Goal: Task Accomplishment & Management: Manage account settings

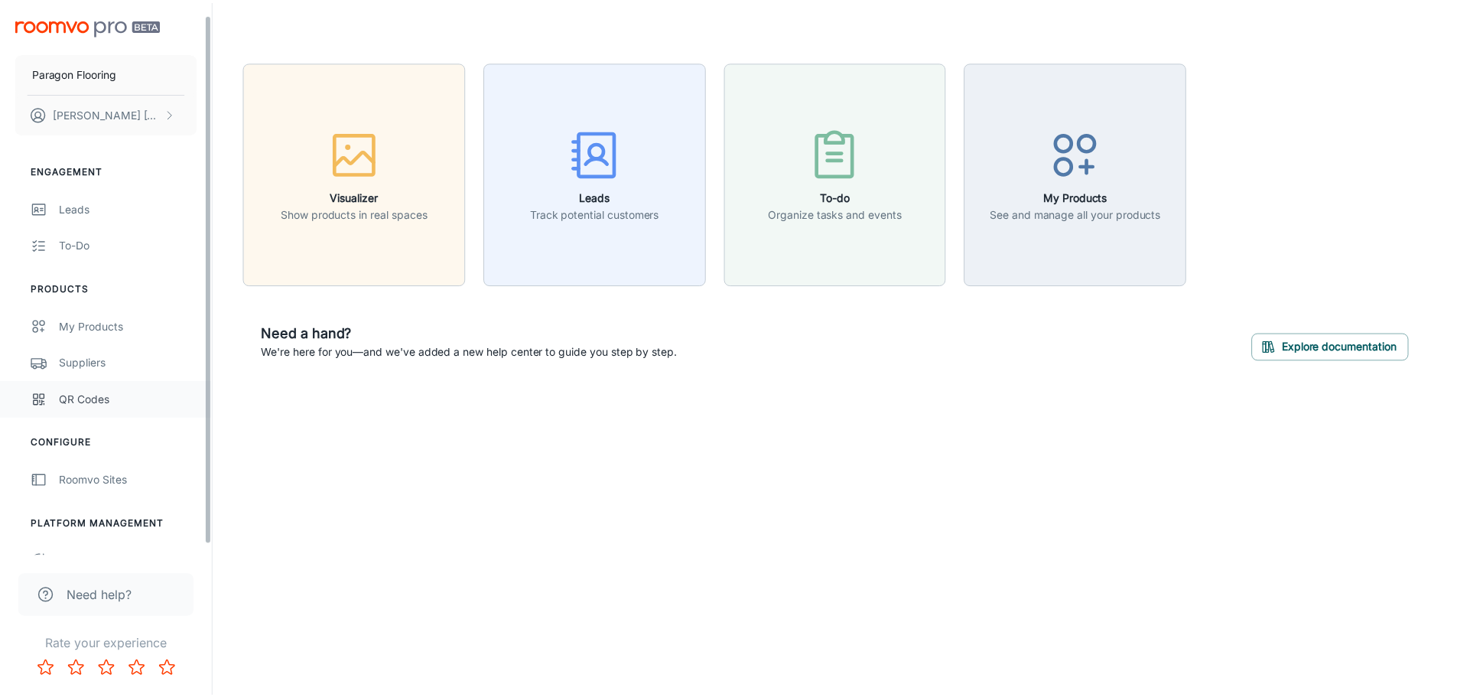
scroll to position [24, 0]
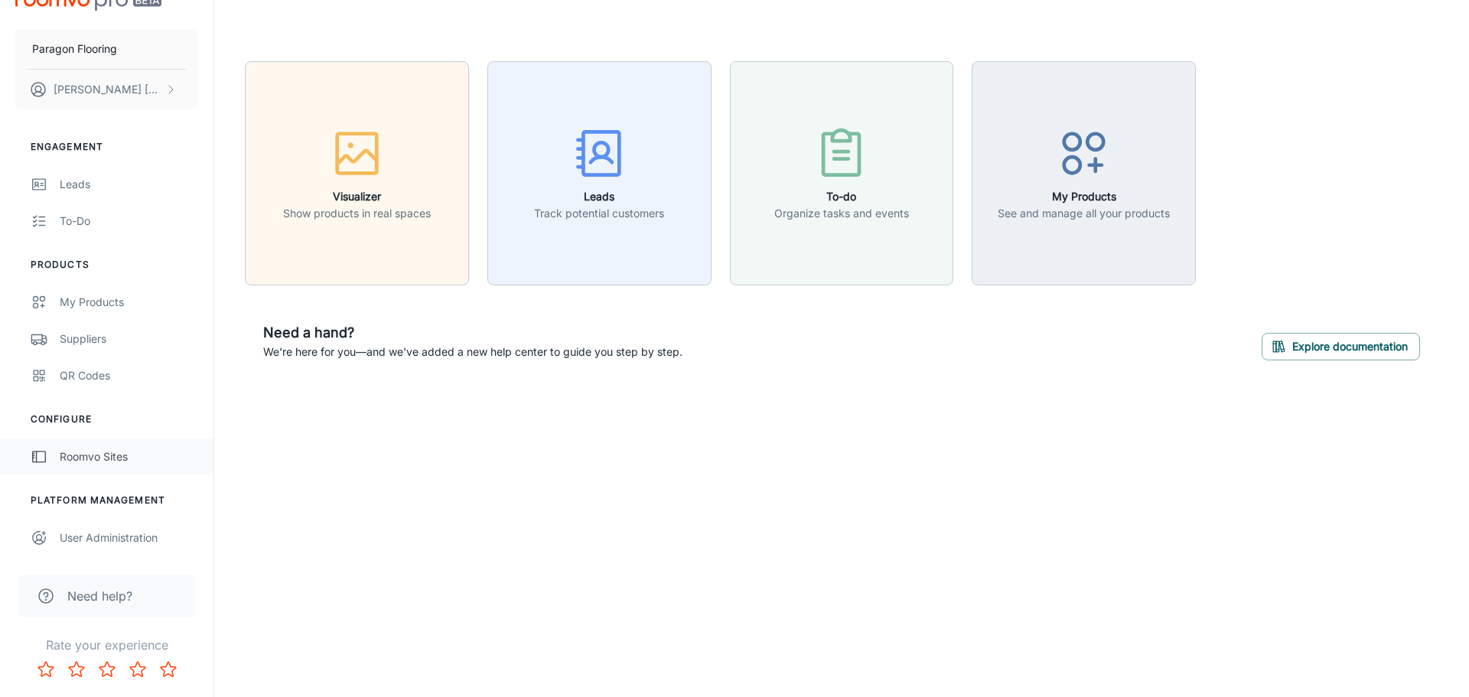
click at [109, 461] on div "Roomvo Sites" at bounding box center [129, 456] width 138 height 17
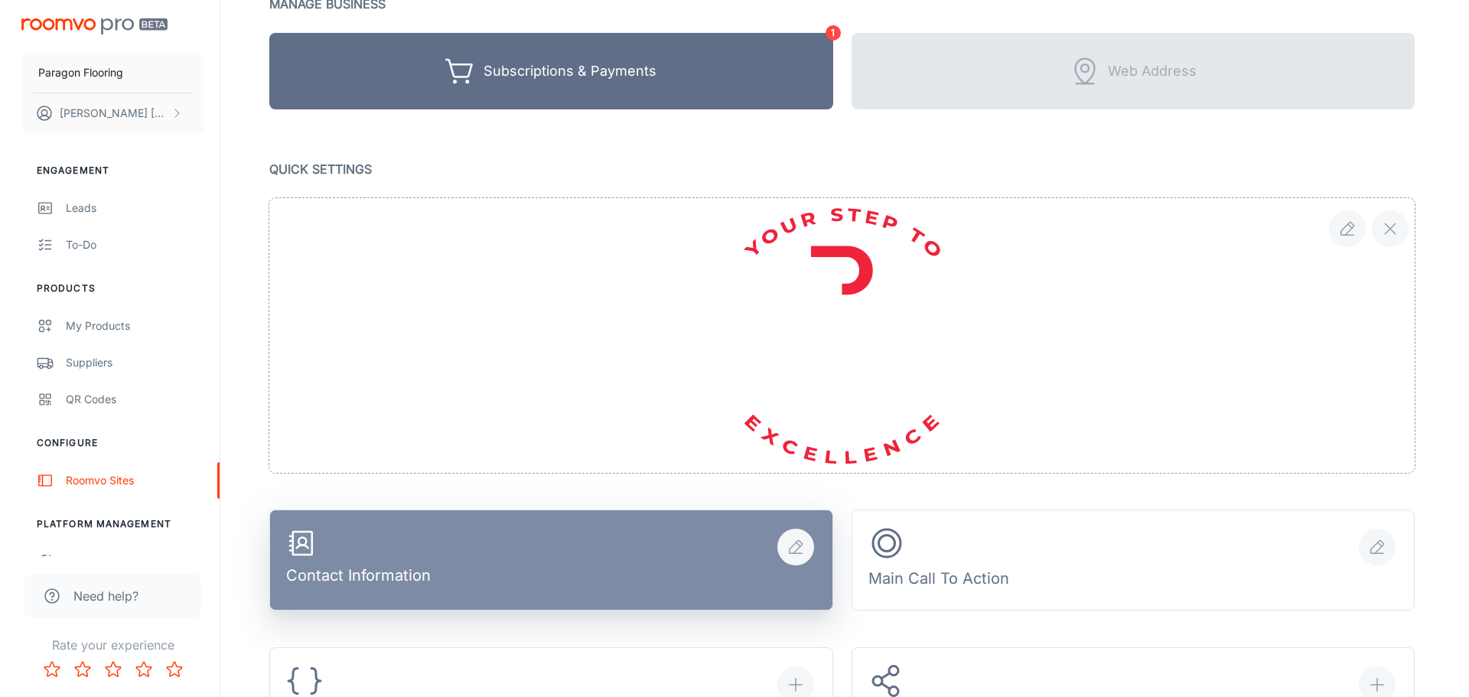
scroll to position [77, 0]
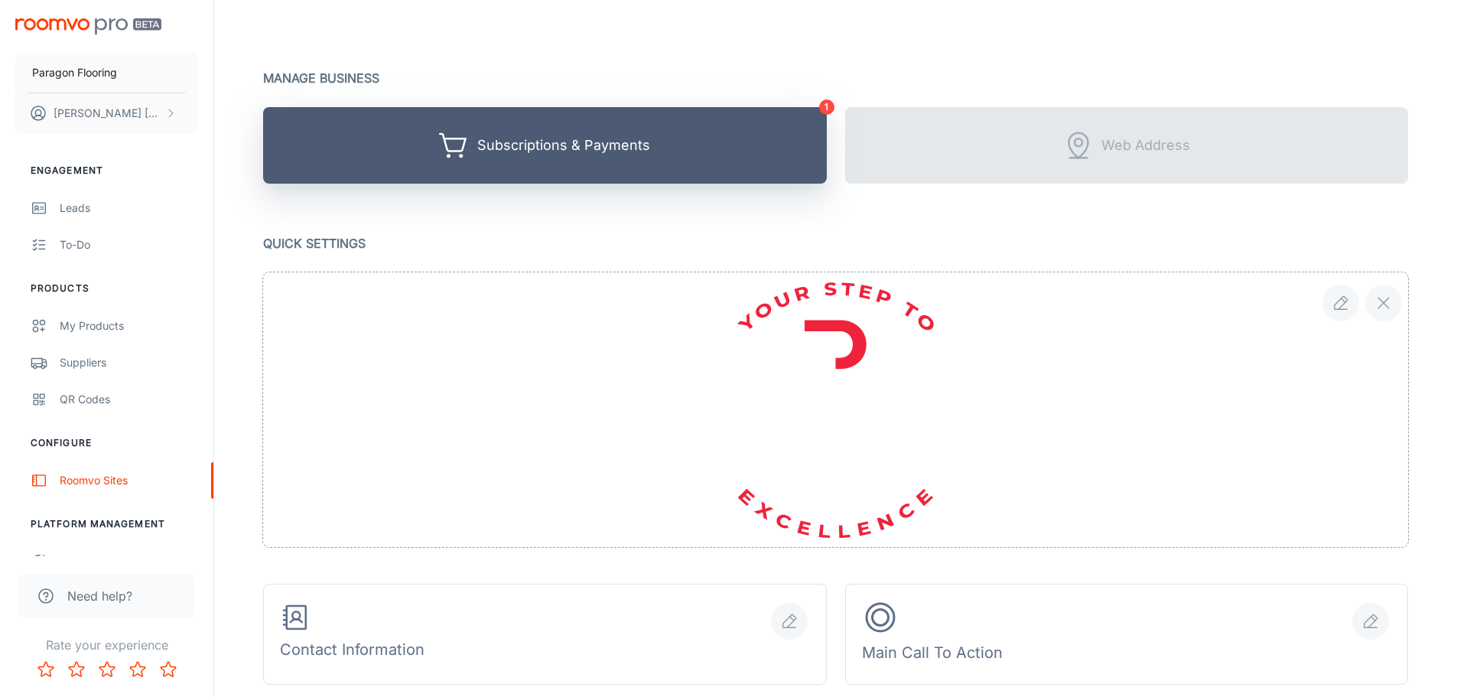
click at [597, 163] on button "Subscriptions & Payments" at bounding box center [545, 145] width 564 height 77
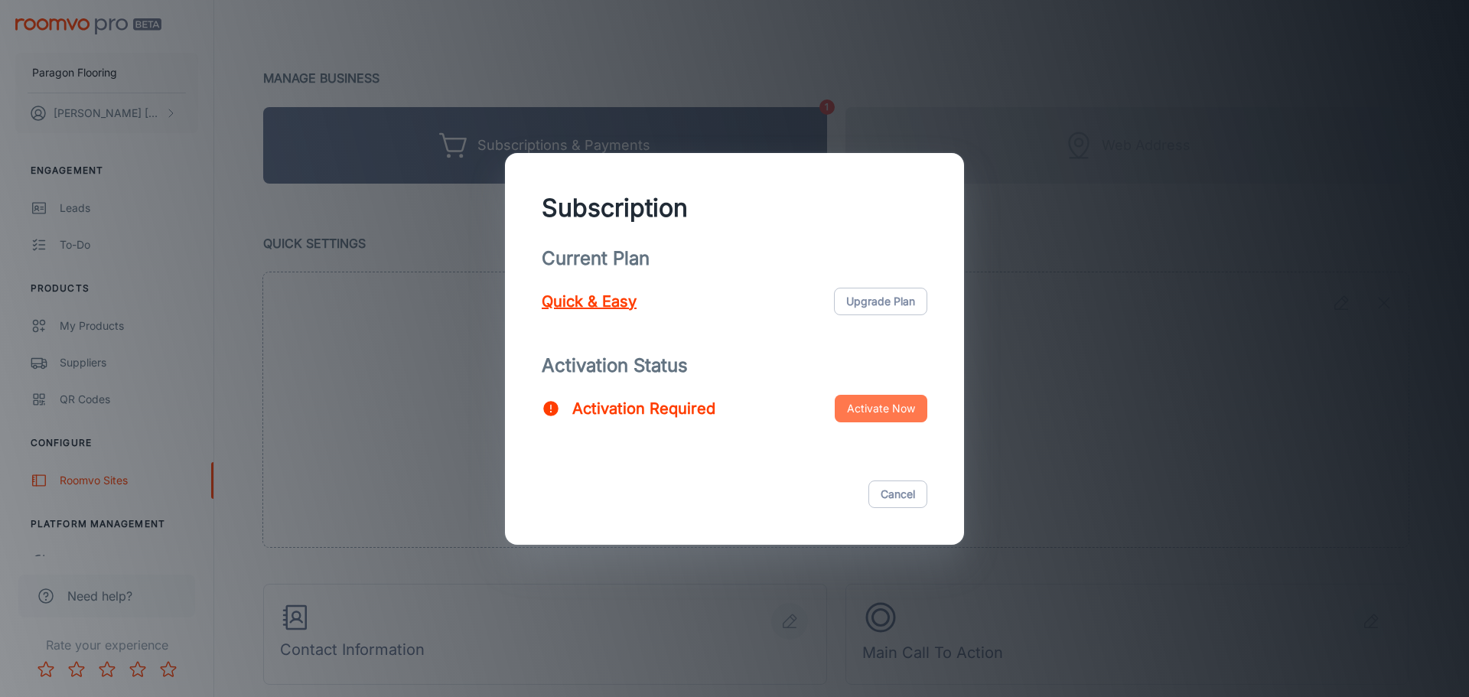
click at [732, 412] on button "Activate Now" at bounding box center [881, 409] width 93 height 28
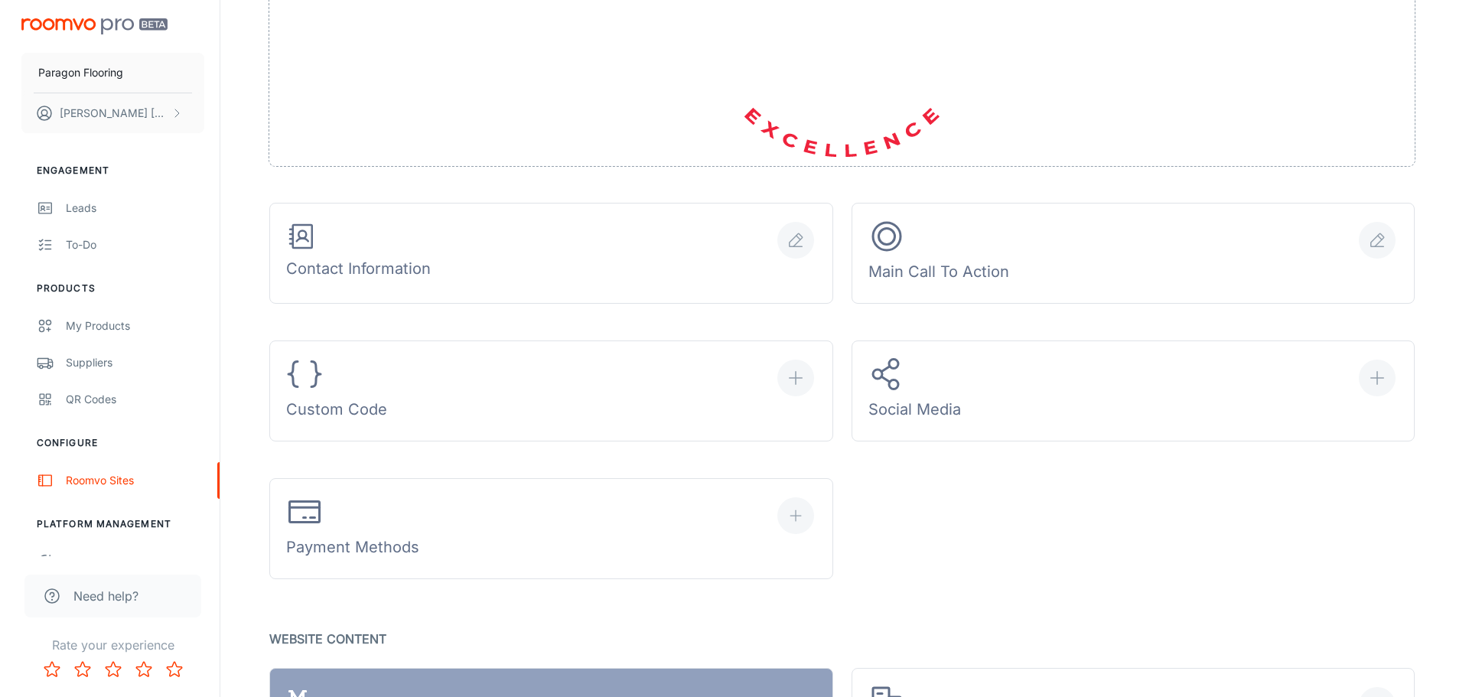
scroll to position [459, 0]
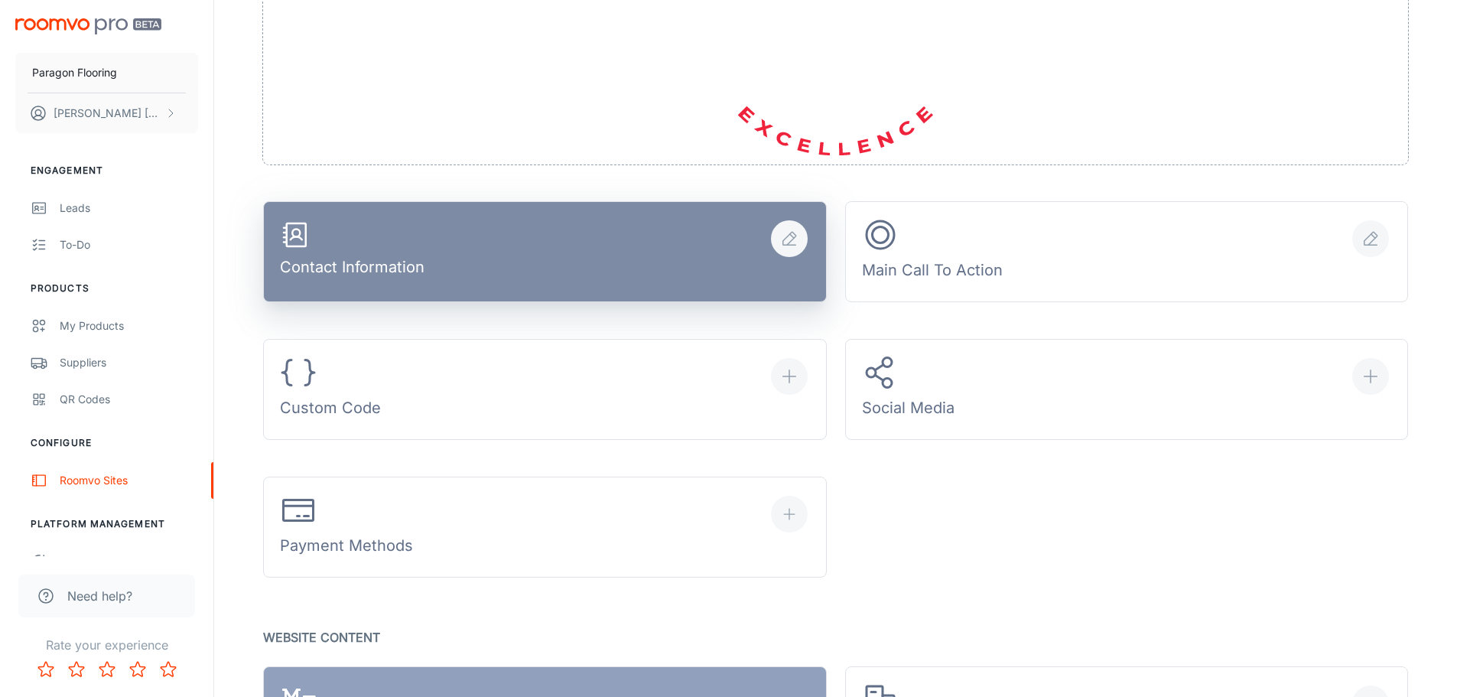
click at [566, 243] on button "Contact Information" at bounding box center [545, 251] width 564 height 101
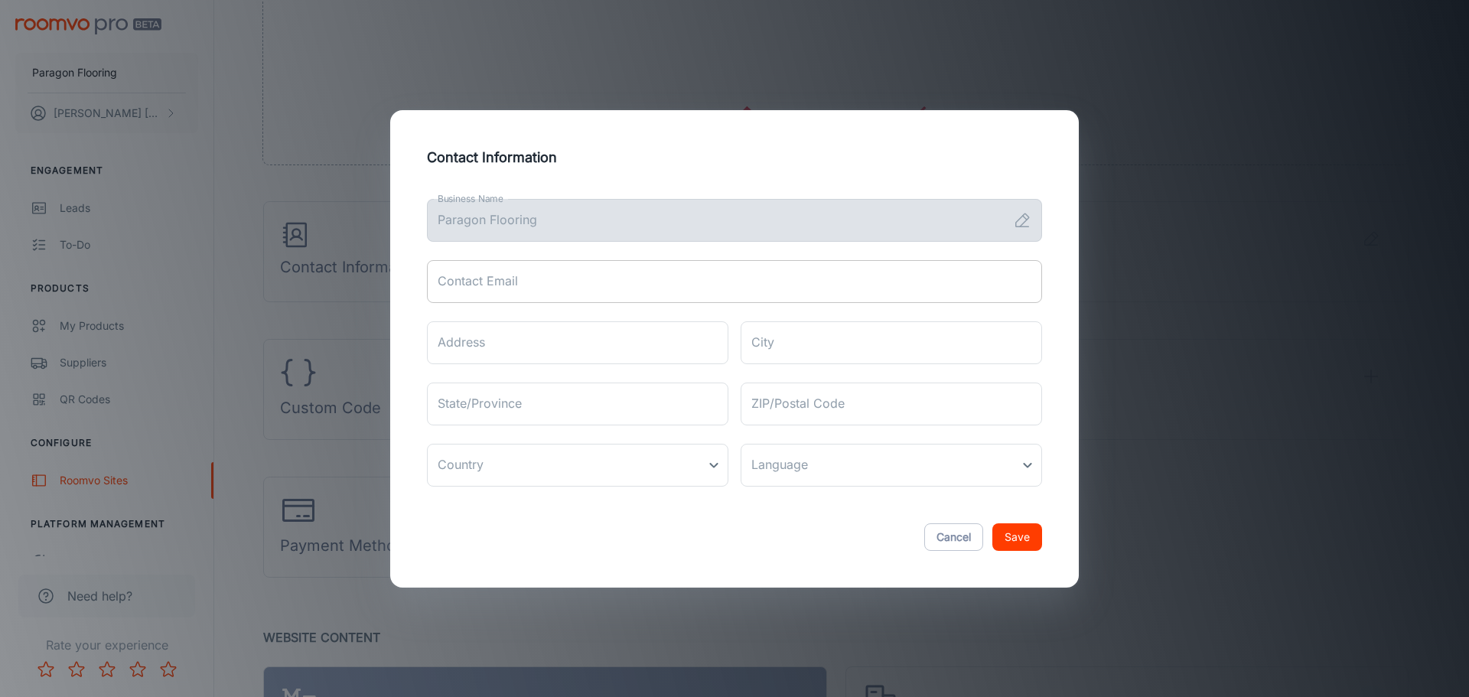
click at [565, 288] on input "Contact Email" at bounding box center [734, 281] width 615 height 43
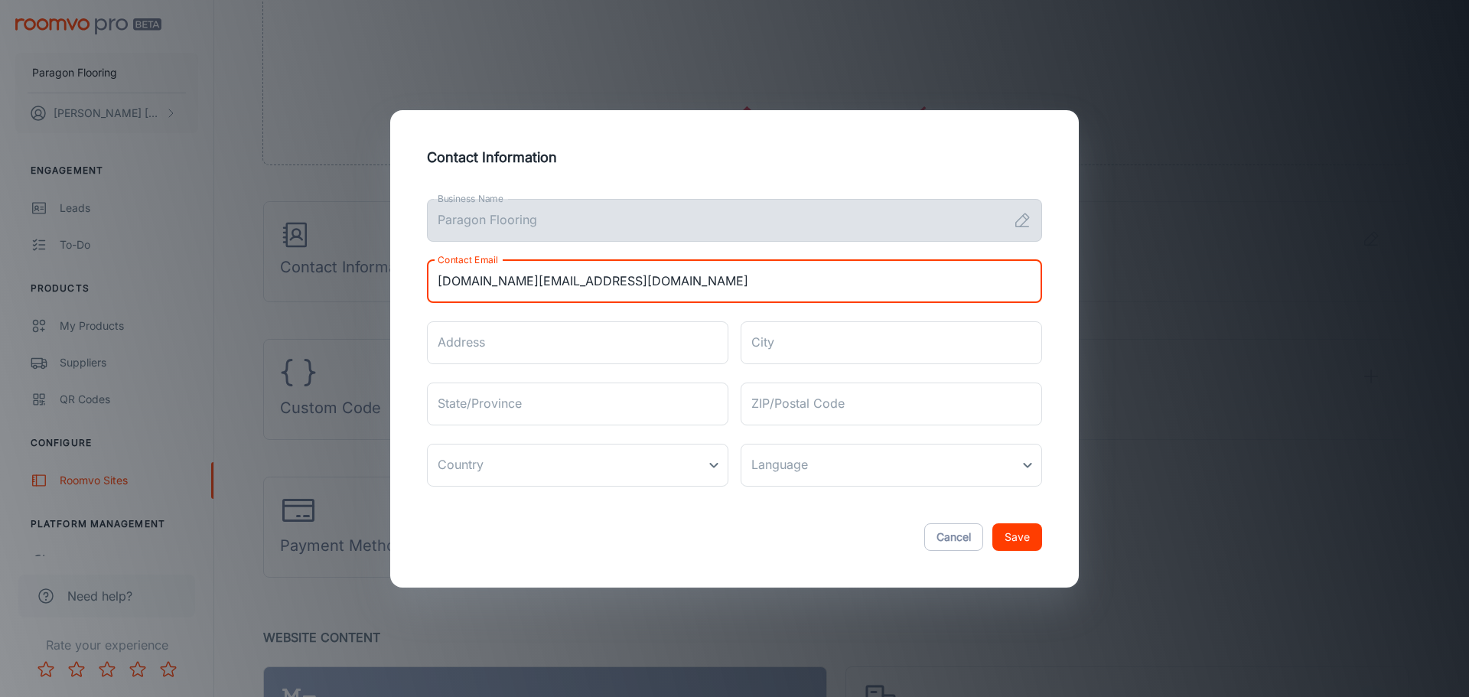
type input "paragon.flooring.us@gmail.com"
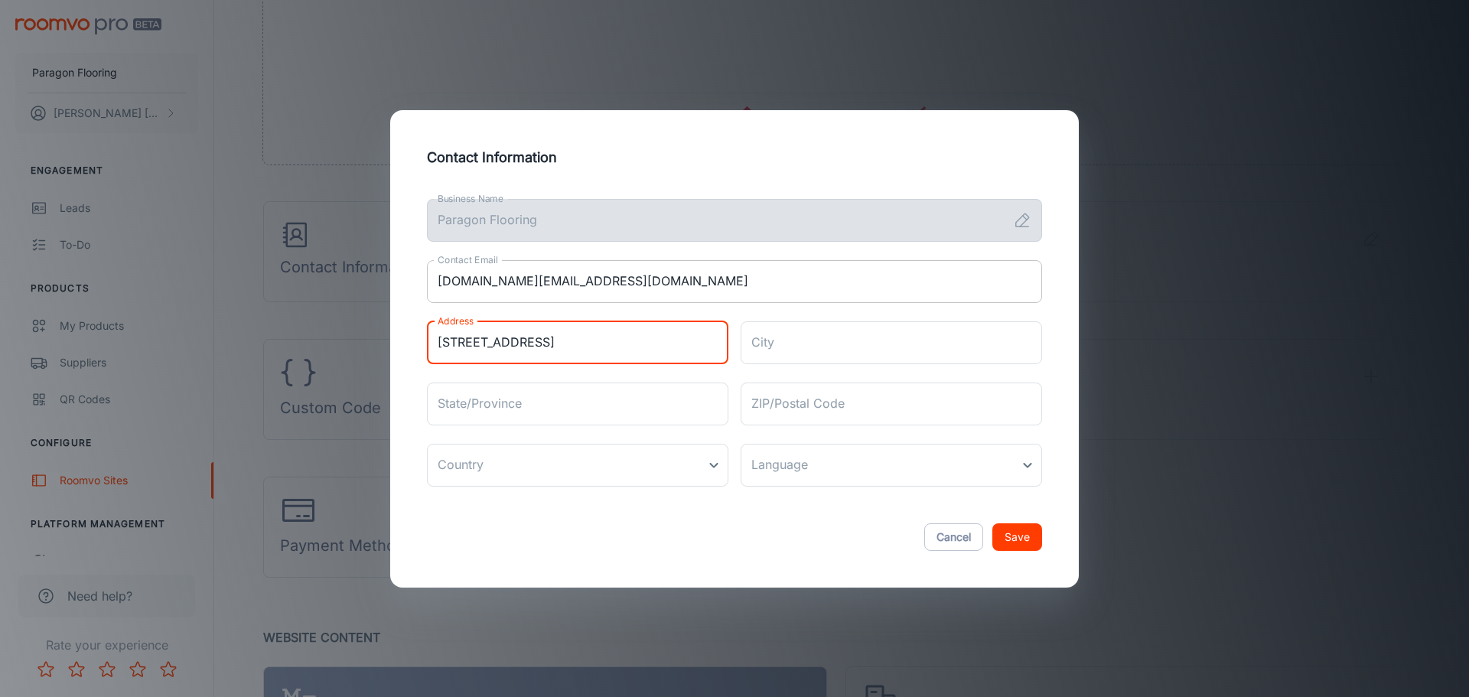
type input "1010 Bellevue Road"
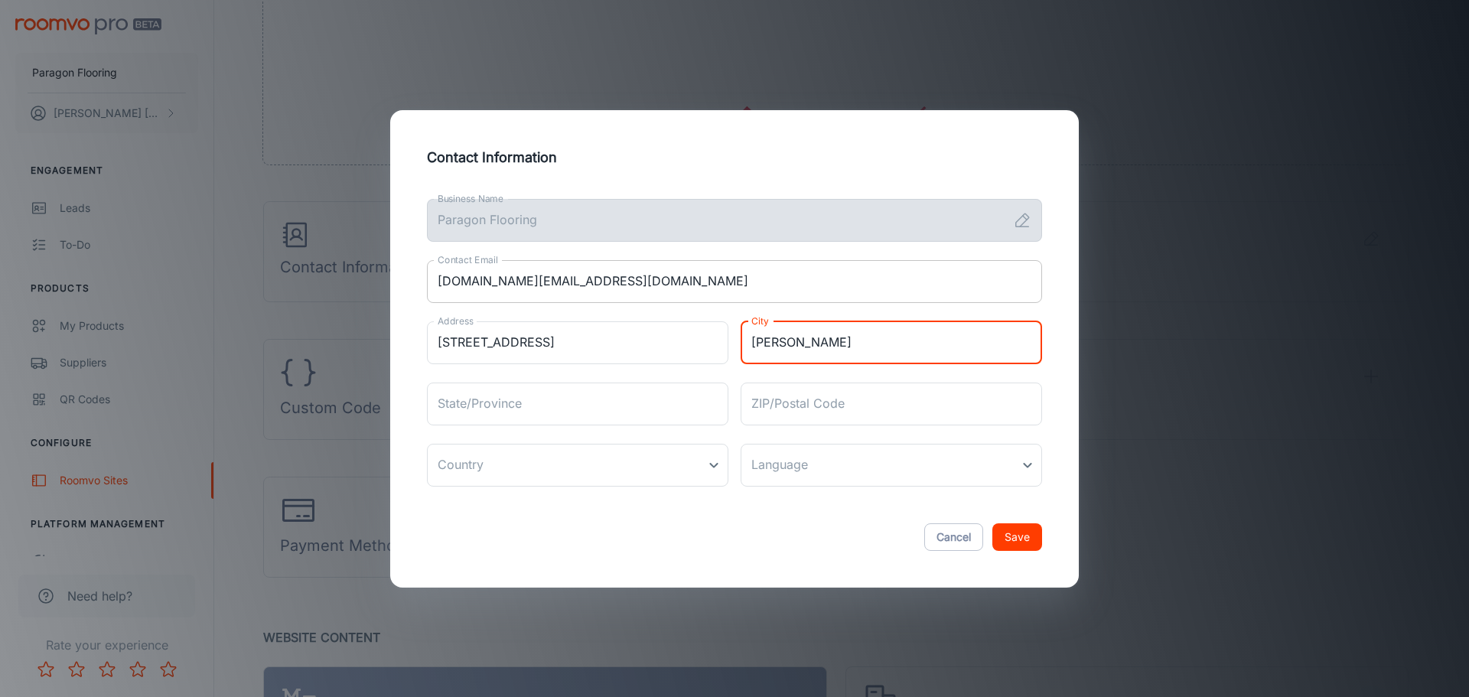
type input "Haughton"
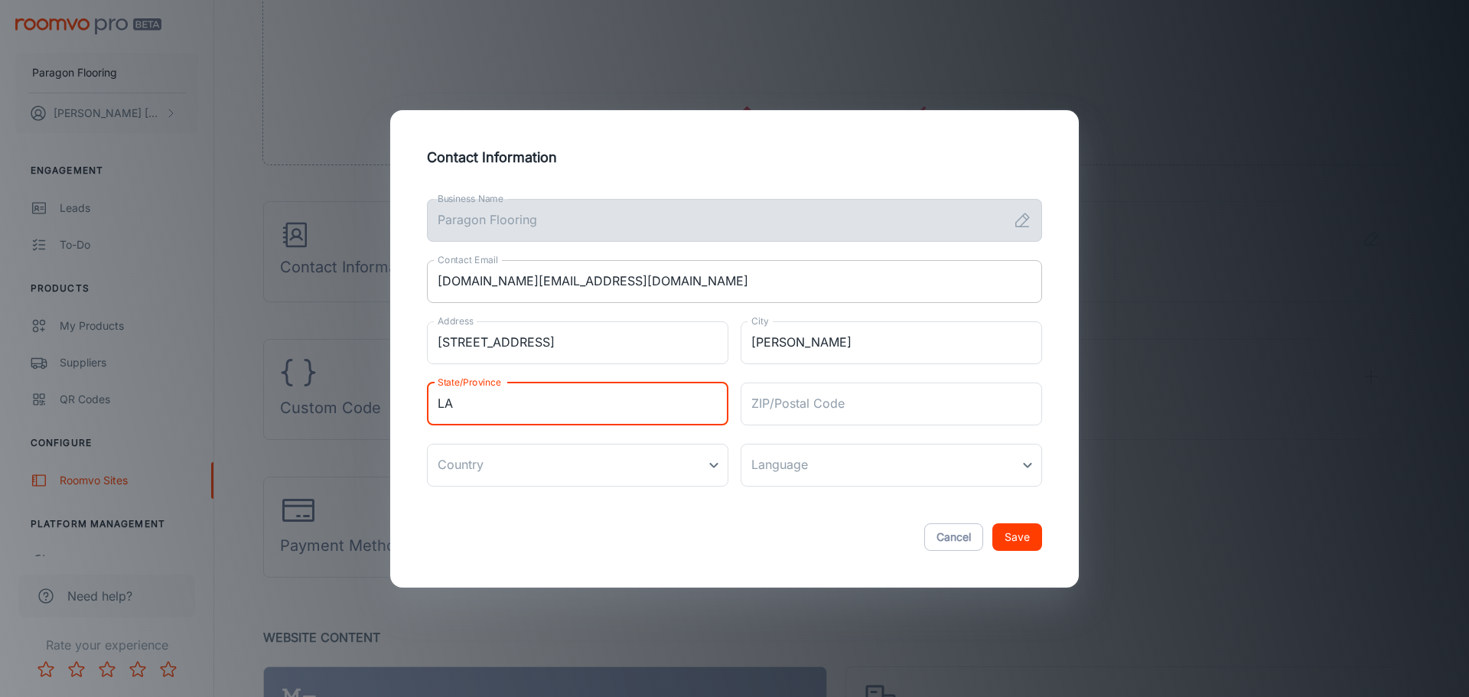
type input "LA"
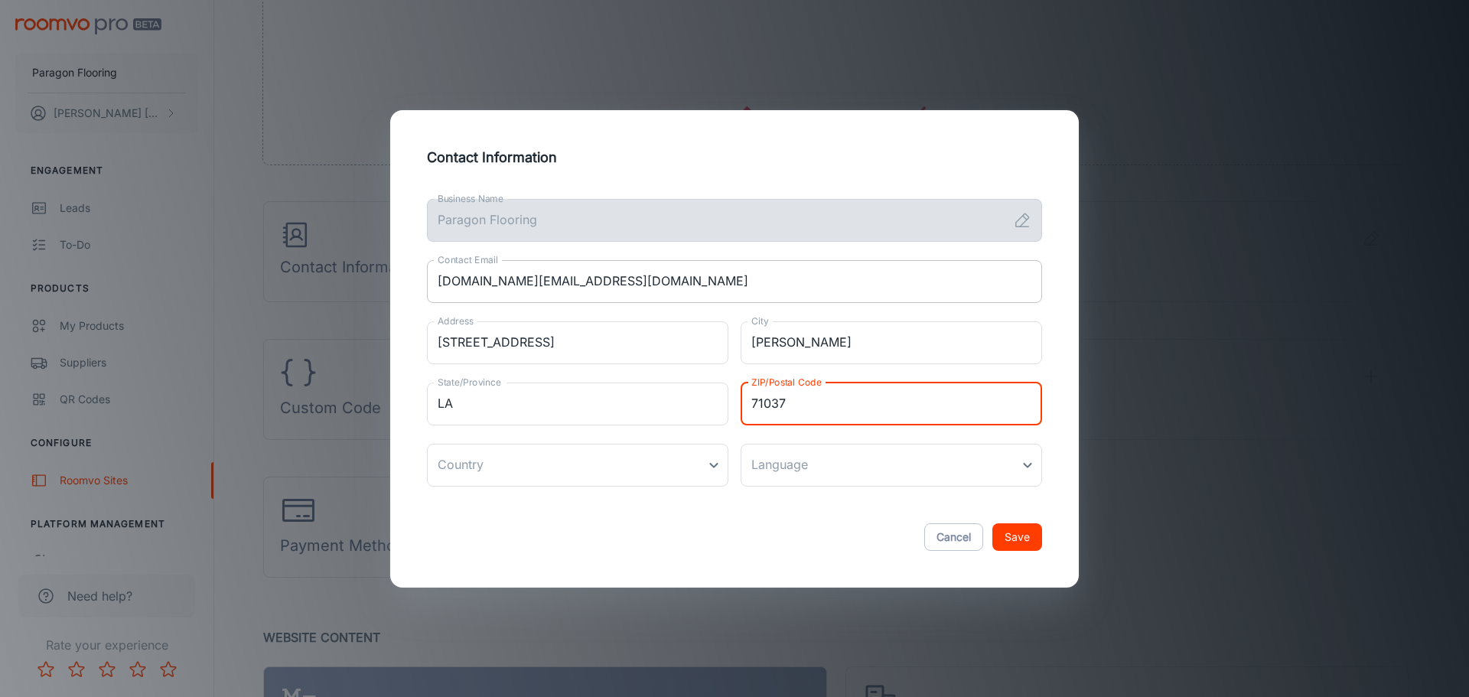
type input "71037"
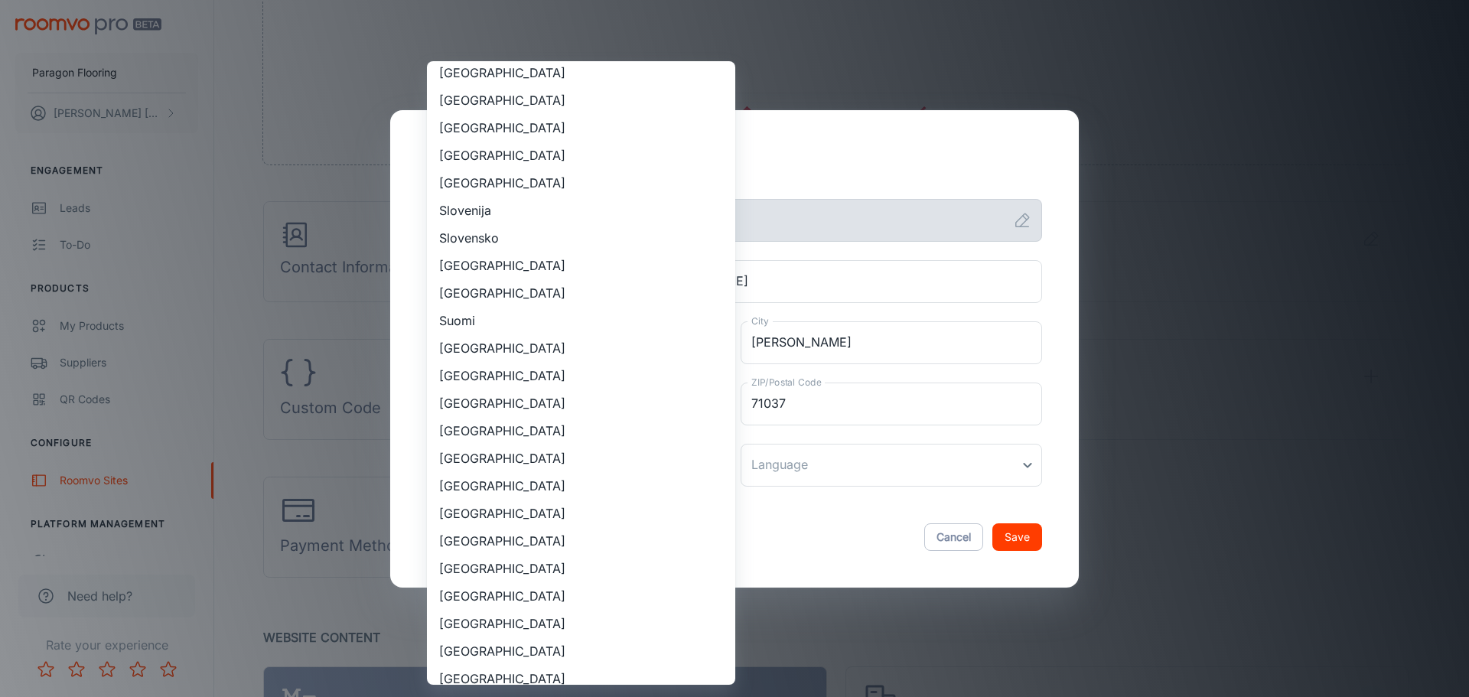
scroll to position [1148, 0]
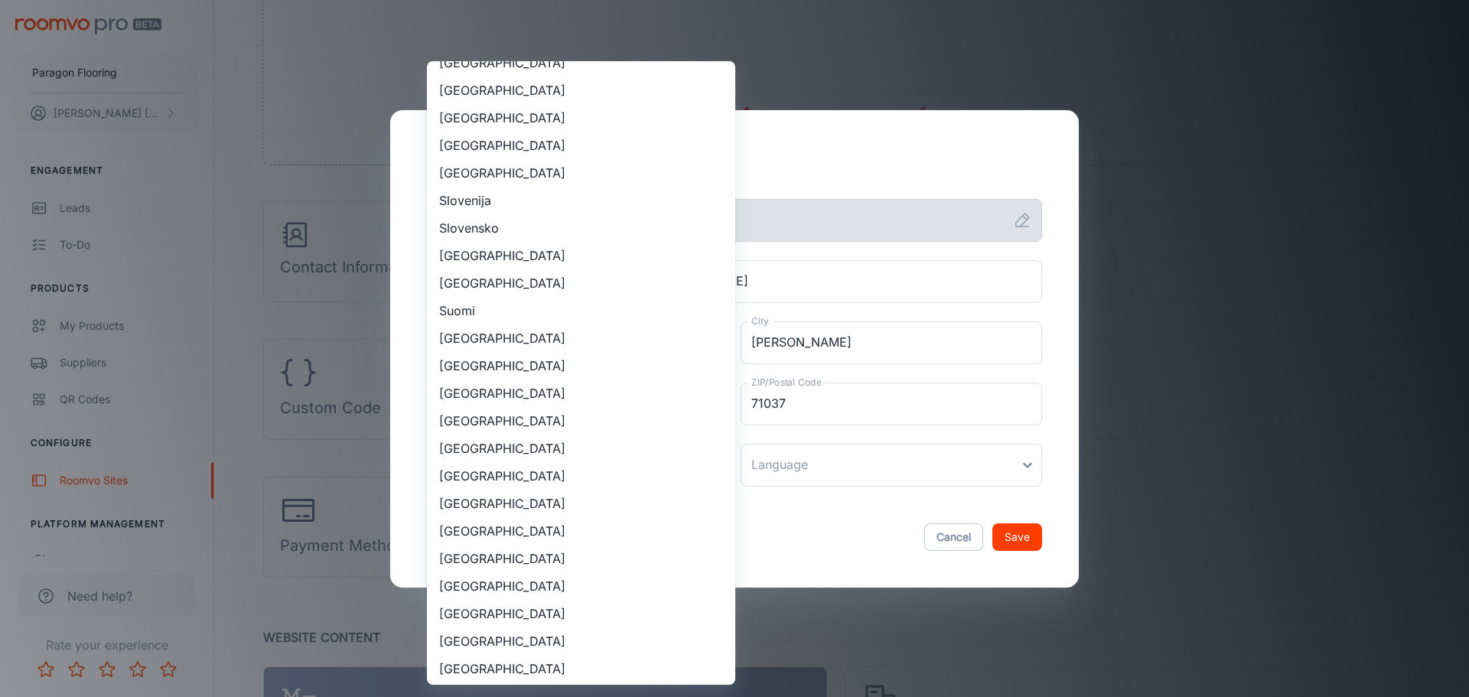
click at [554, 593] on li "United States" at bounding box center [581, 586] width 308 height 28
type input "United States"
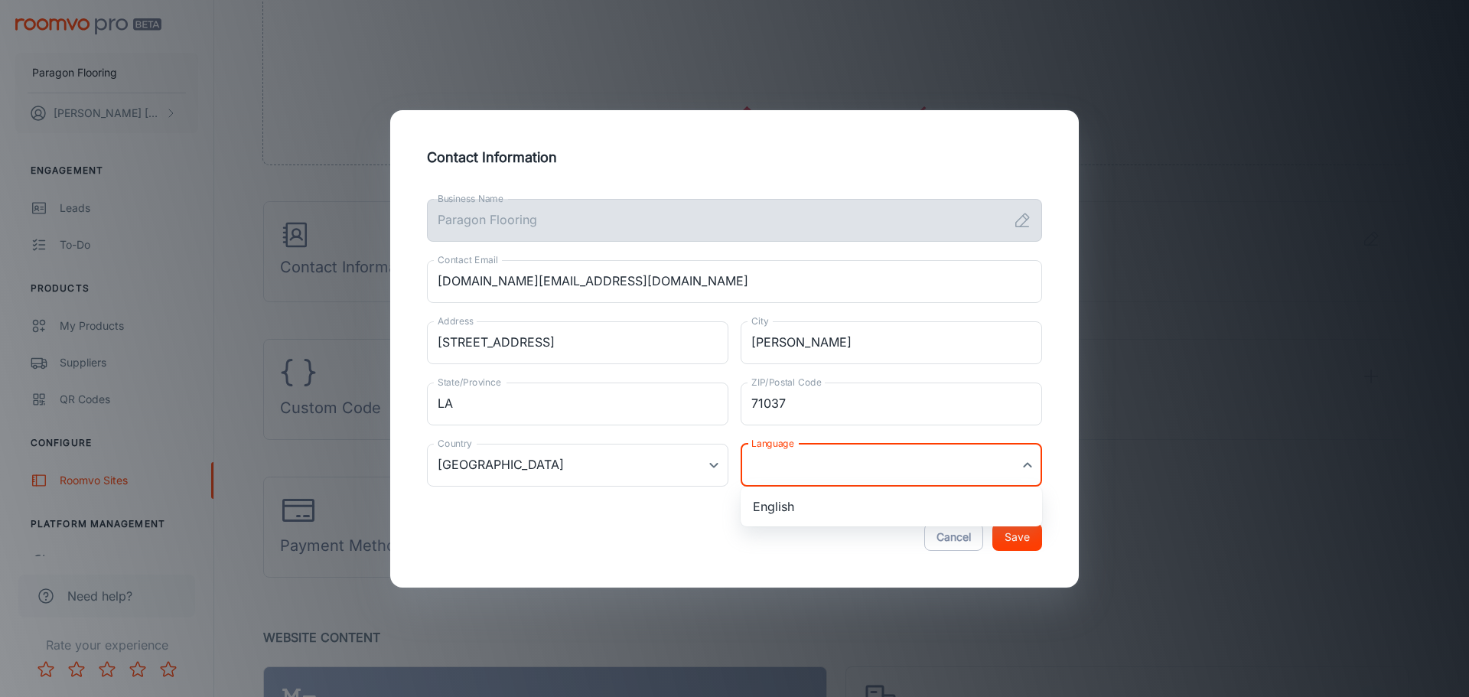
click at [806, 510] on li "English" at bounding box center [891, 507] width 301 height 28
type input "en-us"
click at [1022, 539] on button "Save" at bounding box center [1017, 537] width 50 height 28
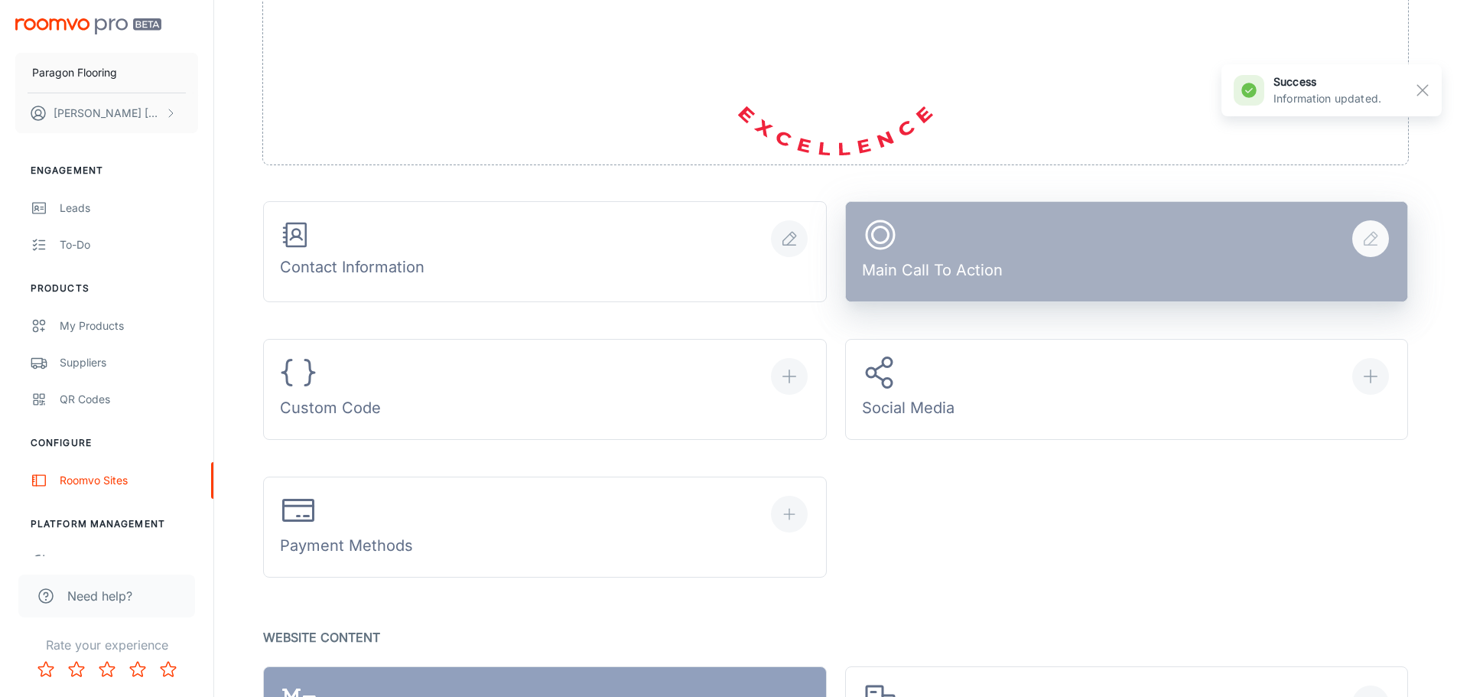
click at [979, 272] on div "Main Call To Action" at bounding box center [932, 251] width 141 height 71
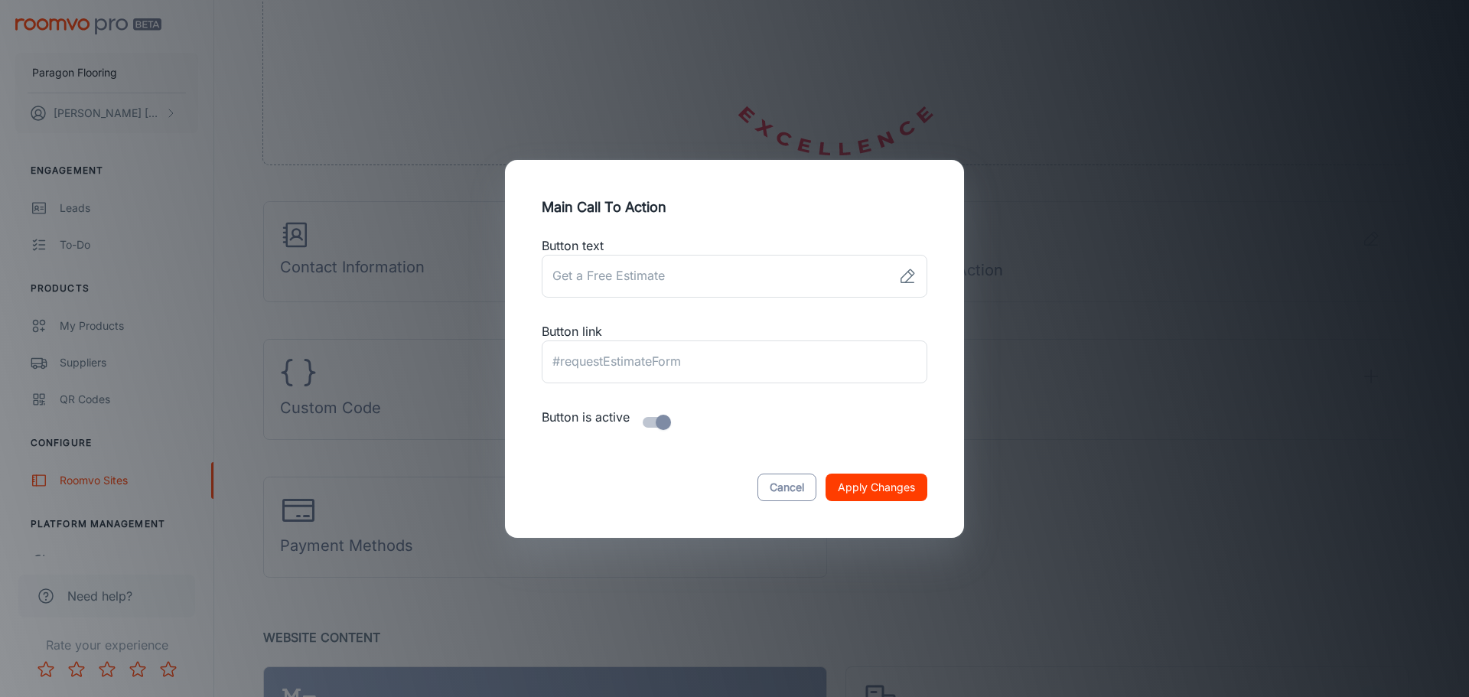
click at [776, 493] on button "Cancel" at bounding box center [786, 488] width 59 height 28
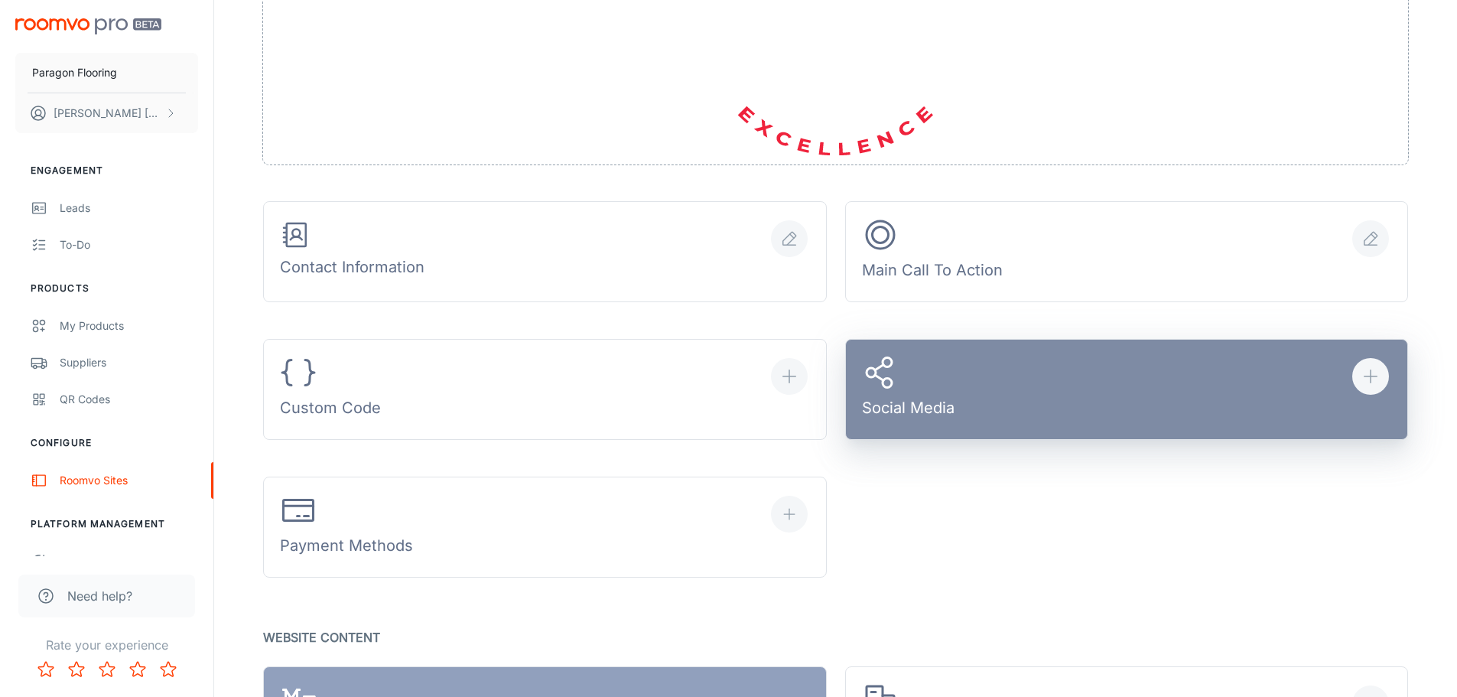
click at [1029, 404] on button "Social Media" at bounding box center [1127, 389] width 564 height 101
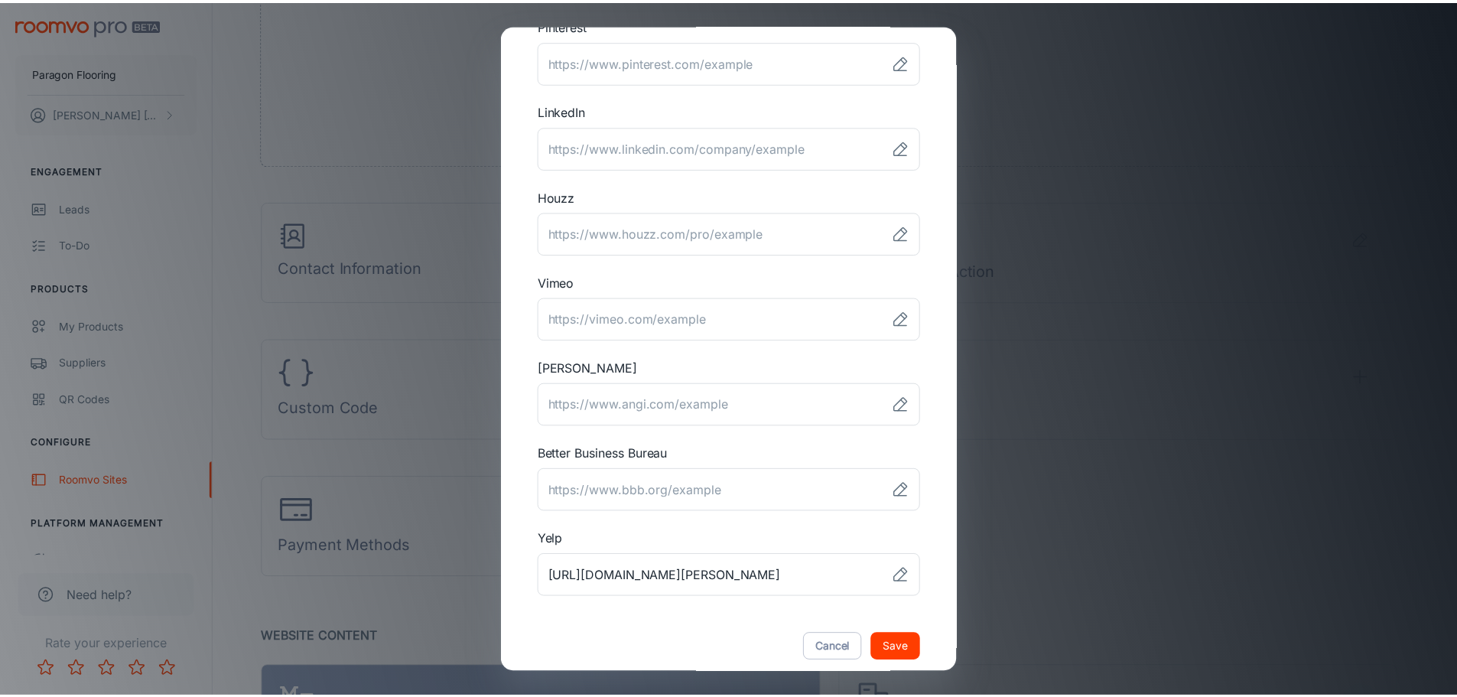
scroll to position [380, 0]
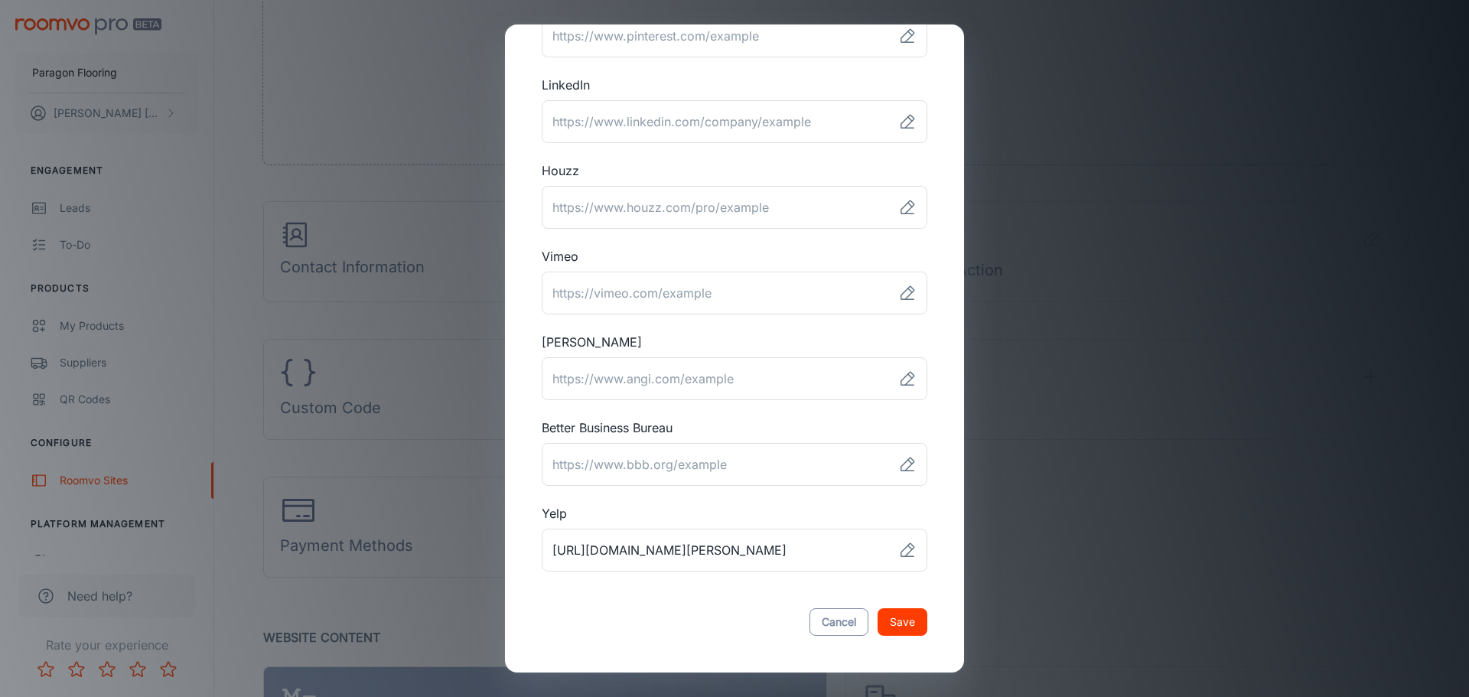
click at [814, 618] on button "Cancel" at bounding box center [838, 622] width 59 height 28
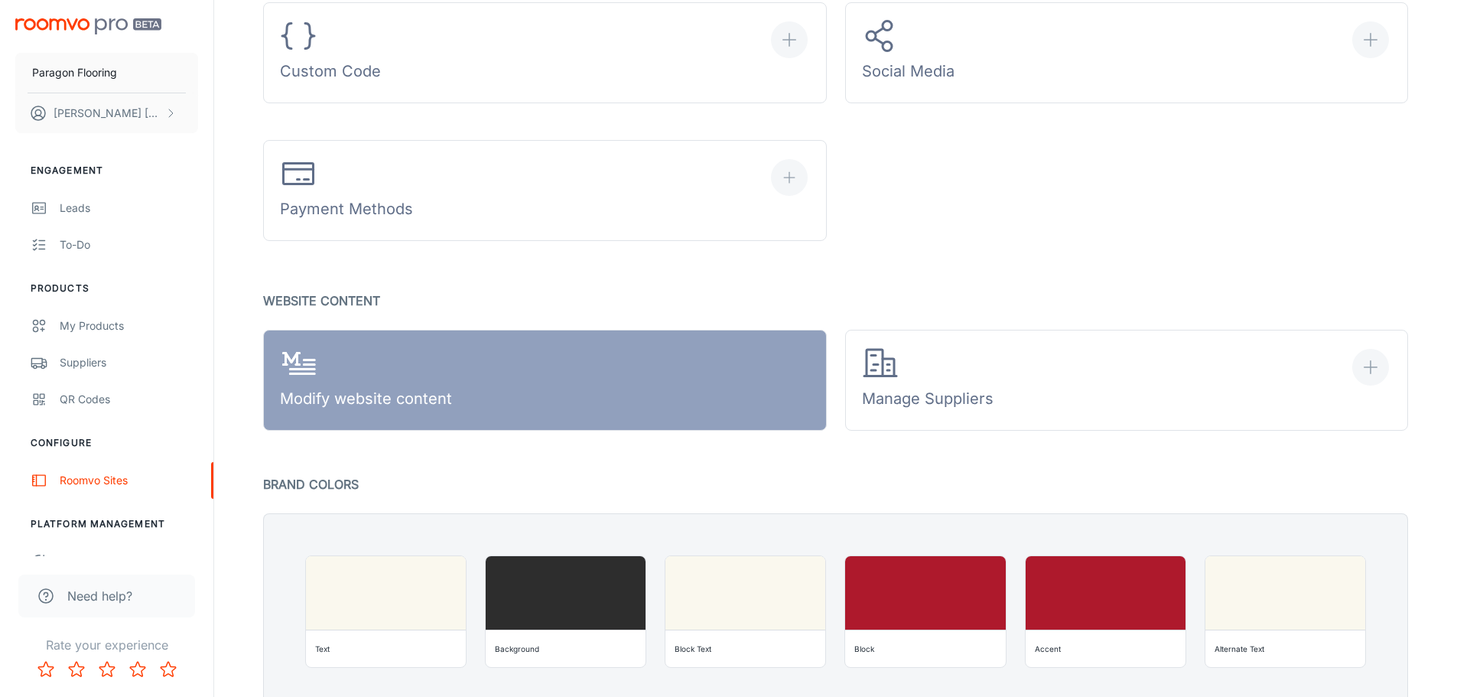
scroll to position [791, 0]
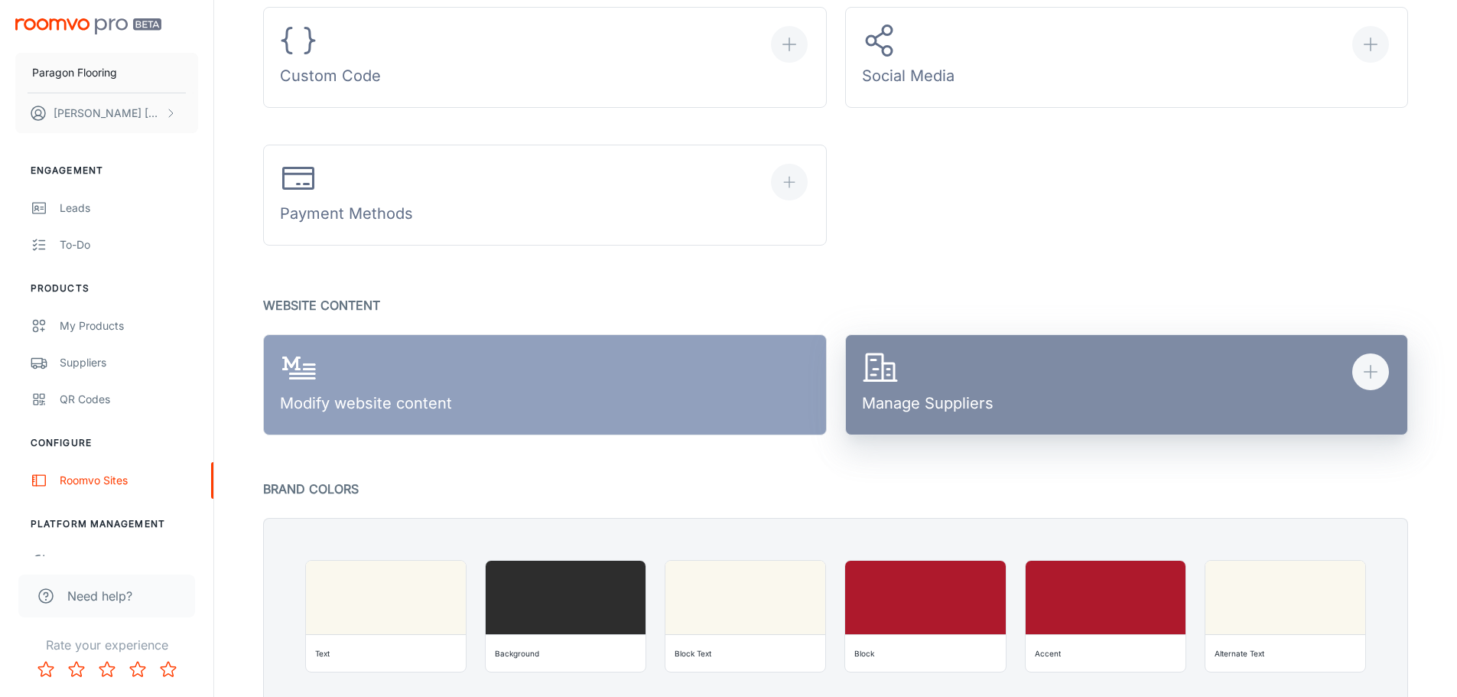
click at [1002, 406] on button "Manage Suppliers" at bounding box center [1127, 384] width 564 height 101
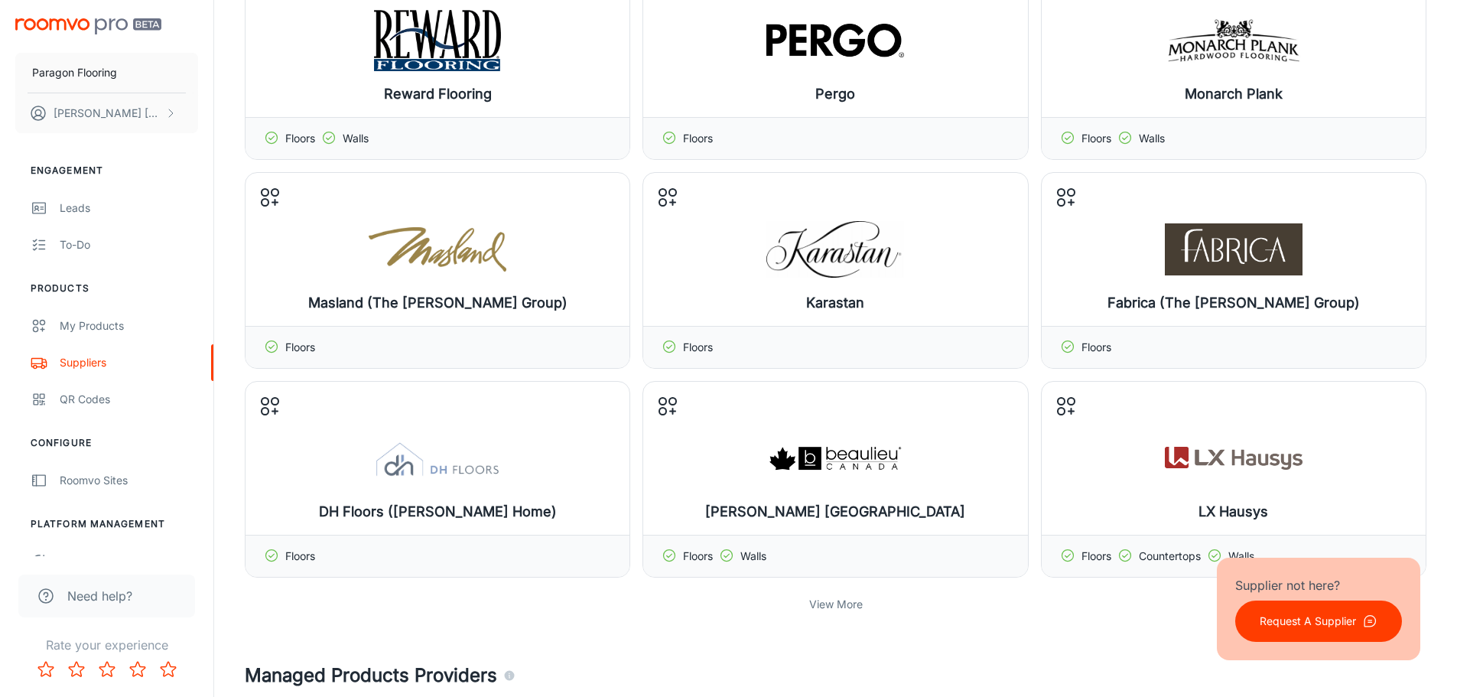
scroll to position [306, 0]
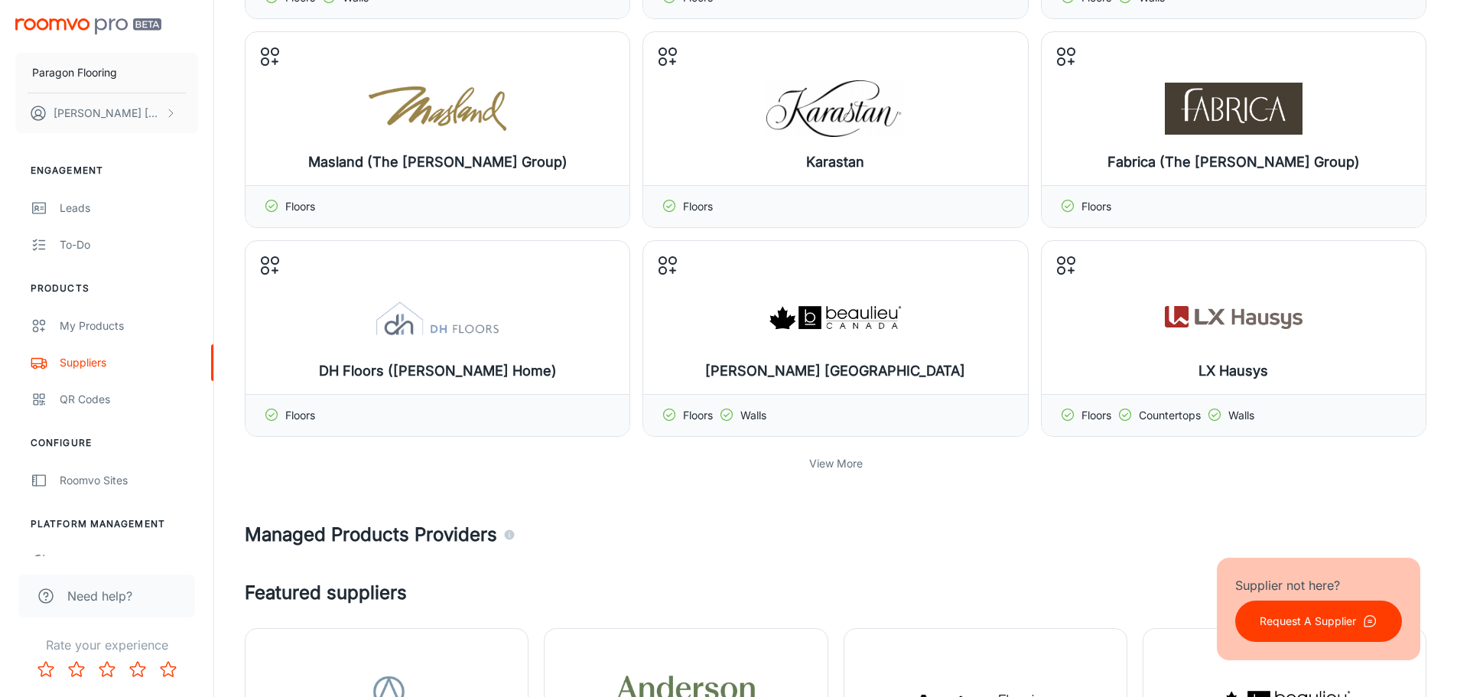
click at [838, 463] on p "View More" at bounding box center [836, 463] width 54 height 17
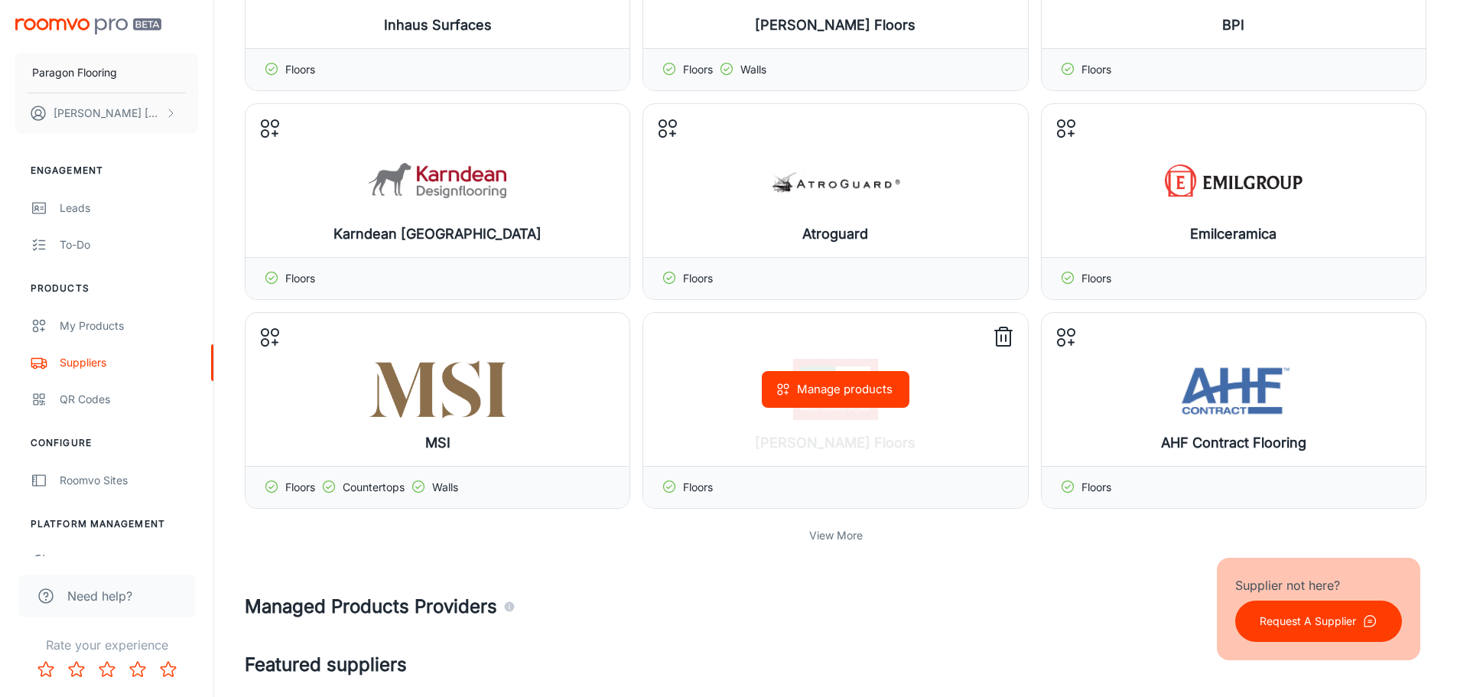
scroll to position [995, 0]
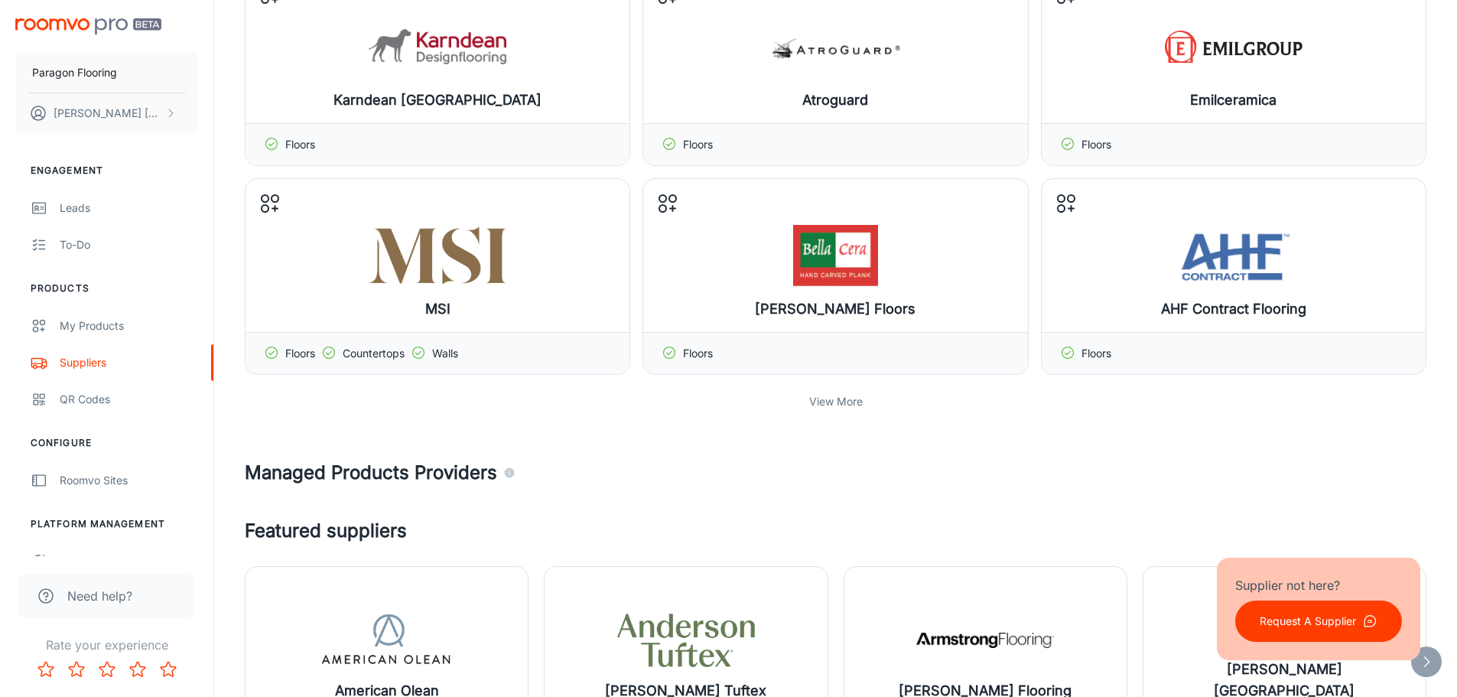
click at [854, 406] on p "View More" at bounding box center [836, 401] width 54 height 17
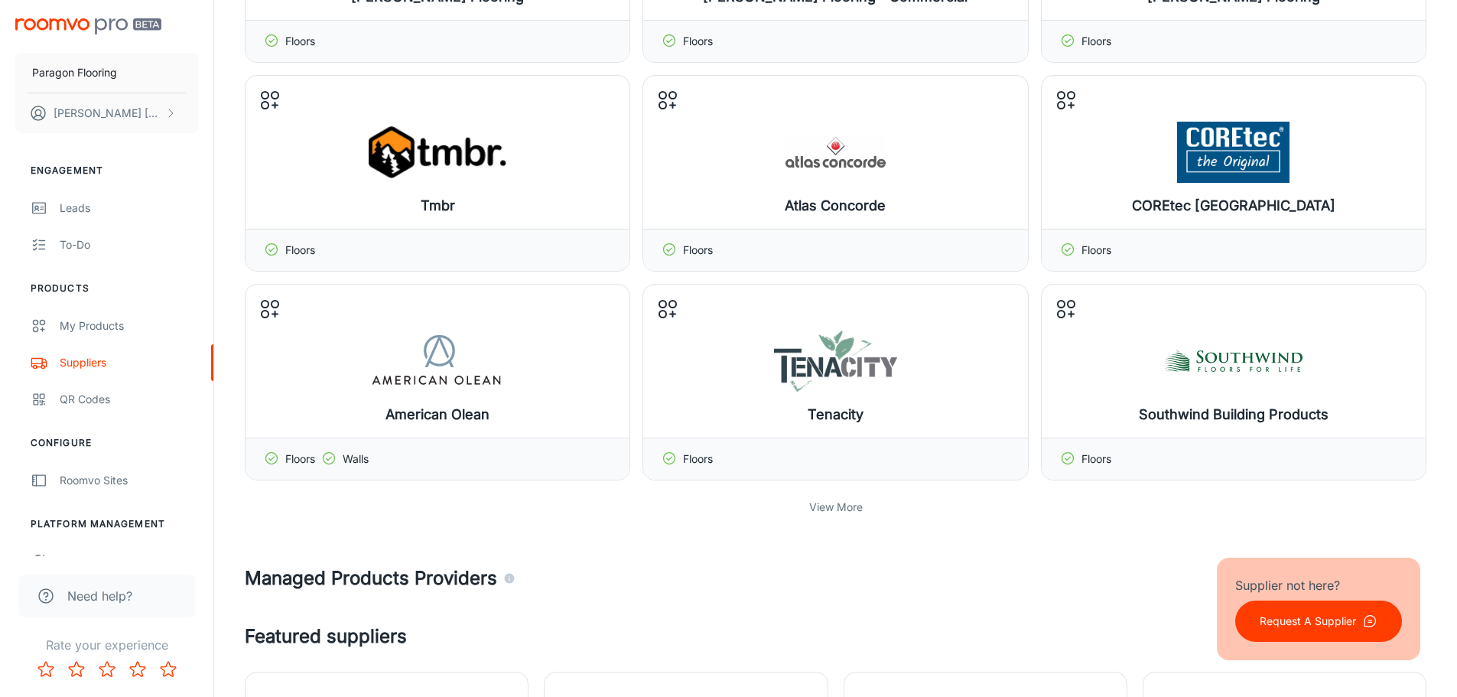
scroll to position [1530, 0]
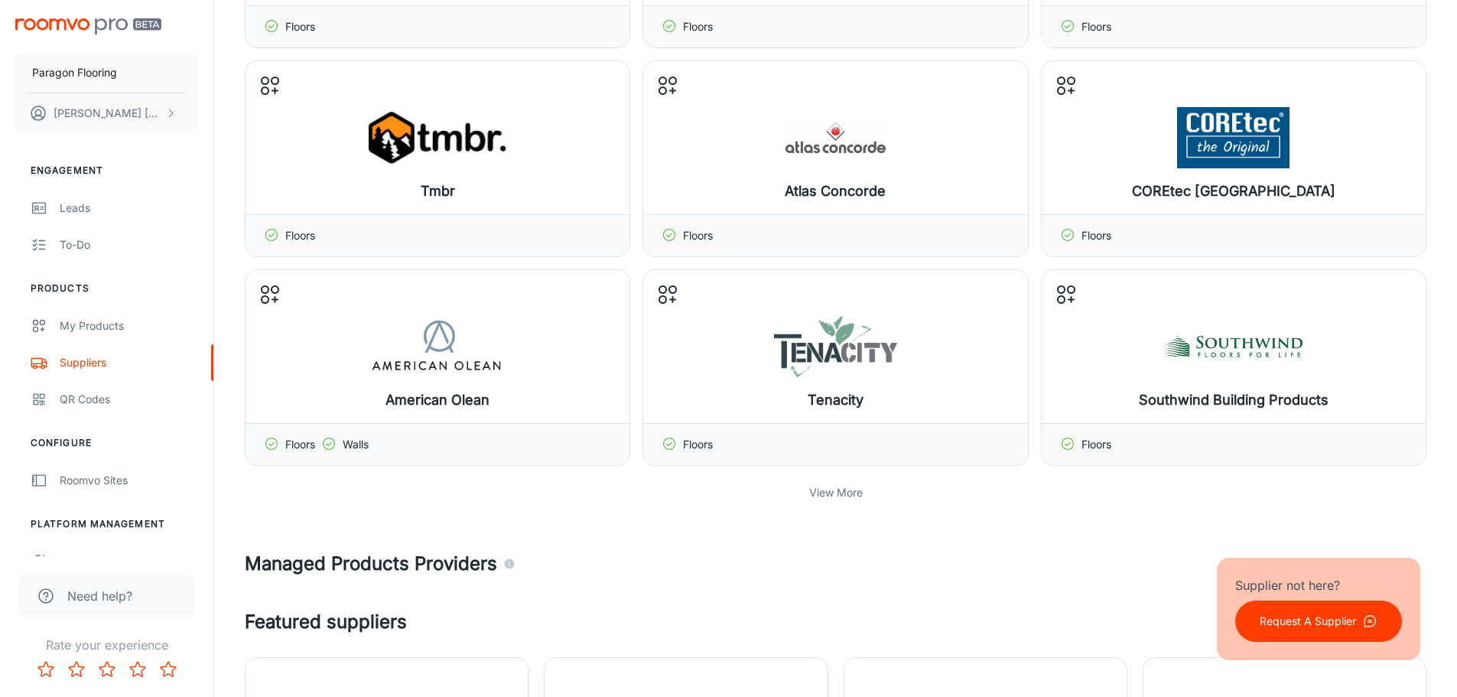
click at [825, 498] on p "View More" at bounding box center [836, 492] width 54 height 17
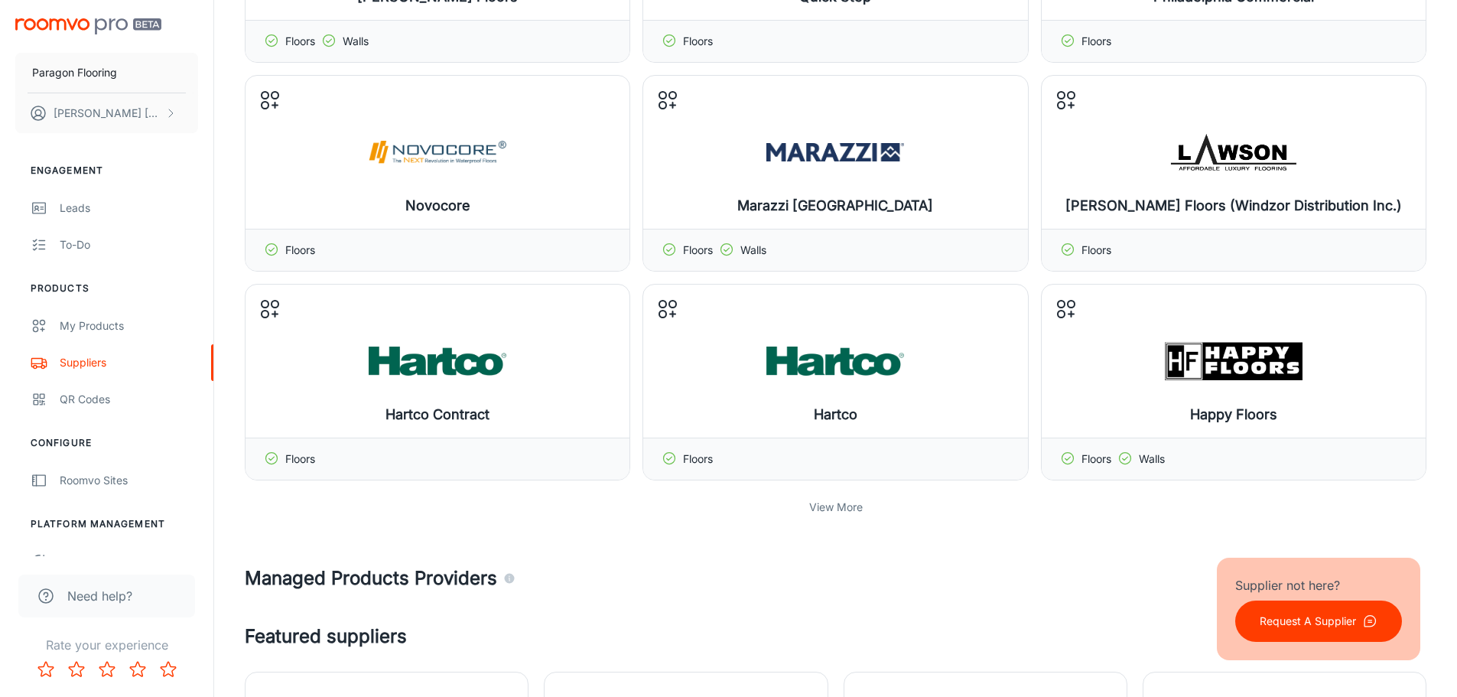
scroll to position [2219, 0]
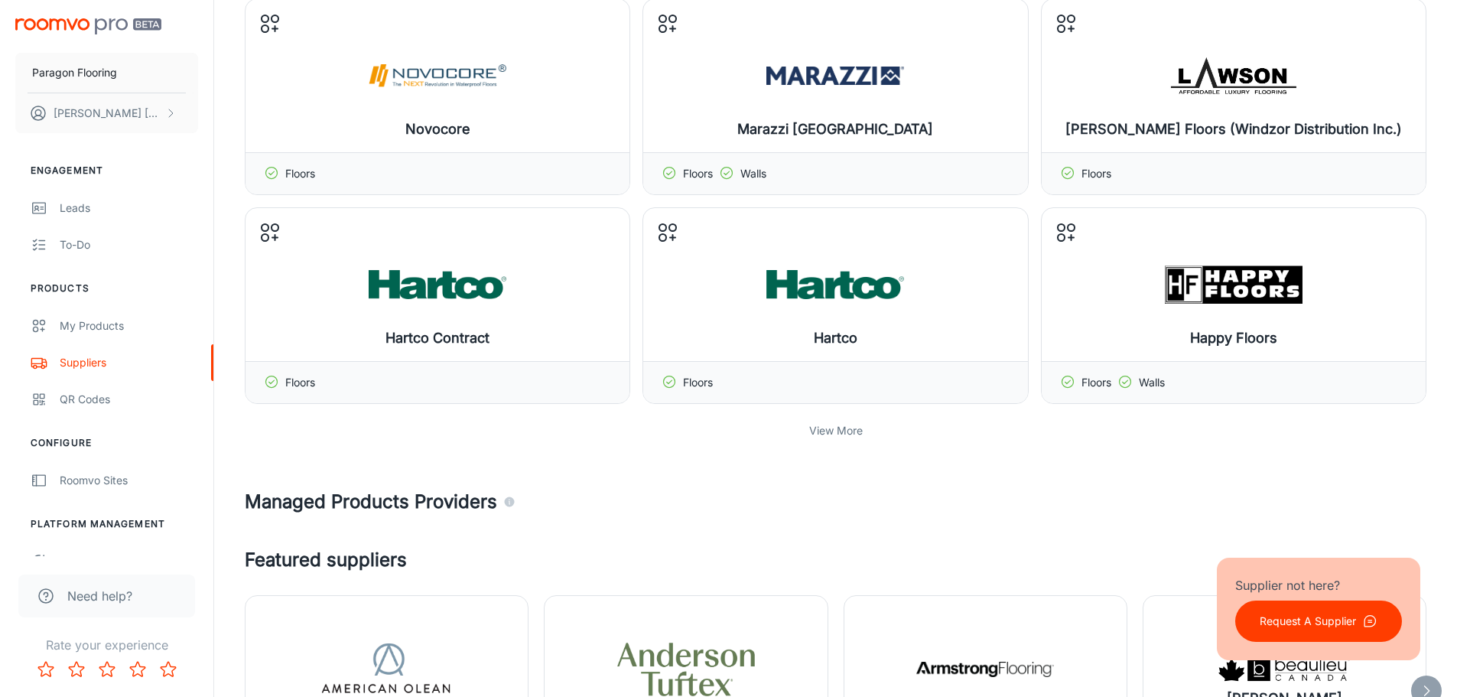
click at [828, 434] on p "View More" at bounding box center [836, 430] width 54 height 17
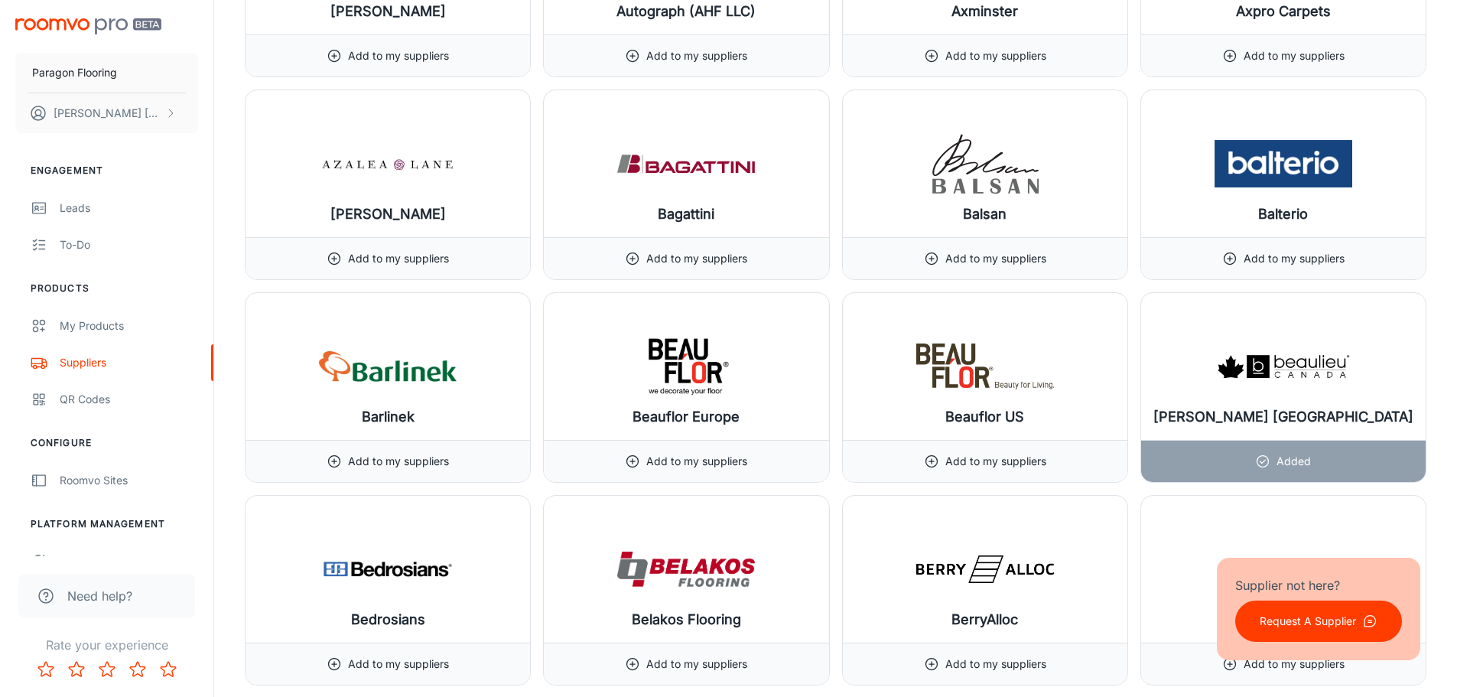
scroll to position [5049, 0]
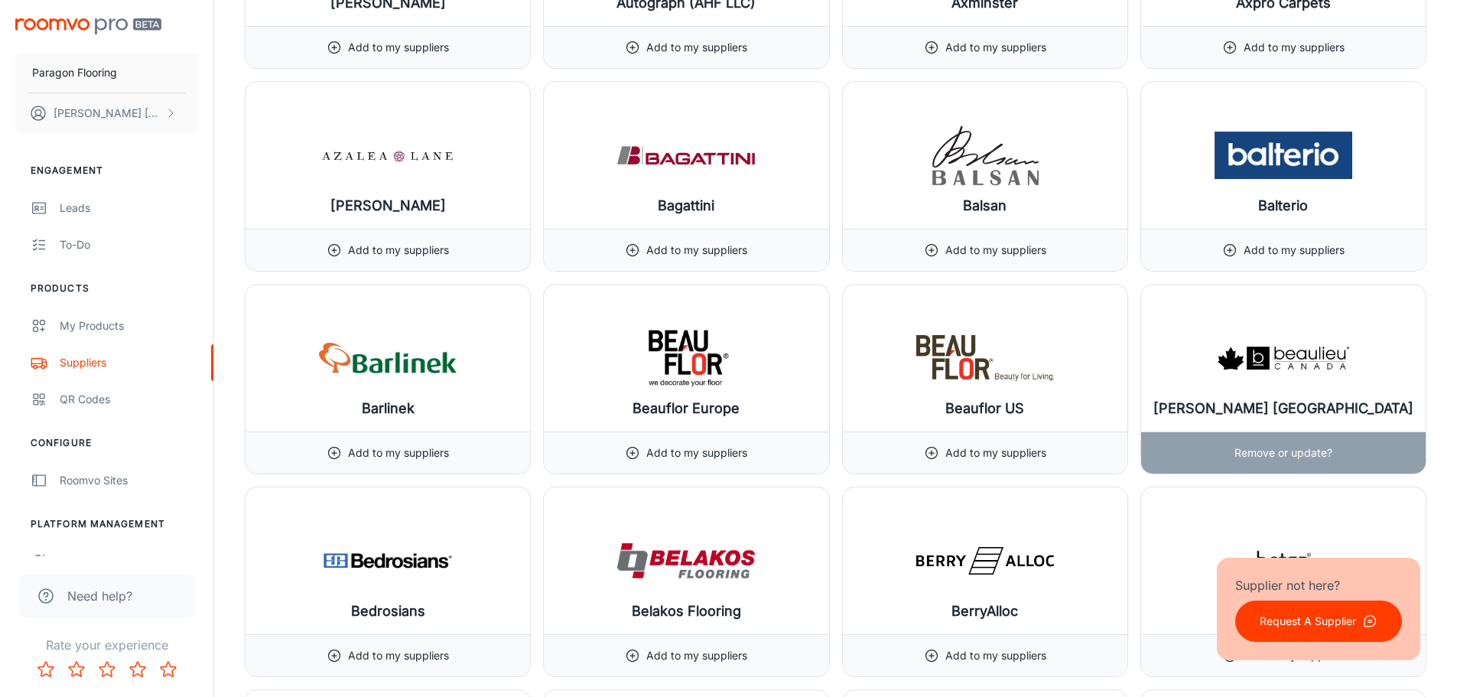
click at [1272, 461] on div "Remove or update?" at bounding box center [1284, 452] width 98 height 41
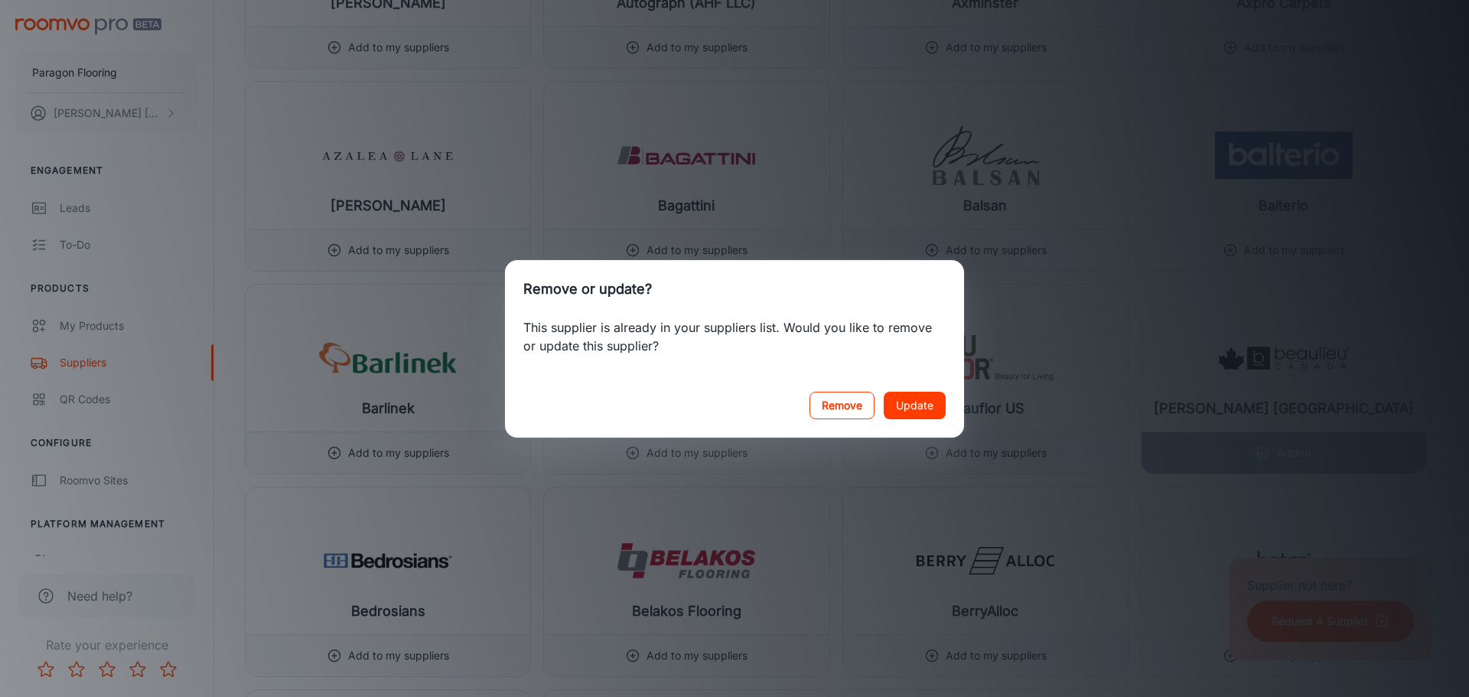
click at [832, 406] on button "Remove" at bounding box center [841, 406] width 65 height 28
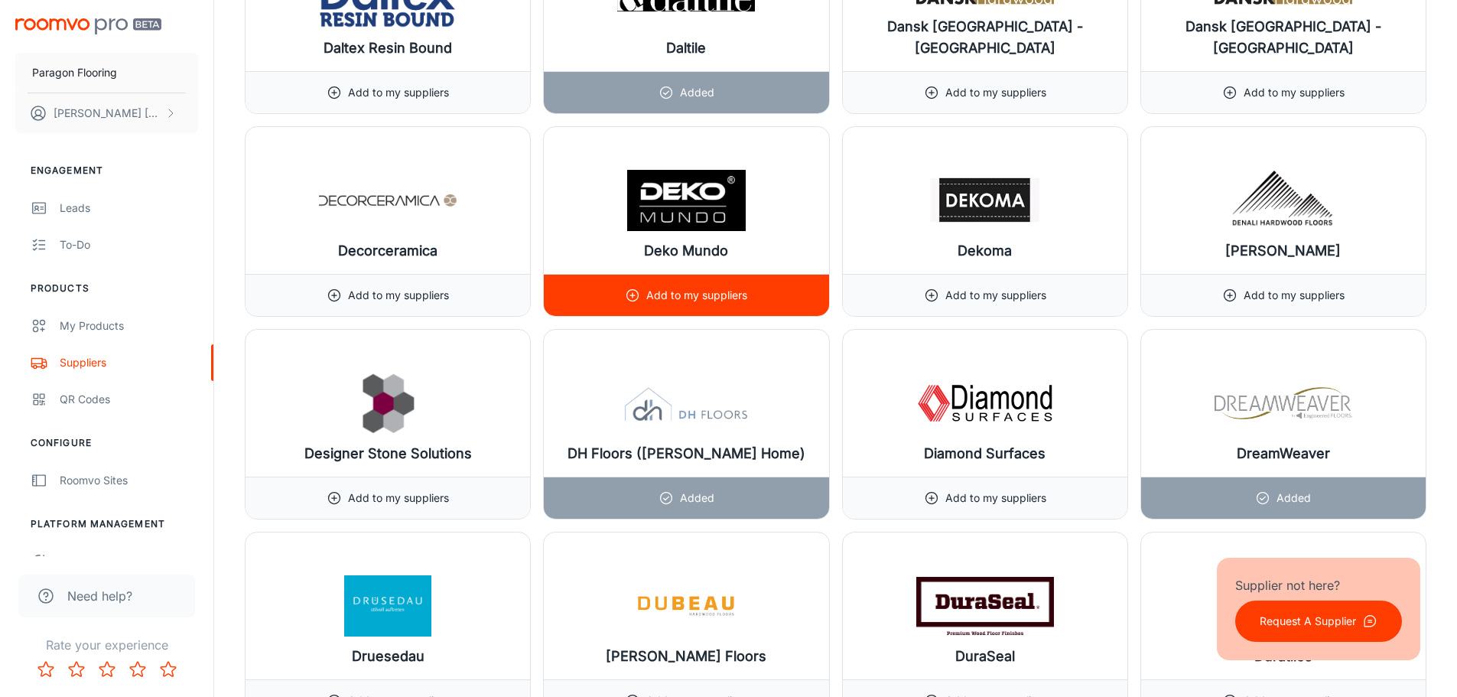
scroll to position [7880, 0]
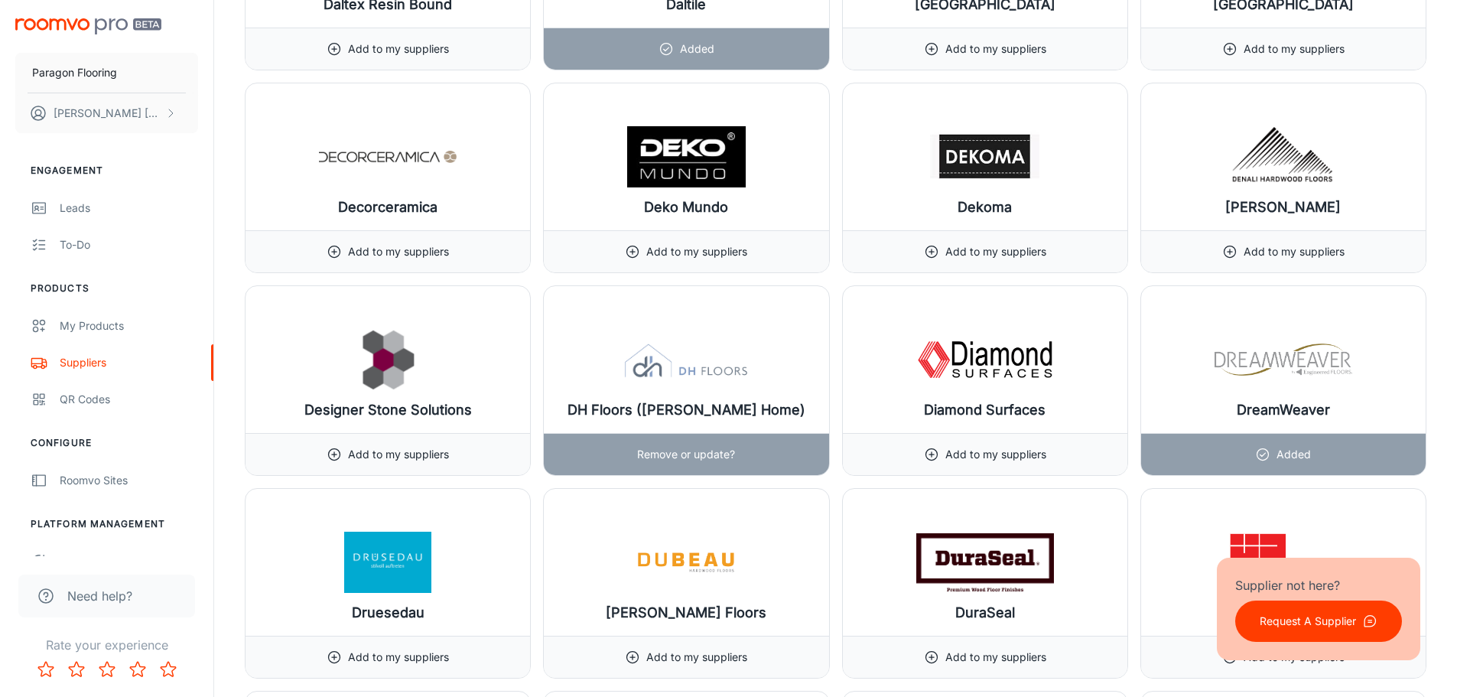
click at [725, 448] on p "Remove or update?" at bounding box center [686, 454] width 98 height 17
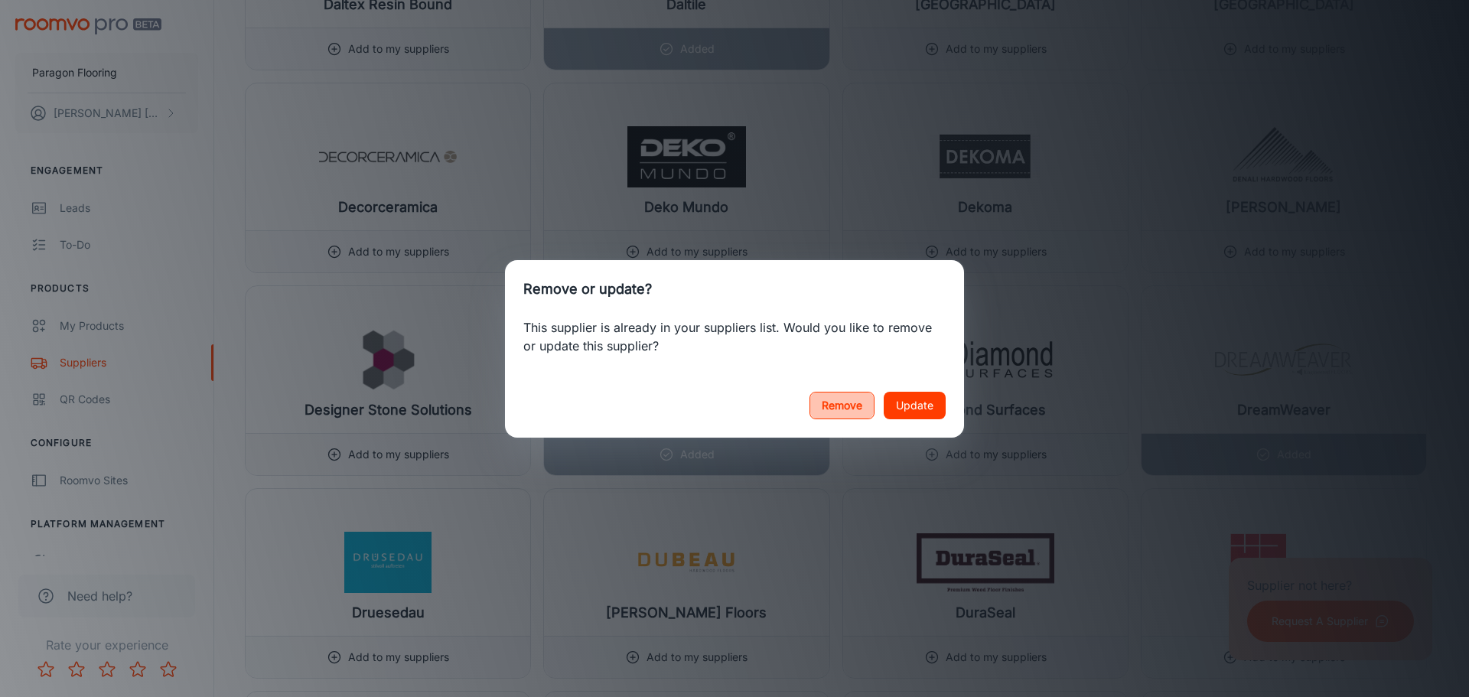
click at [853, 404] on button "Remove" at bounding box center [841, 406] width 65 height 28
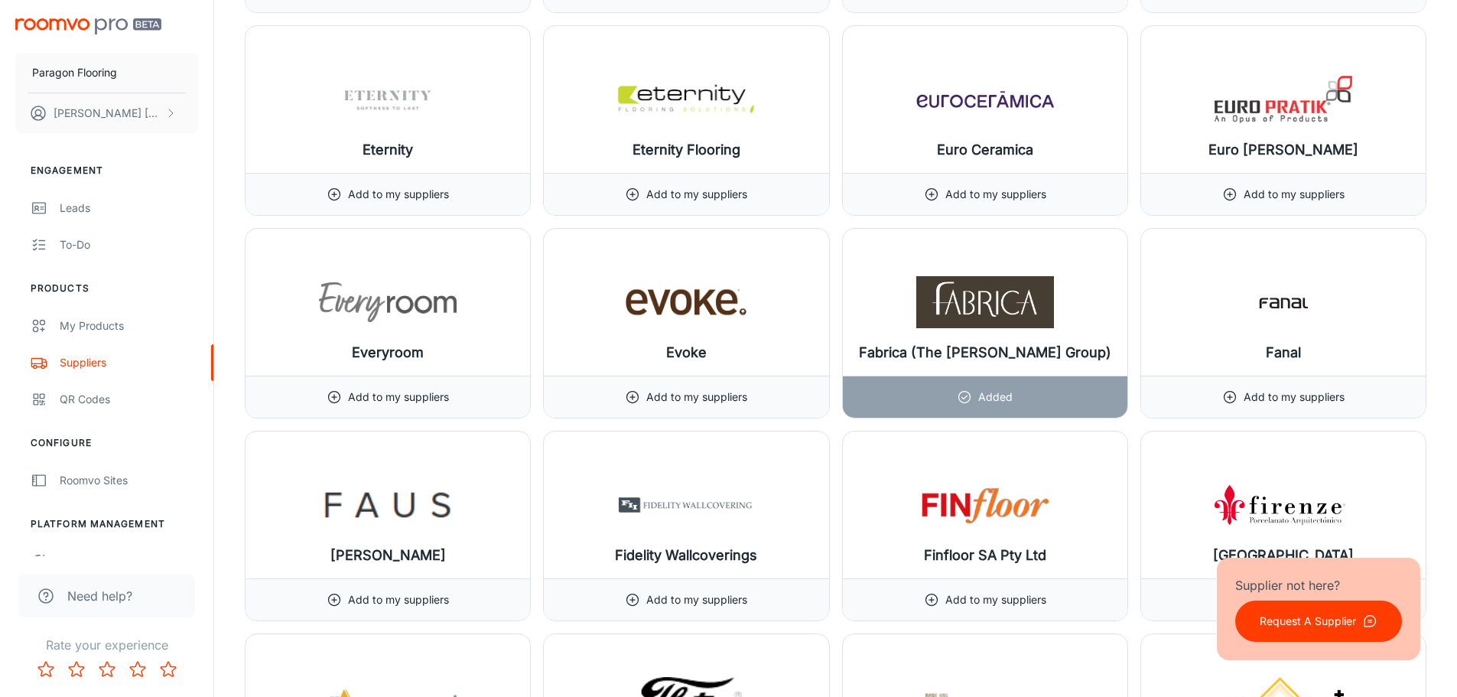
scroll to position [9180, 0]
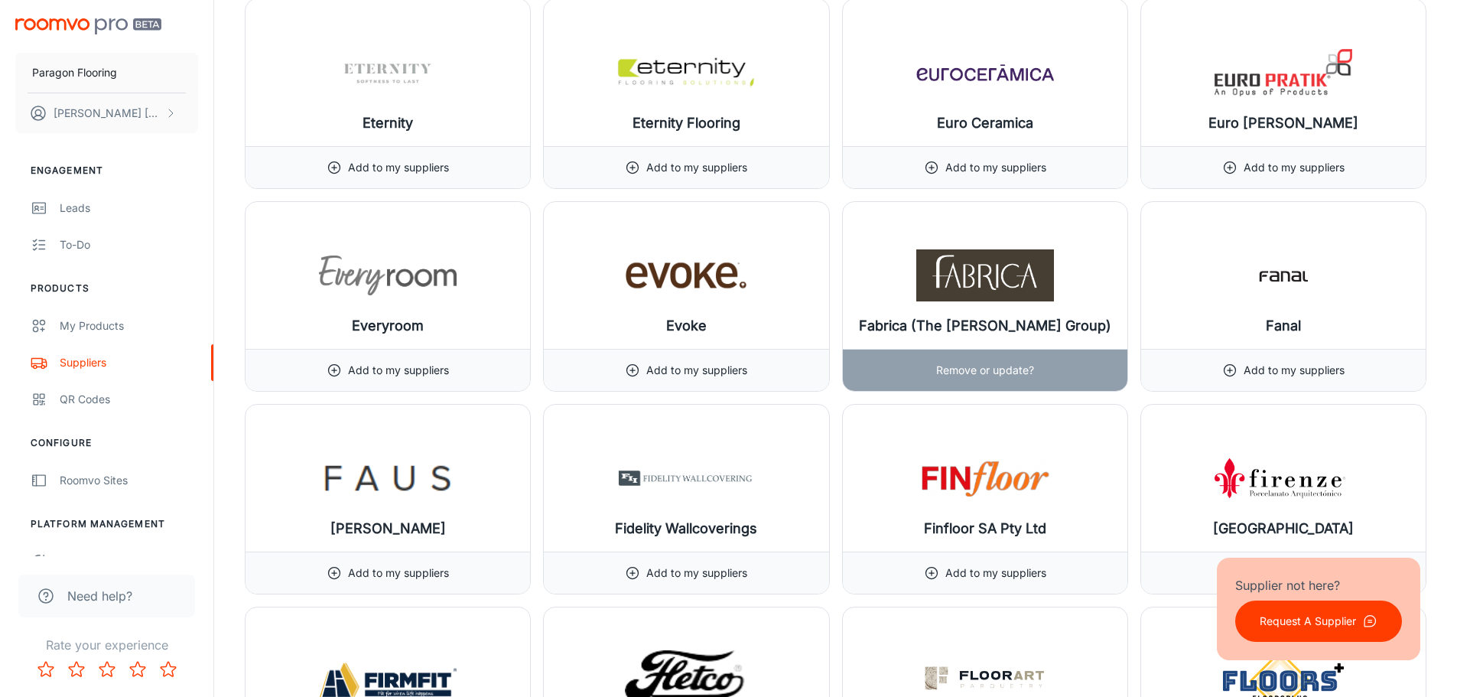
click at [972, 384] on div "Remove or update?" at bounding box center [985, 370] width 98 height 41
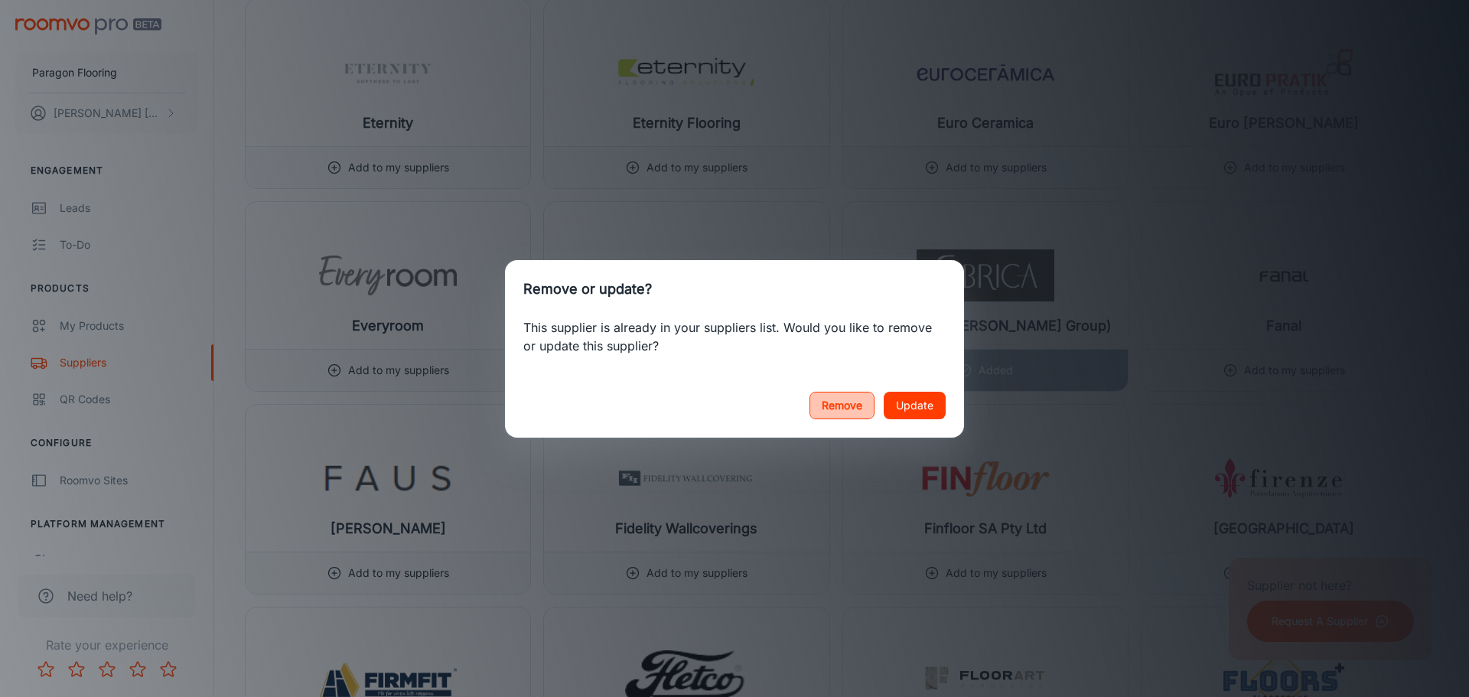
click at [854, 411] on button "Remove" at bounding box center [841, 406] width 65 height 28
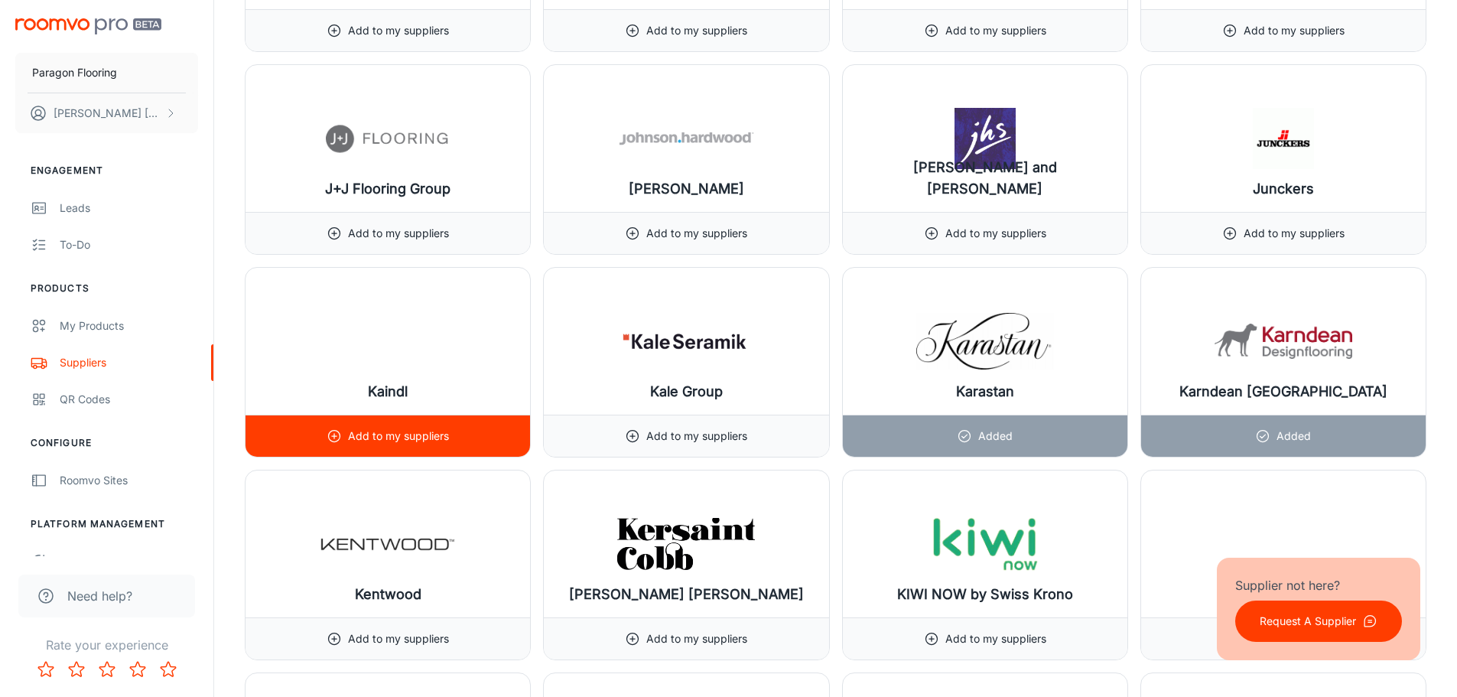
scroll to position [12164, 0]
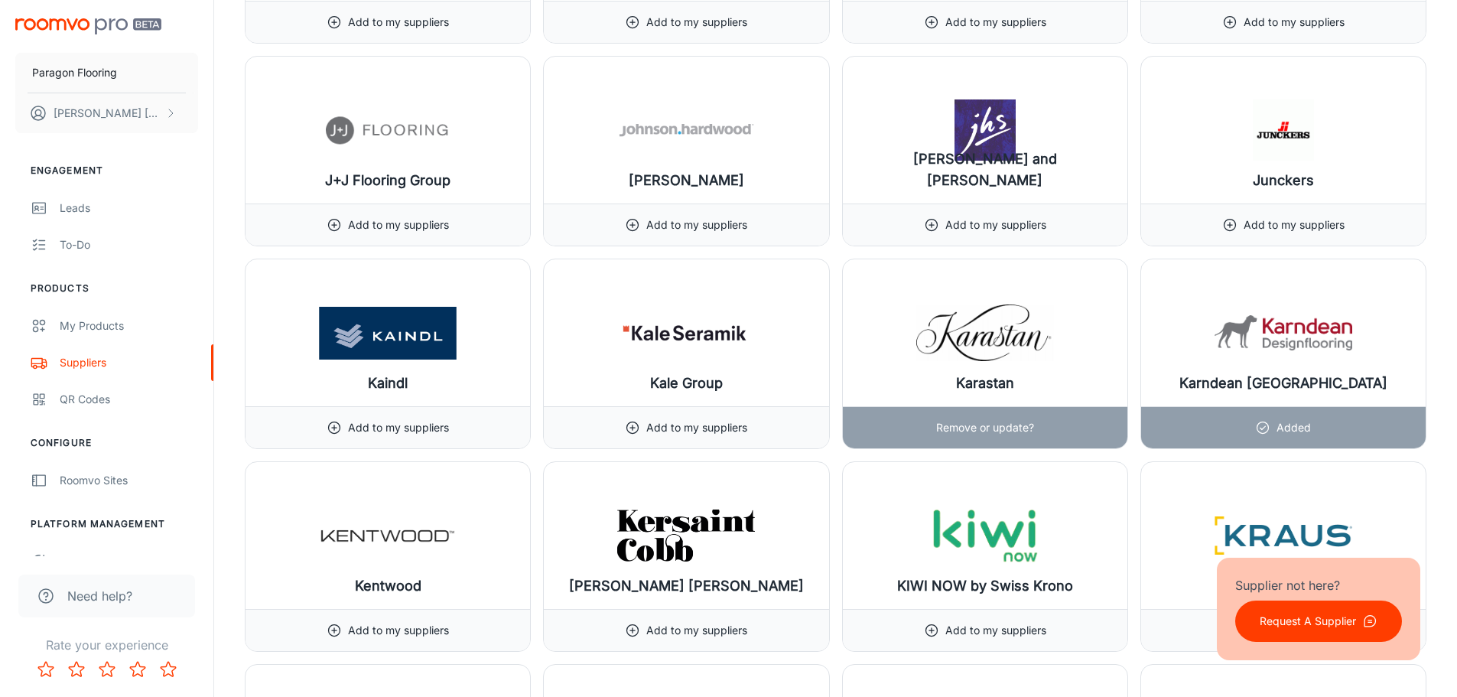
click at [960, 430] on p "Remove or update?" at bounding box center [985, 427] width 98 height 17
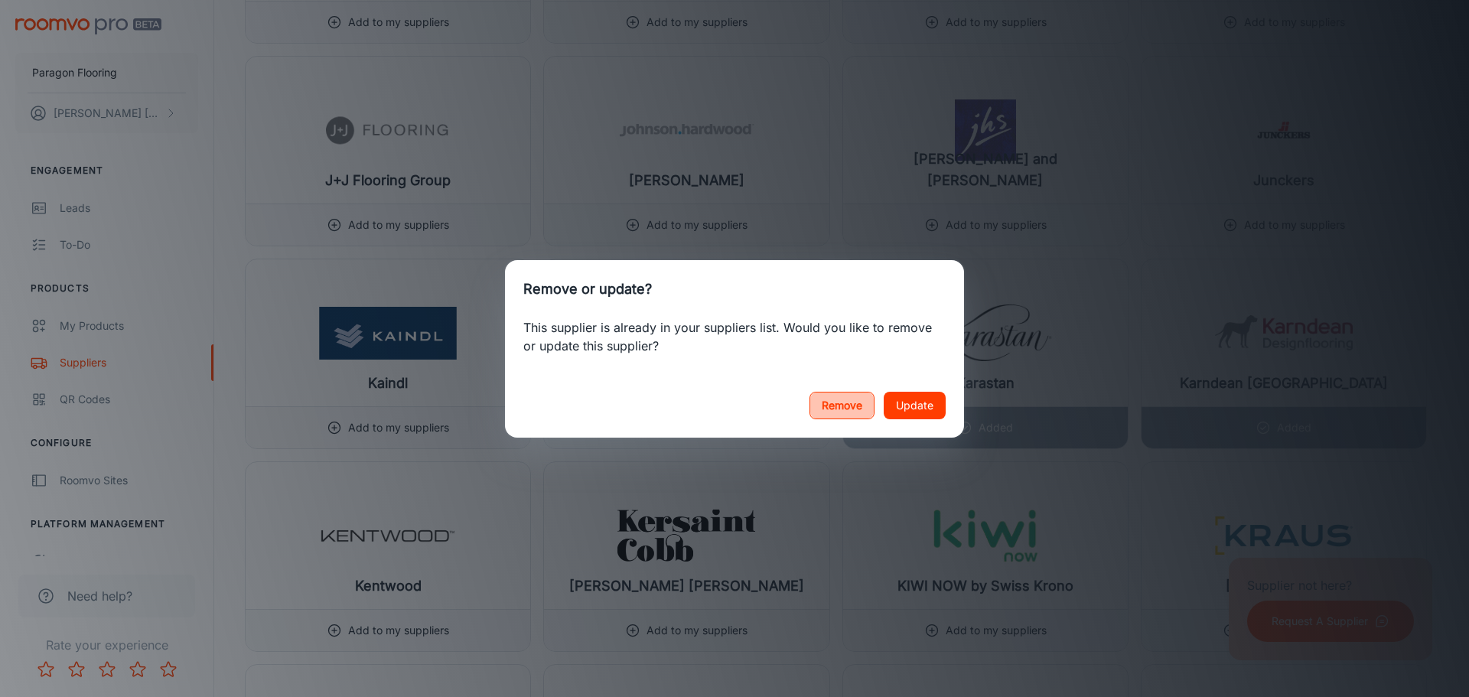
click at [827, 413] on button "Remove" at bounding box center [841, 406] width 65 height 28
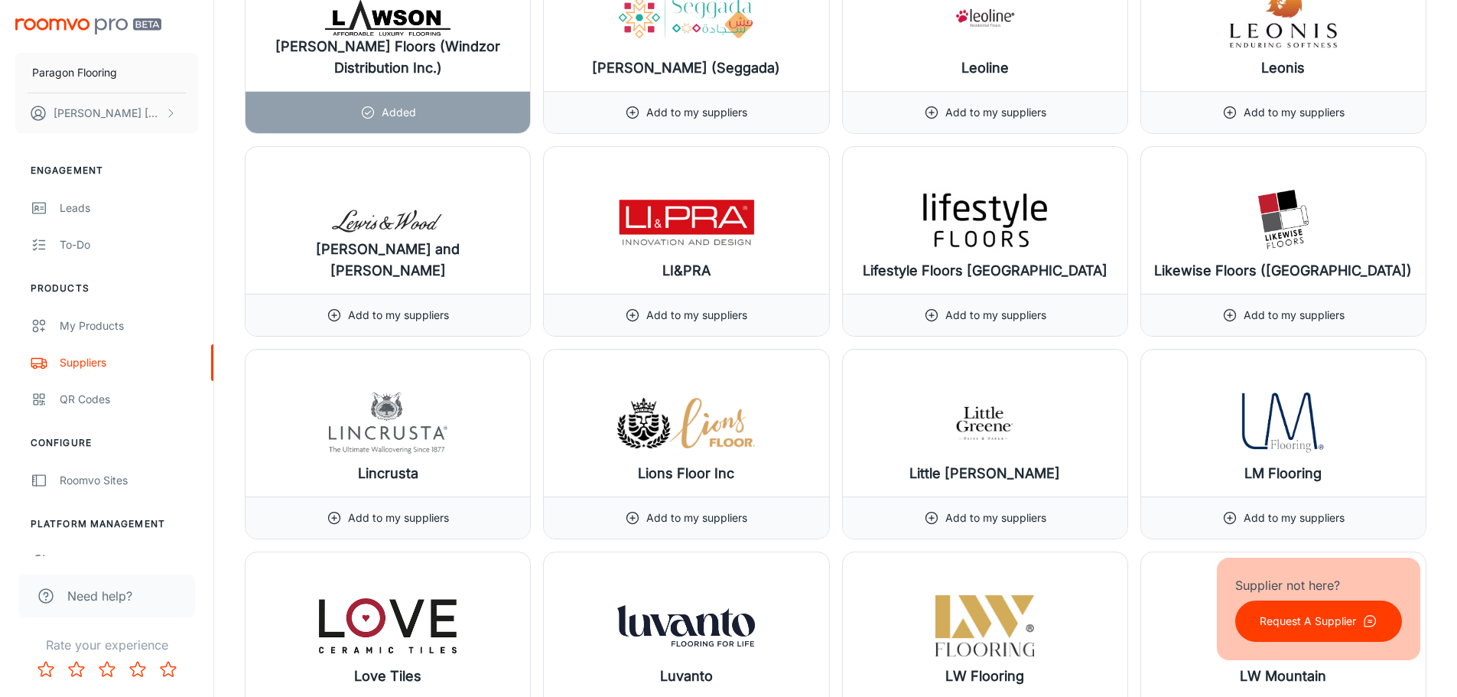
scroll to position [13541, 0]
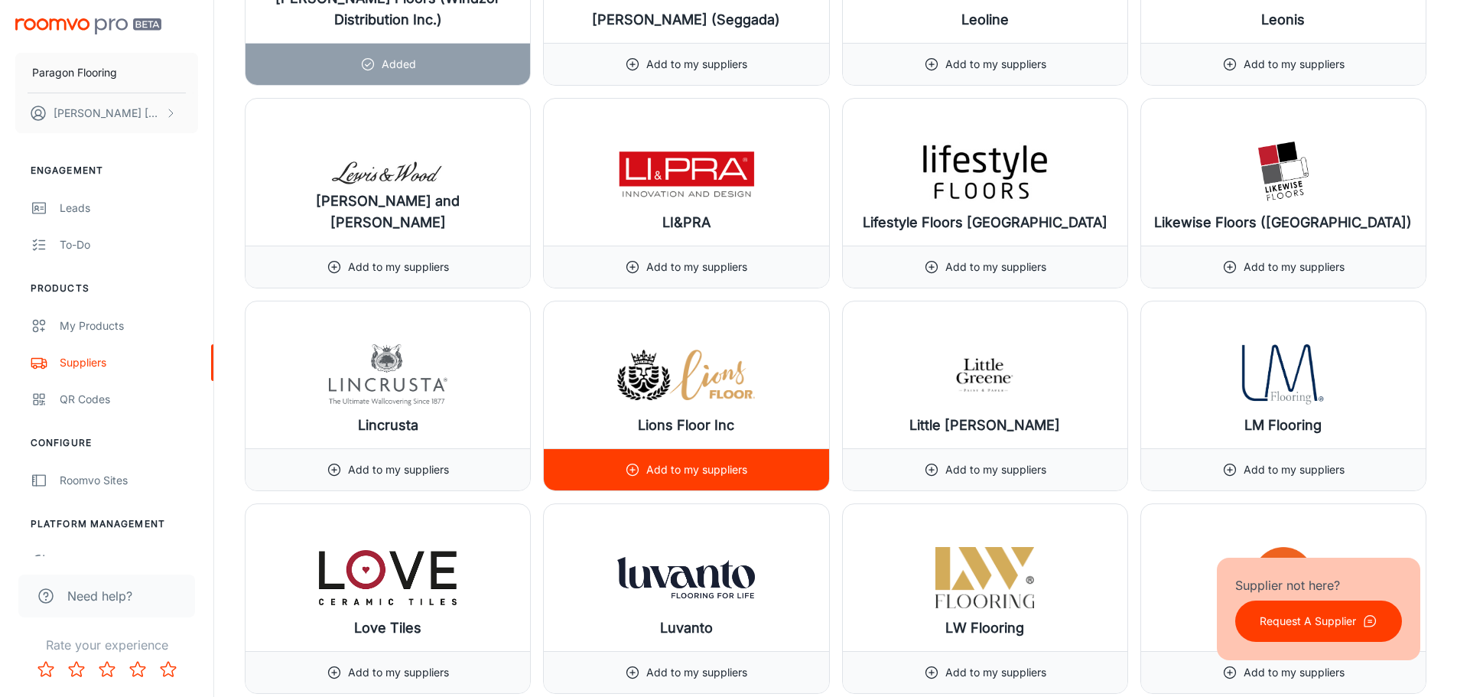
click at [748, 480] on div "Add to my suppliers" at bounding box center [686, 469] width 285 height 42
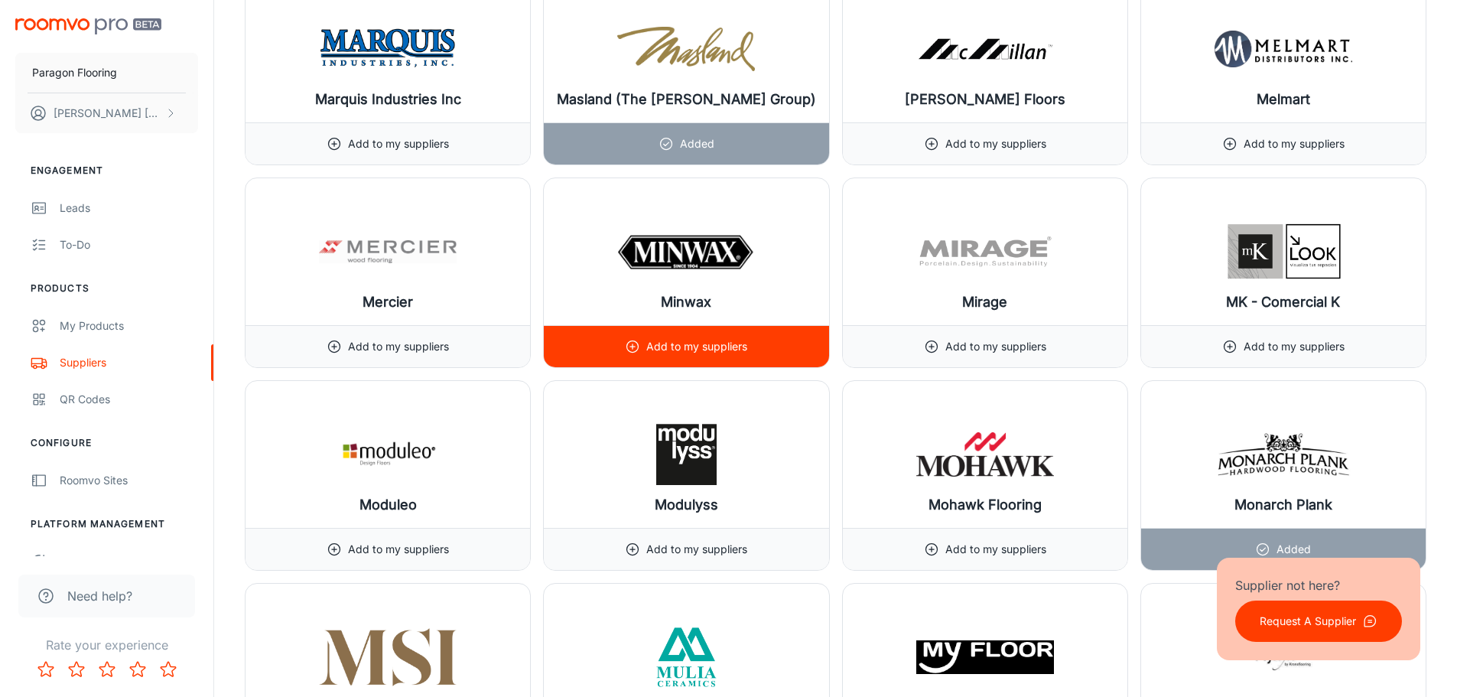
scroll to position [14841, 0]
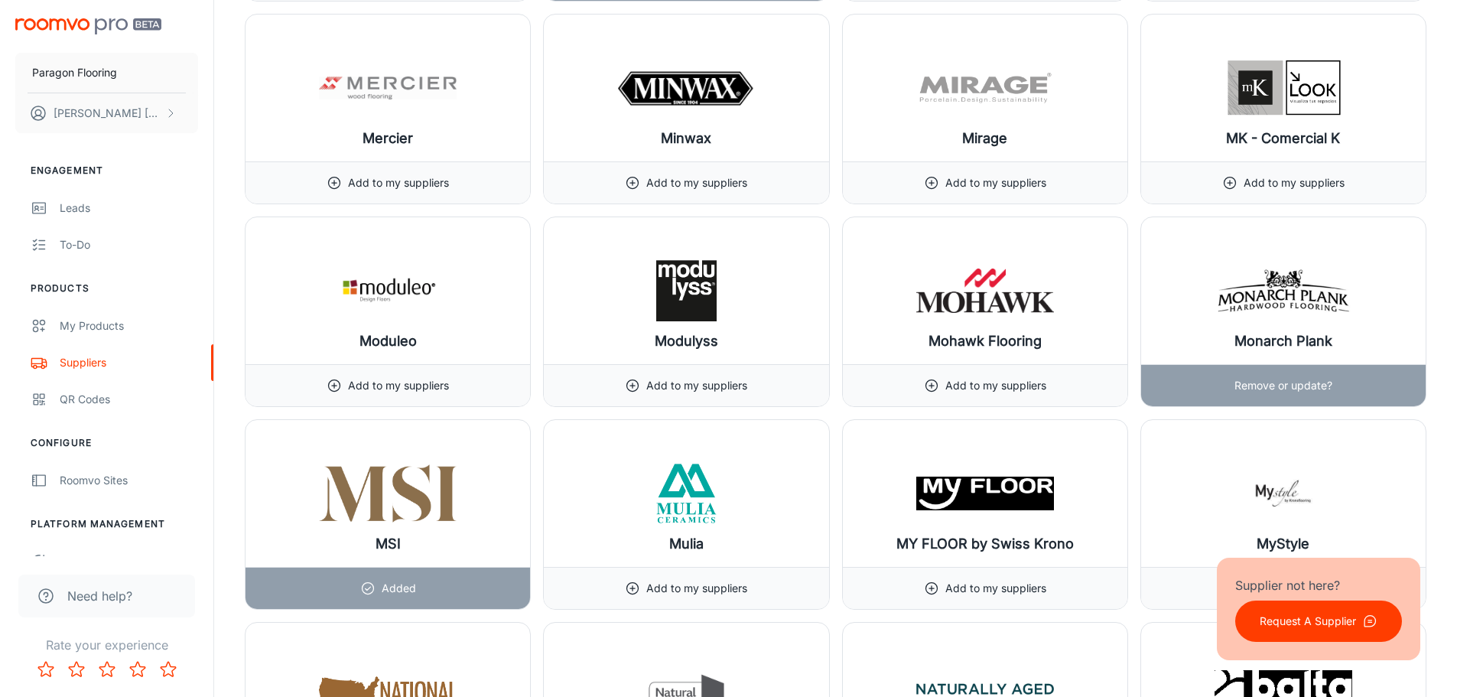
click at [1234, 383] on div "Remove or update?" at bounding box center [1283, 385] width 285 height 42
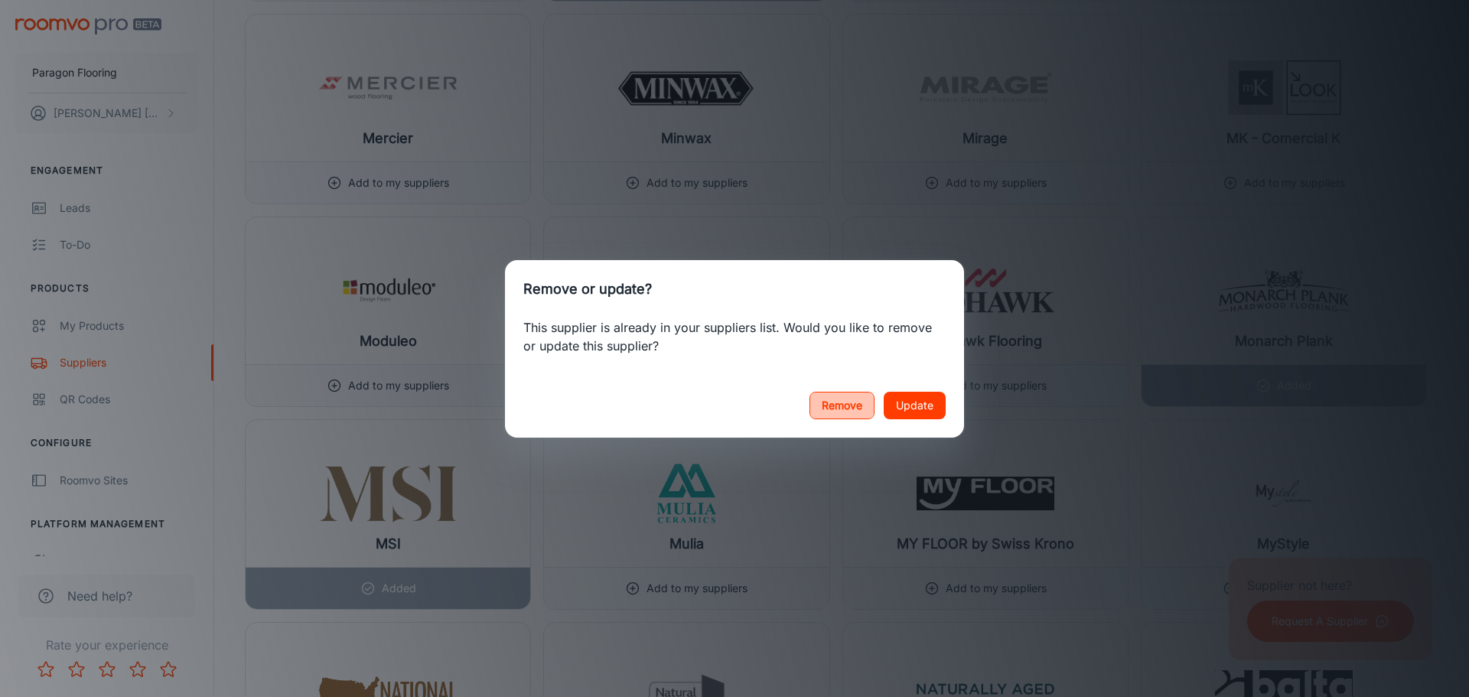
click at [837, 402] on button "Remove" at bounding box center [841, 406] width 65 height 28
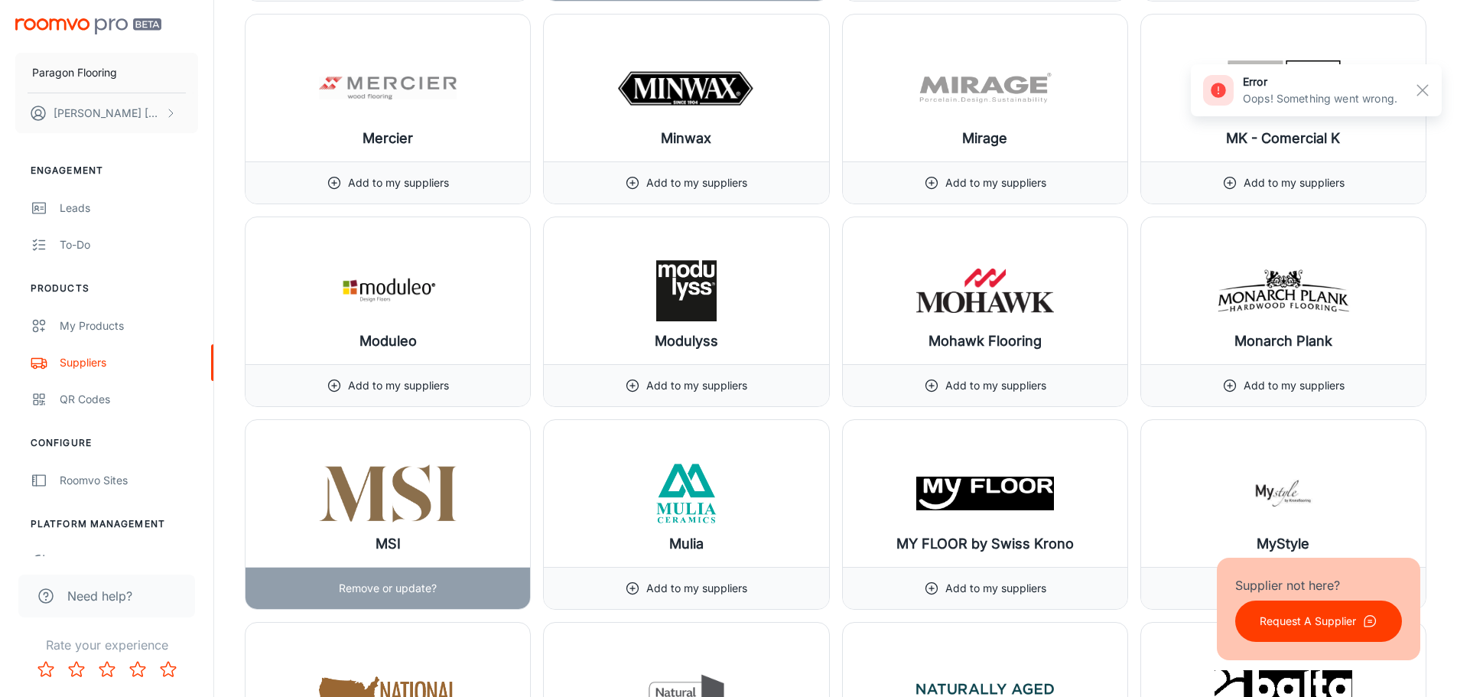
click at [394, 592] on p "Remove or update?" at bounding box center [388, 588] width 98 height 17
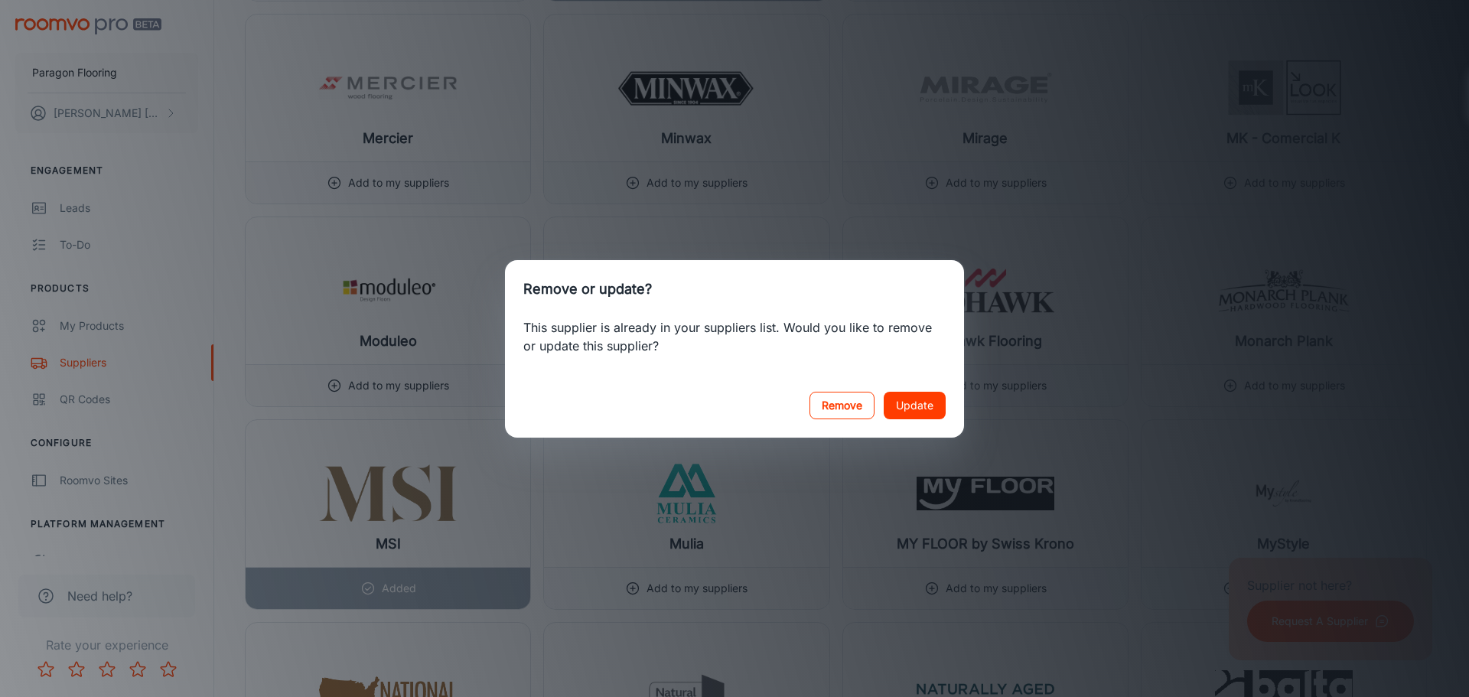
click at [861, 409] on button "Remove" at bounding box center [841, 406] width 65 height 28
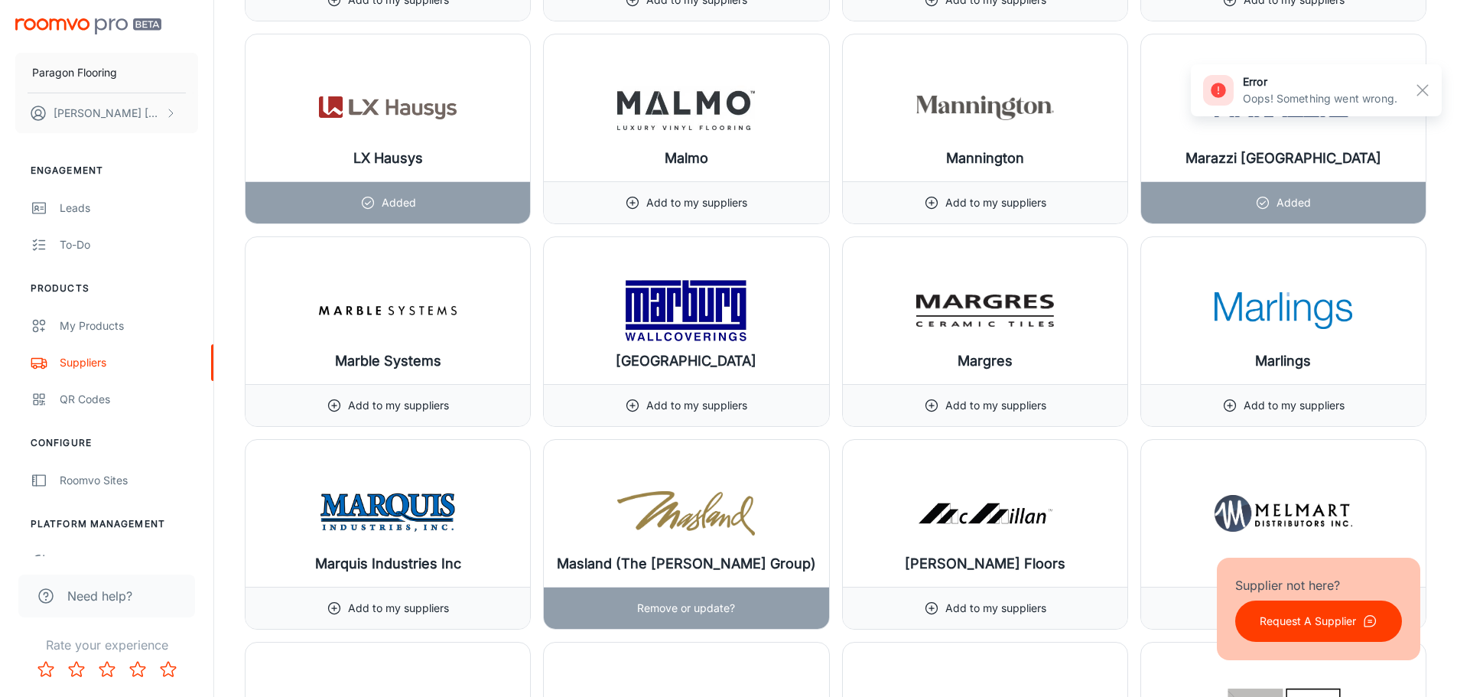
scroll to position [13923, 0]
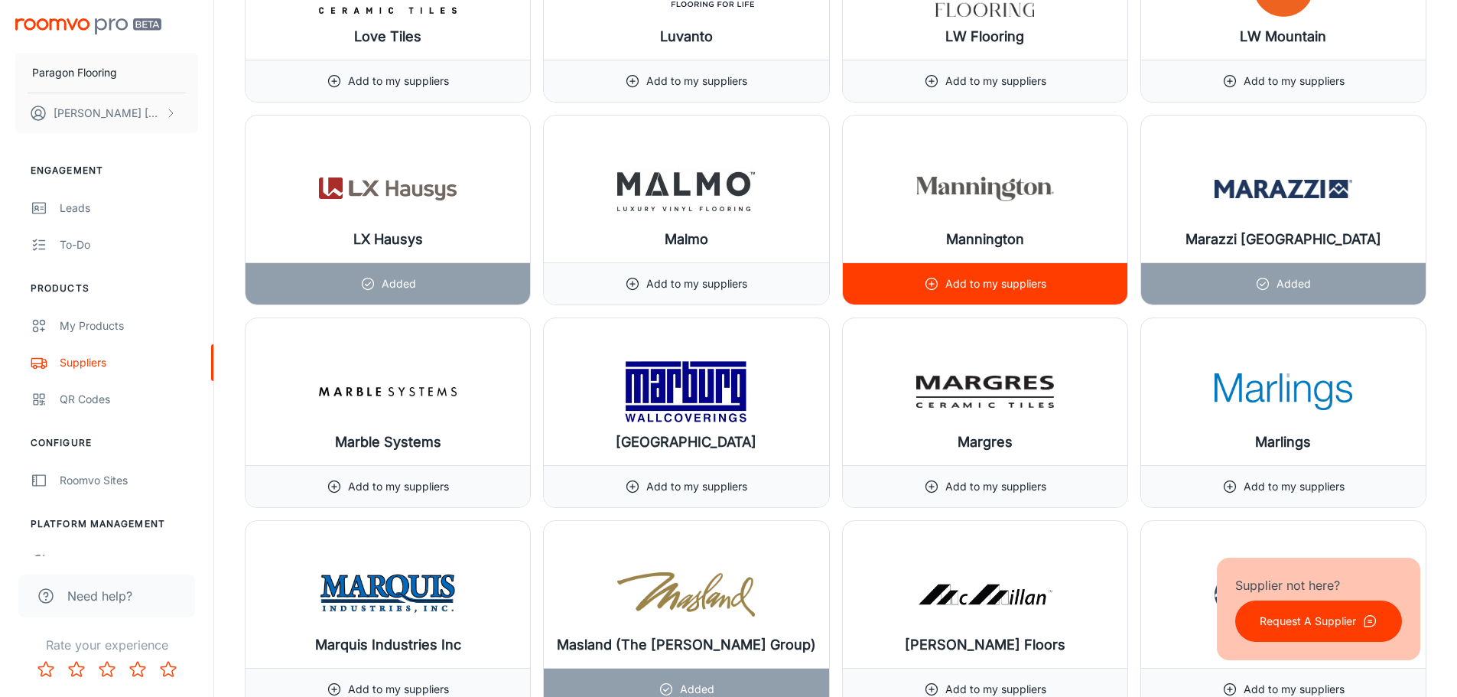
click at [967, 295] on div "Add to my suppliers" at bounding box center [985, 283] width 122 height 41
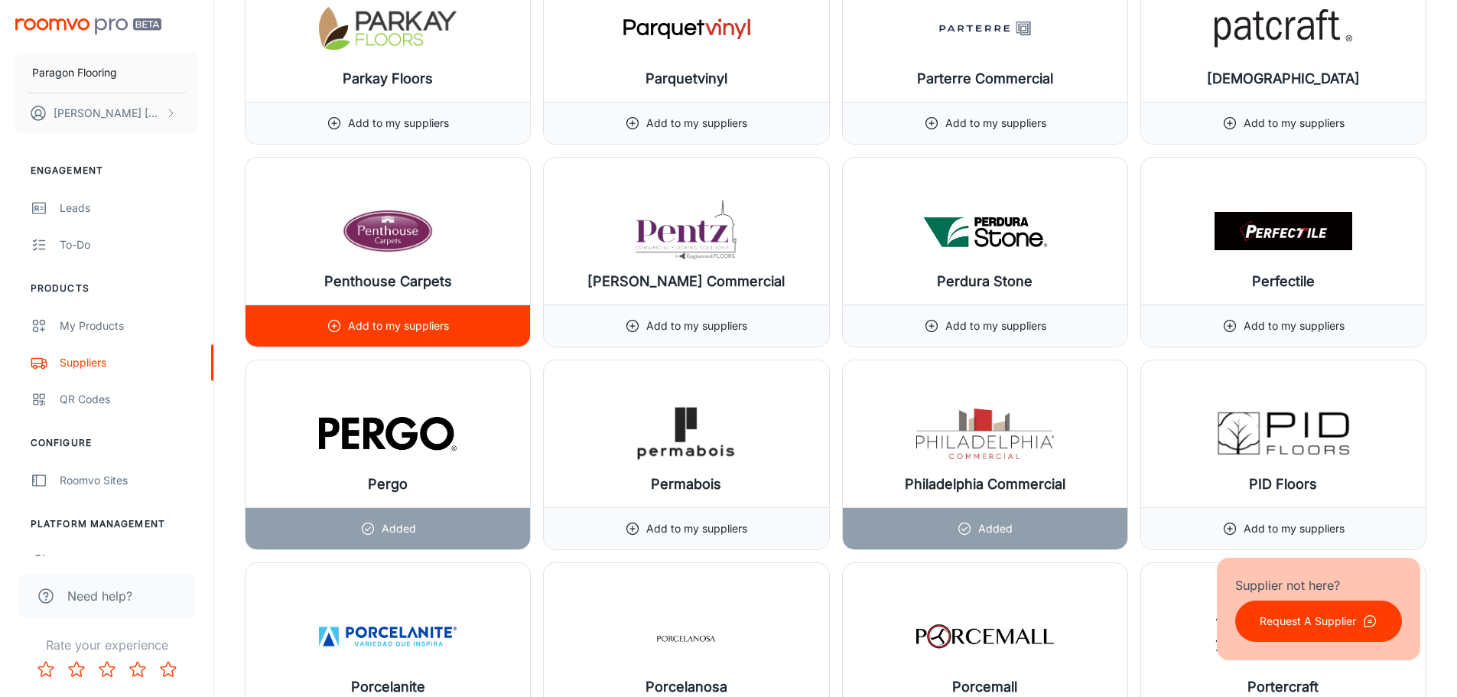
scroll to position [16524, 0]
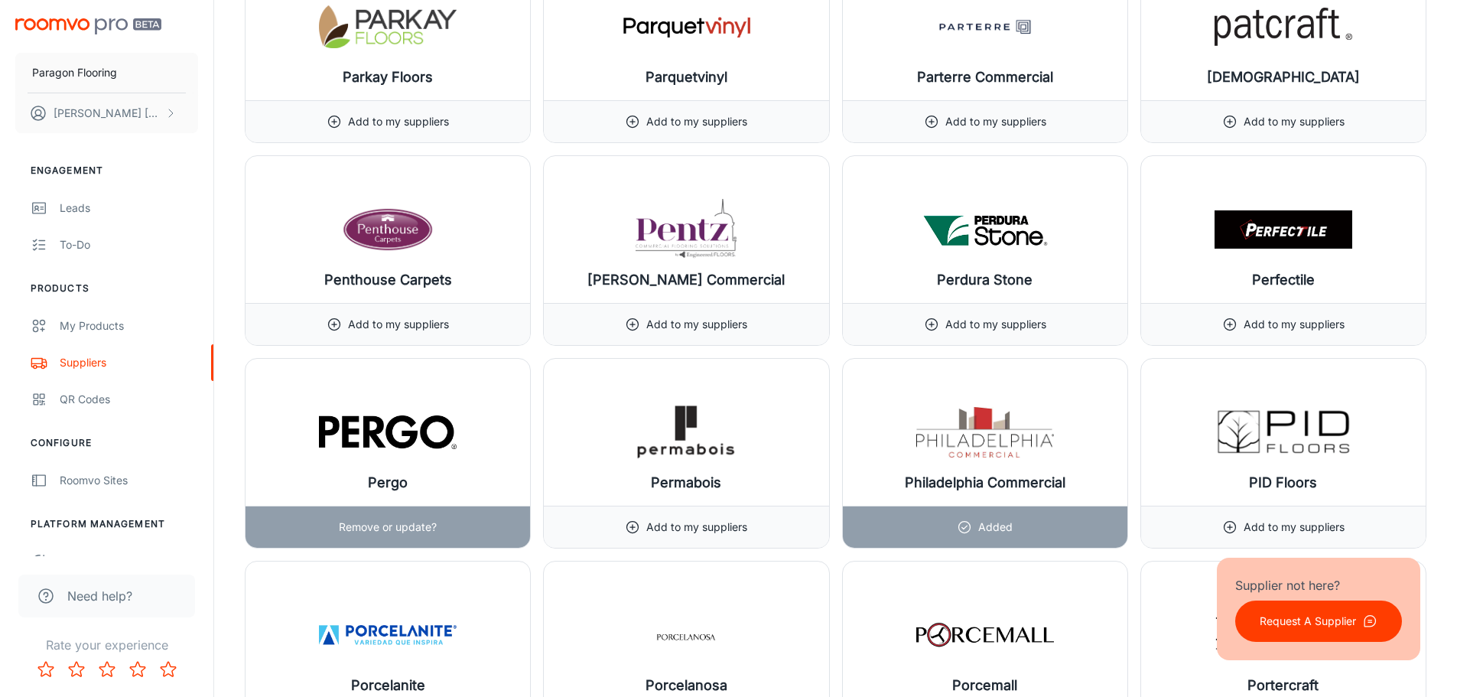
click at [478, 516] on div "Remove or update?" at bounding box center [388, 527] width 285 height 42
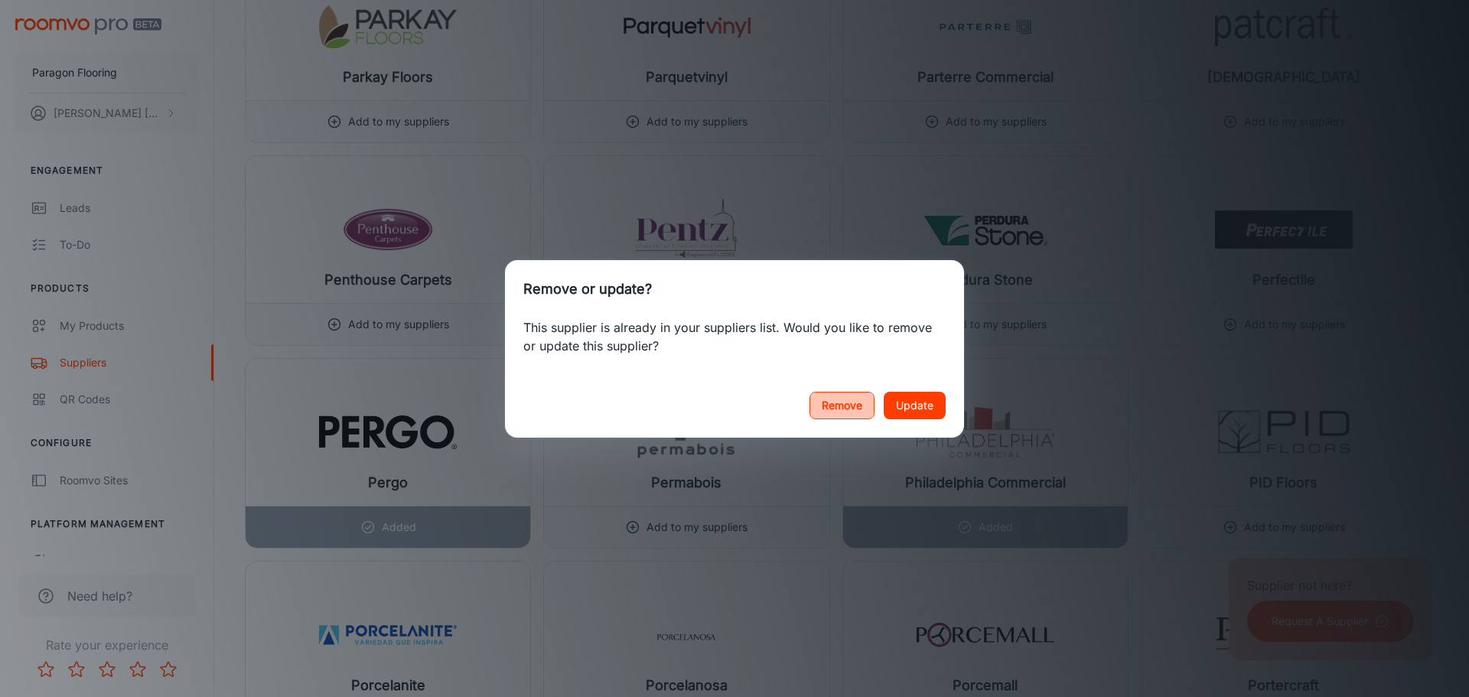
click at [842, 403] on button "Remove" at bounding box center [841, 406] width 65 height 28
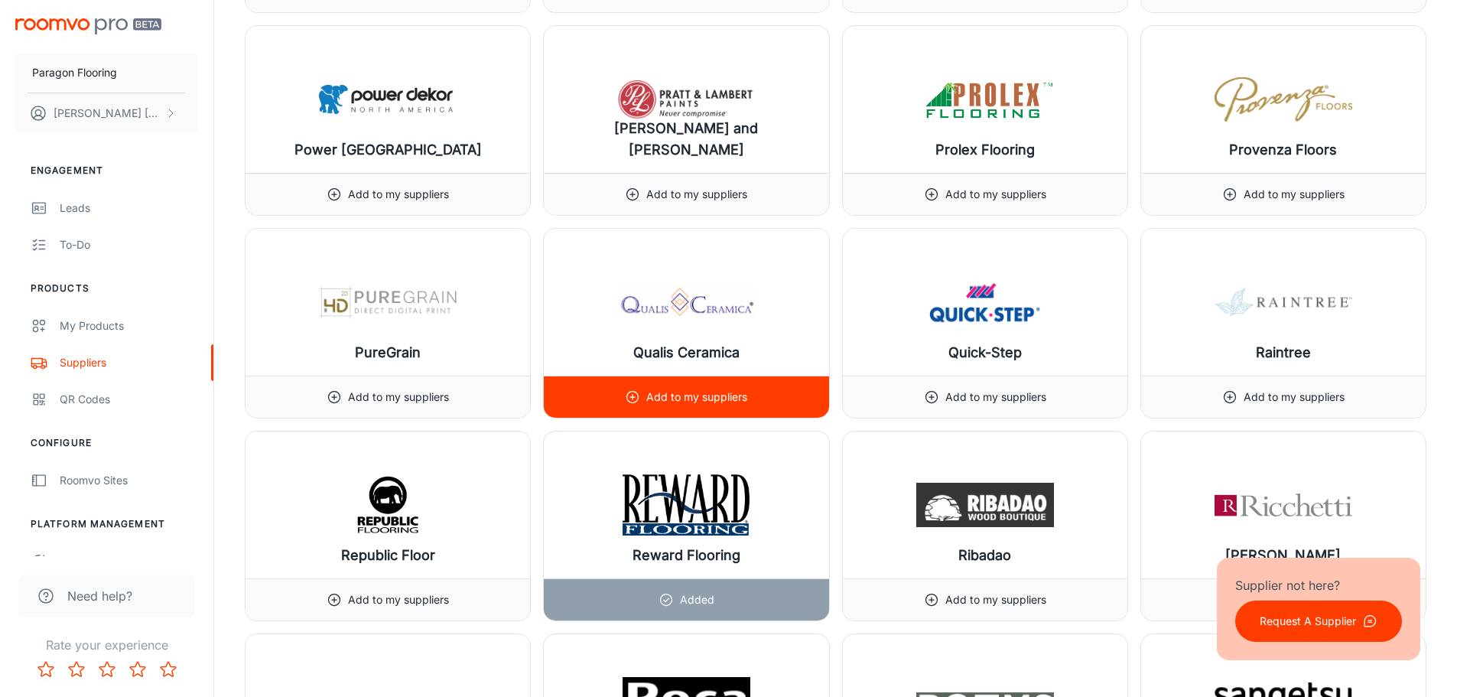
scroll to position [17060, 0]
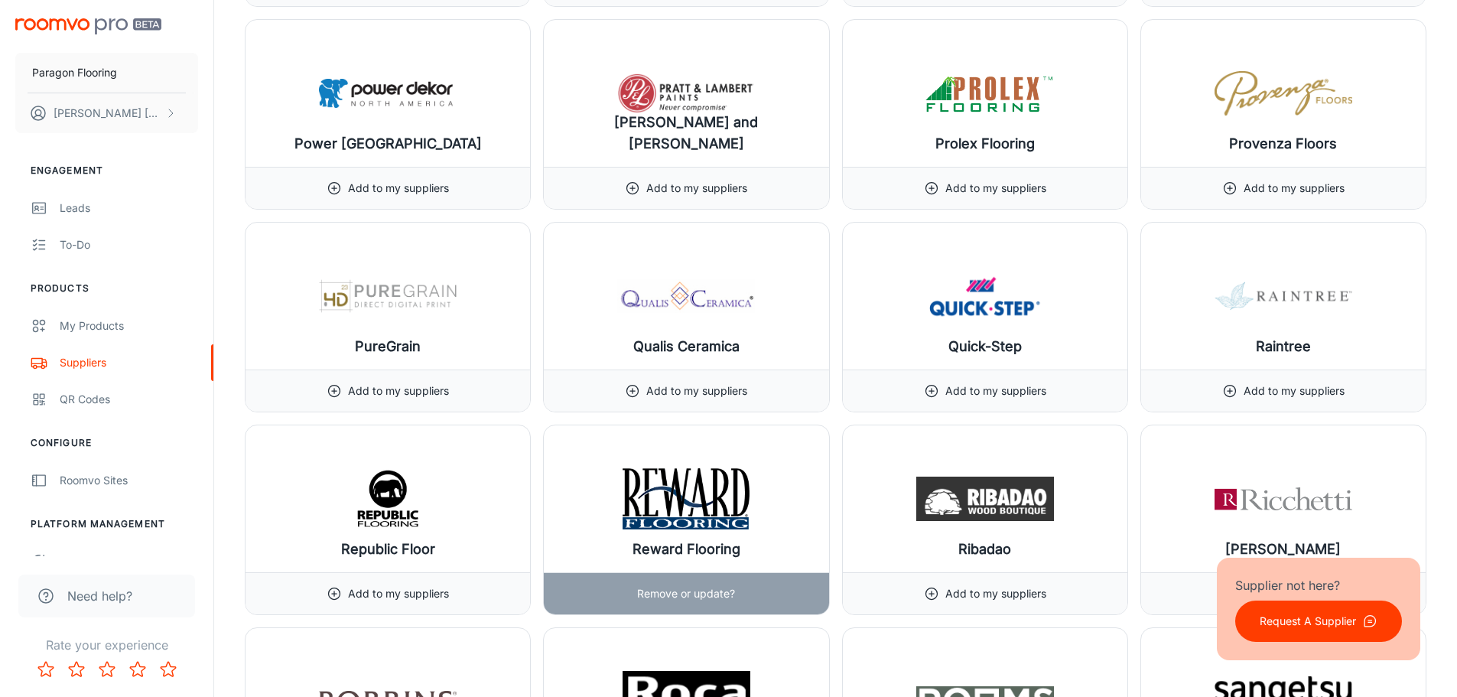
click at [713, 588] on p "Remove or update?" at bounding box center [686, 593] width 98 height 17
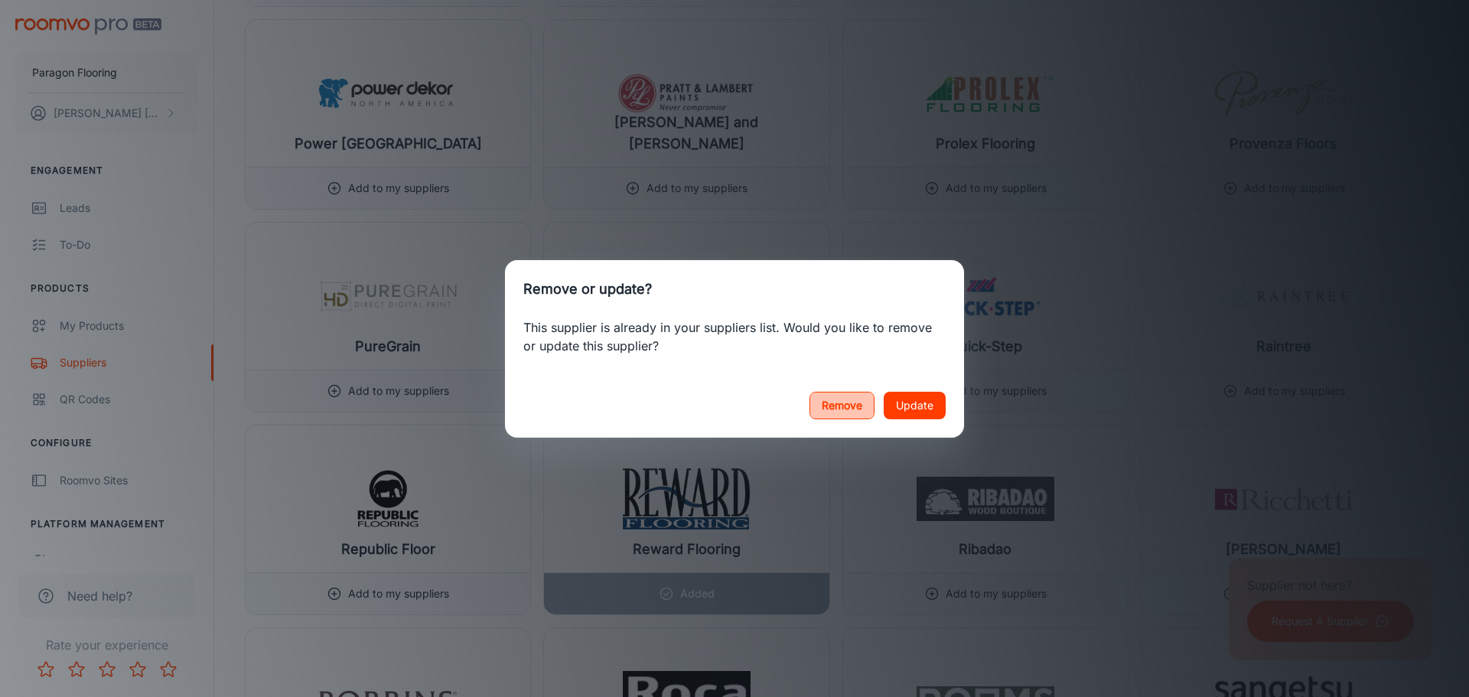
click at [830, 404] on button "Remove" at bounding box center [841, 406] width 65 height 28
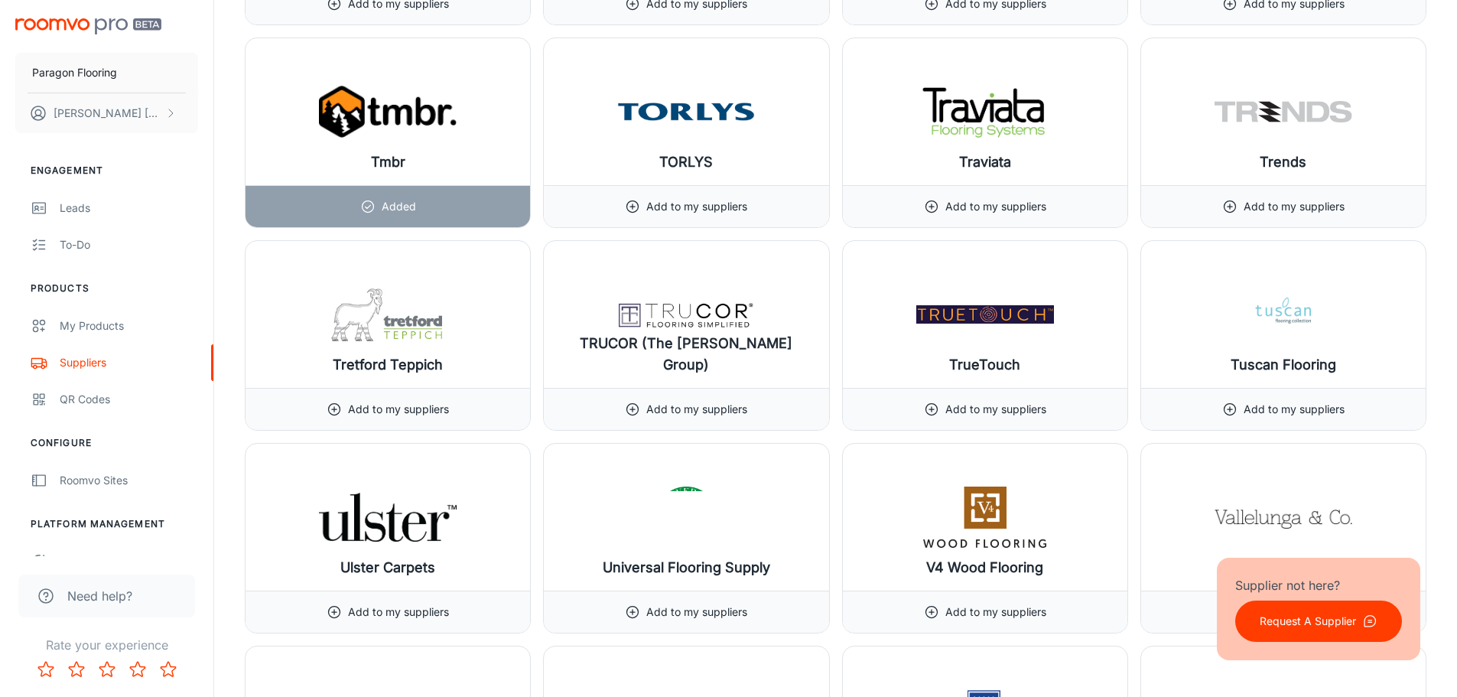
scroll to position [19202, 0]
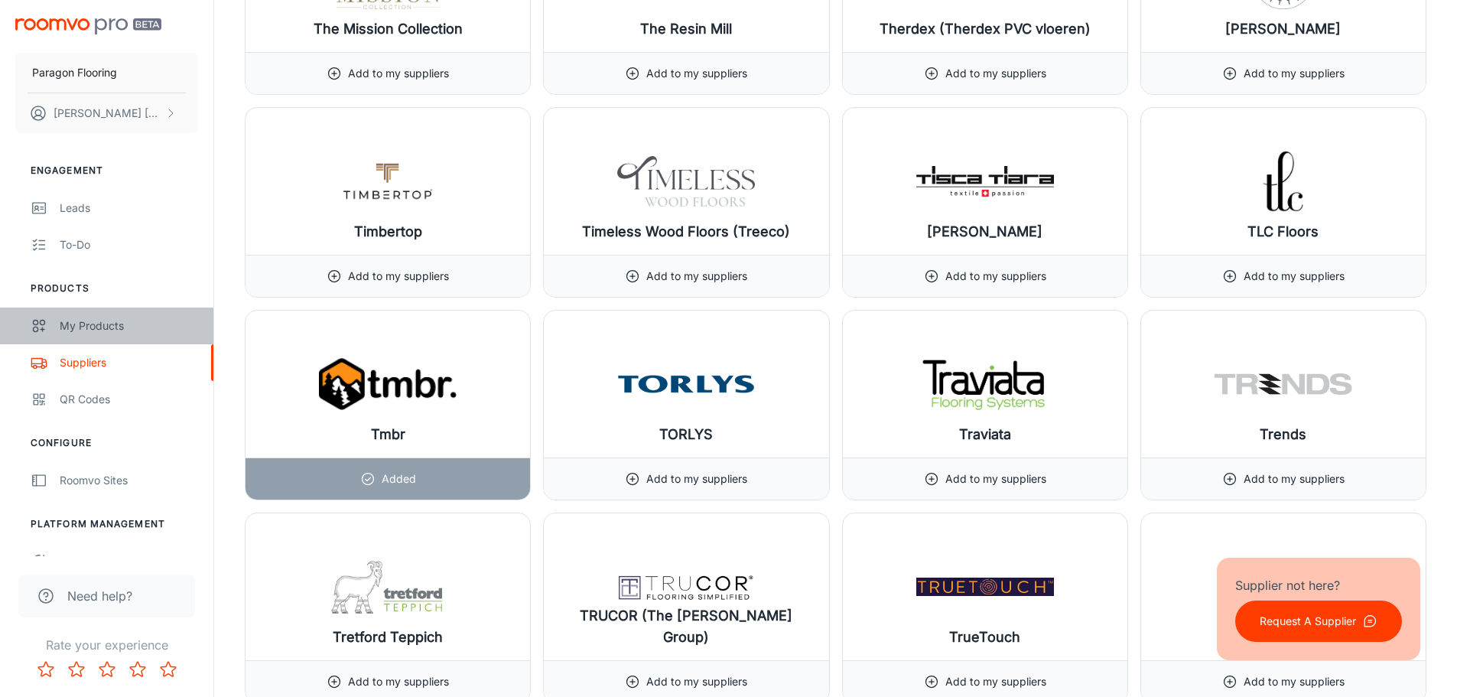
click at [105, 333] on div "My Products" at bounding box center [129, 325] width 138 height 17
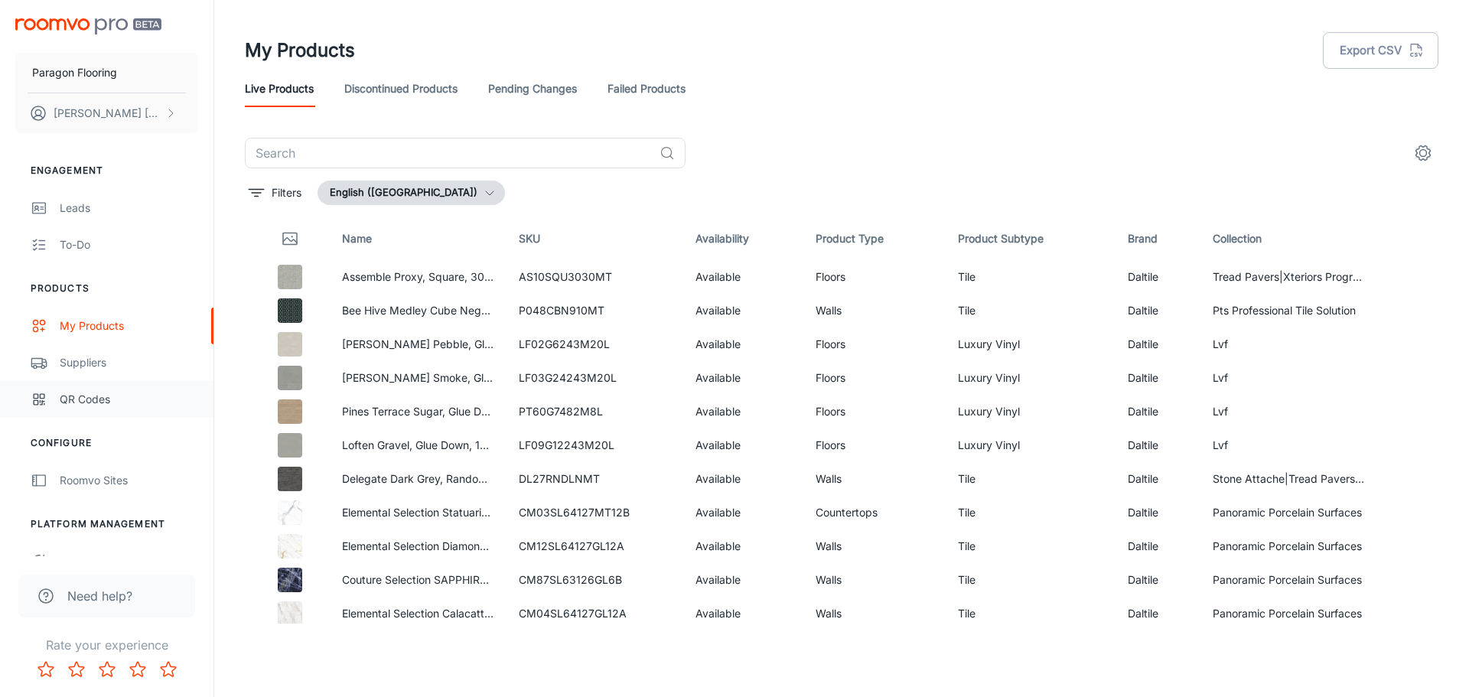
click at [120, 402] on div "QR Codes" at bounding box center [129, 399] width 138 height 17
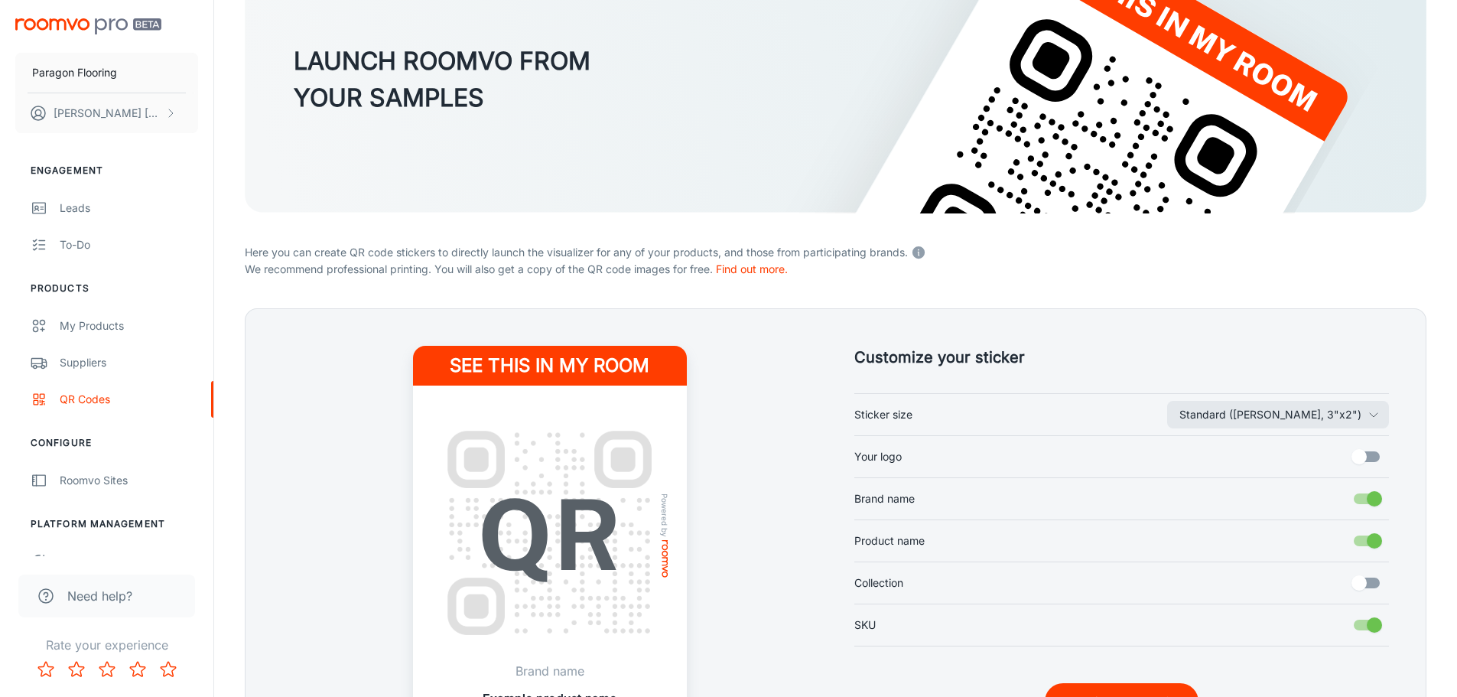
scroll to position [230, 0]
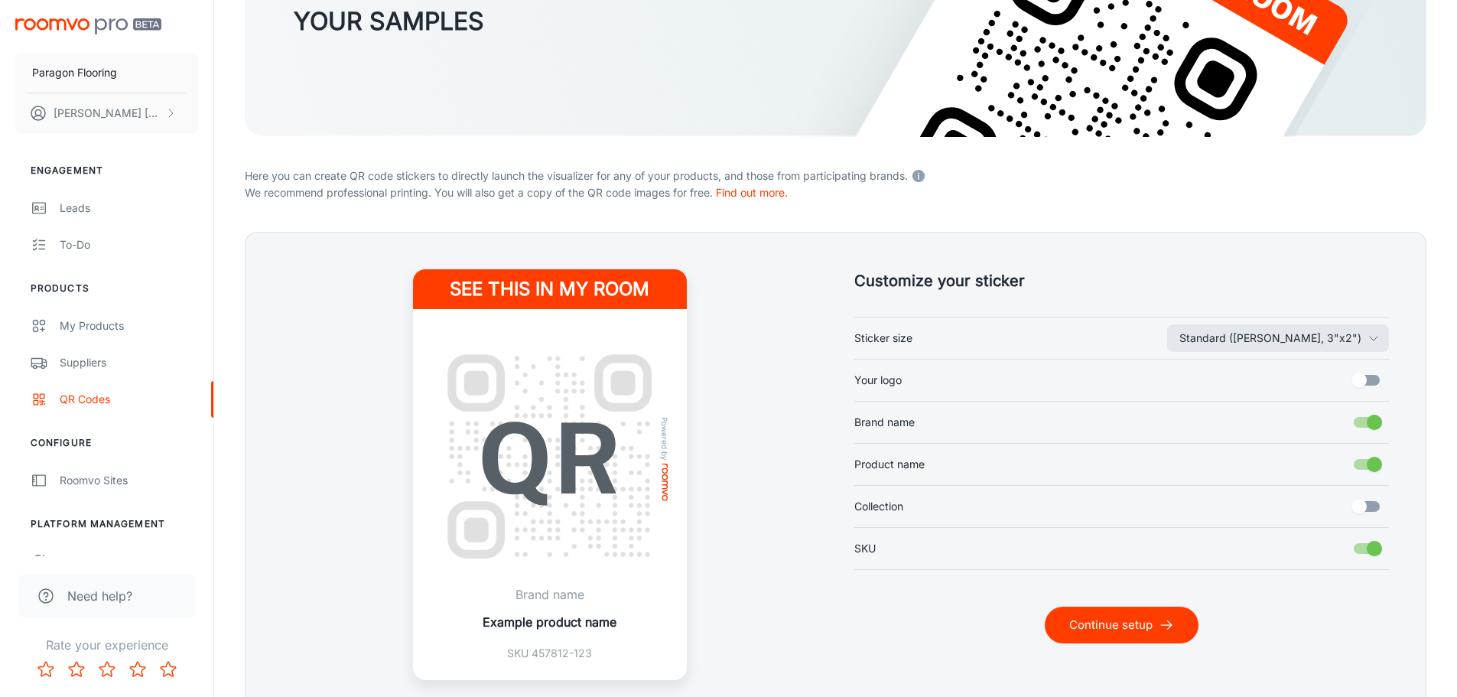
click at [1375, 385] on input "Your logo" at bounding box center [1359, 380] width 87 height 29
checkbox input "true"
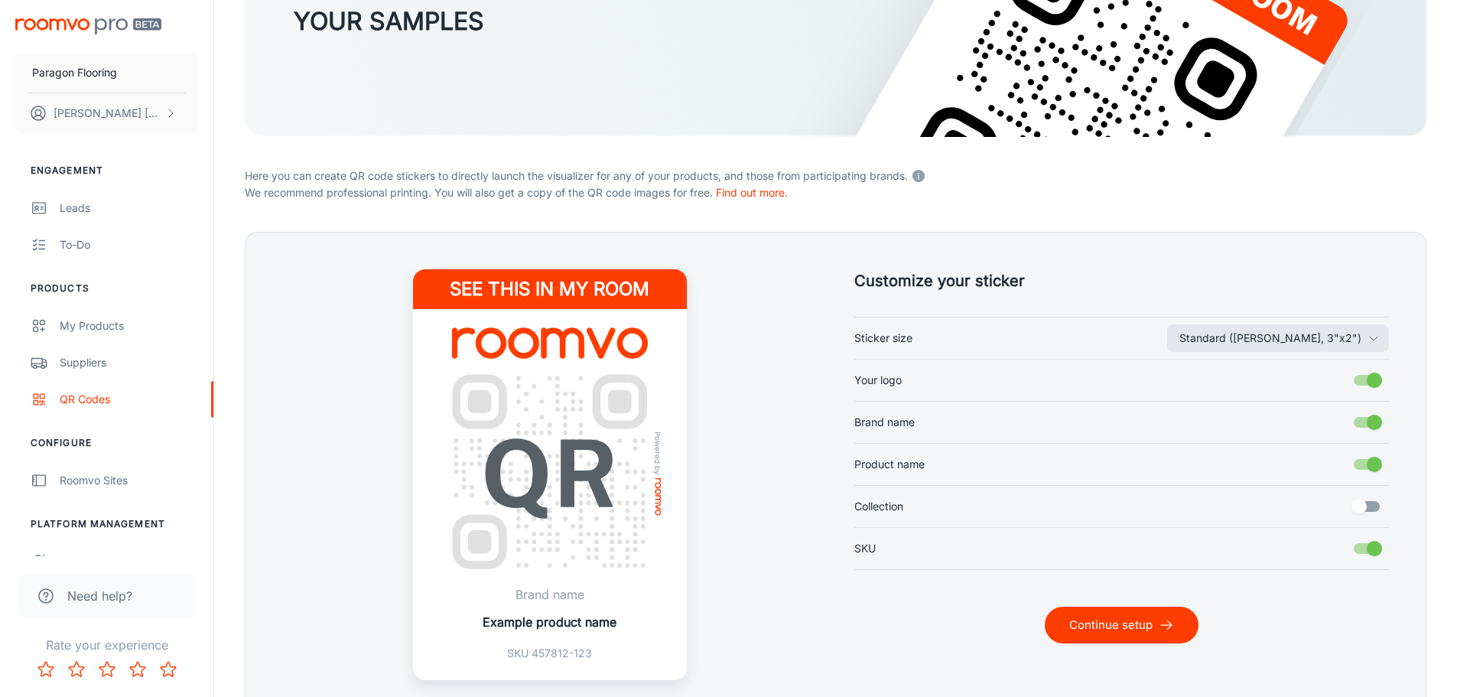
click at [1004, 514] on label "Collection" at bounding box center [1123, 506] width 536 height 29
click at [1316, 514] on input "Collection" at bounding box center [1359, 506] width 87 height 29
checkbox input "true"
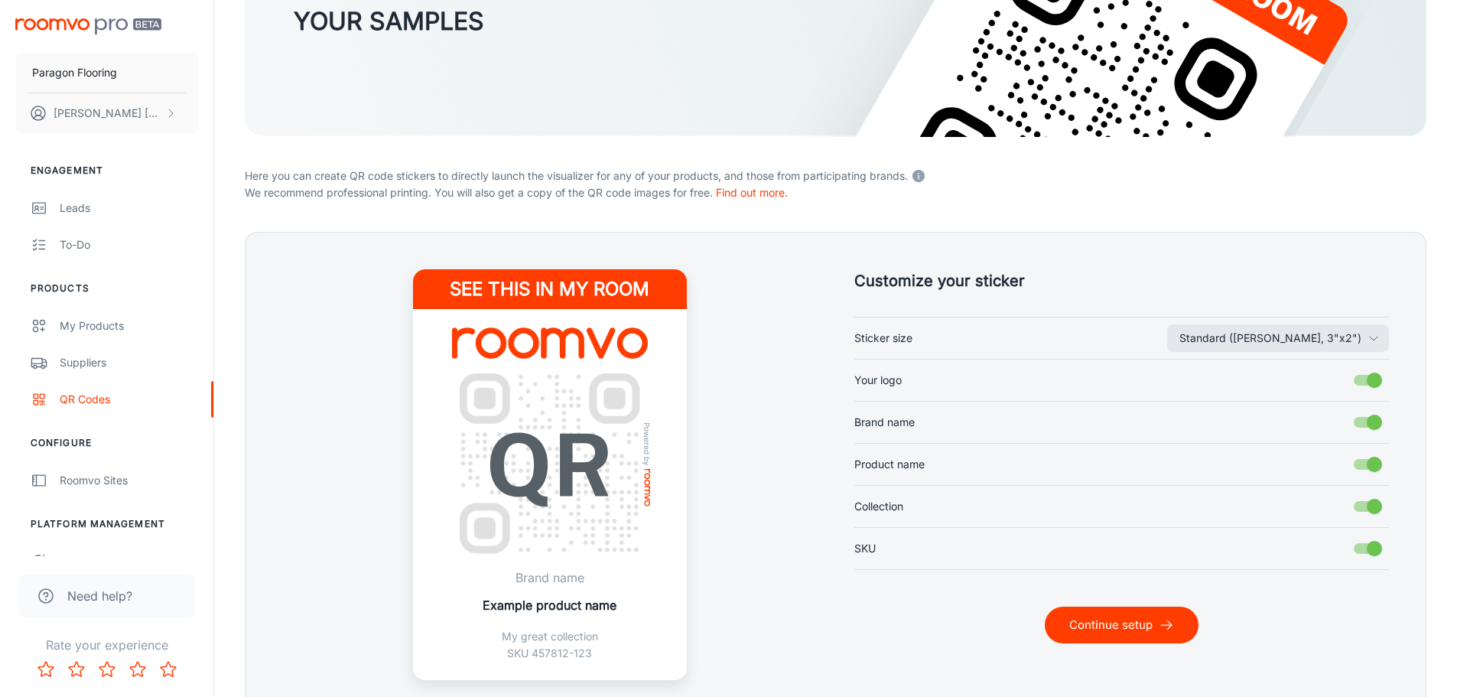
click at [1079, 628] on button "Continue setup" at bounding box center [1122, 625] width 154 height 37
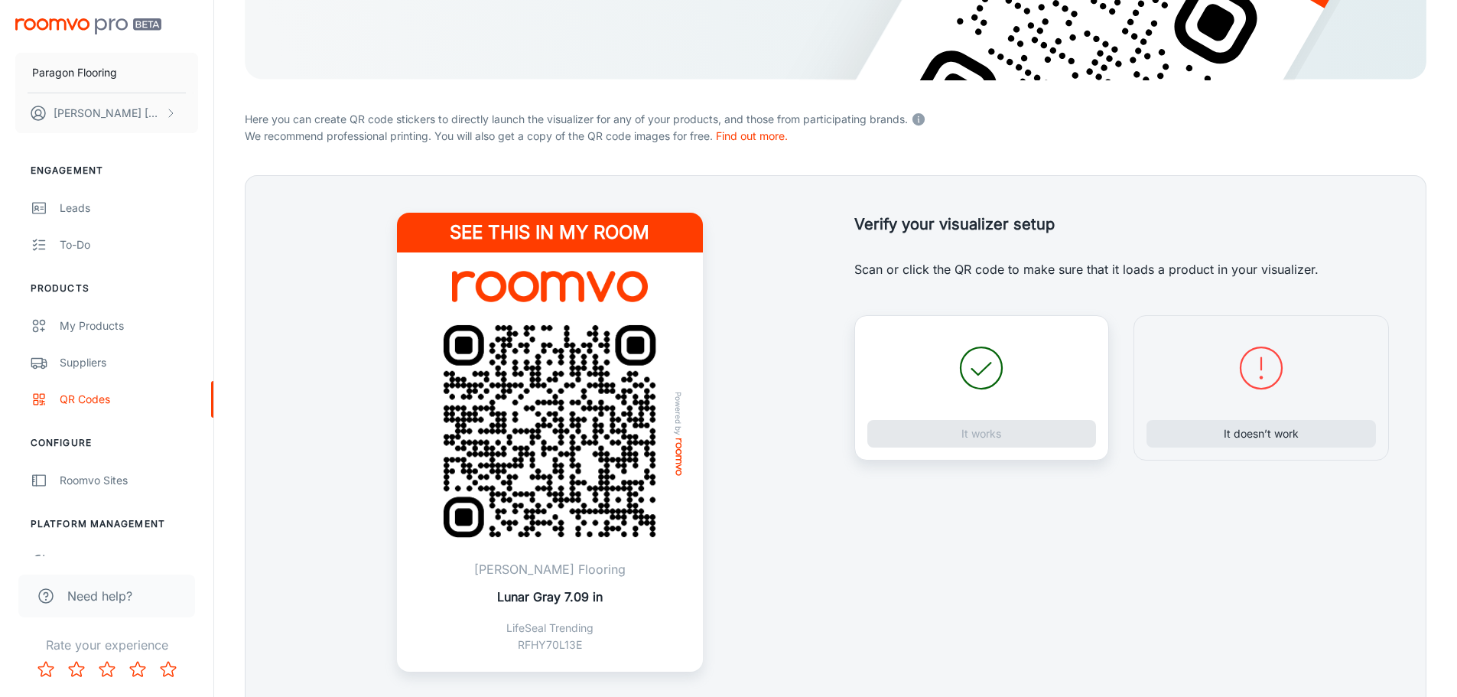
scroll to position [360, 0]
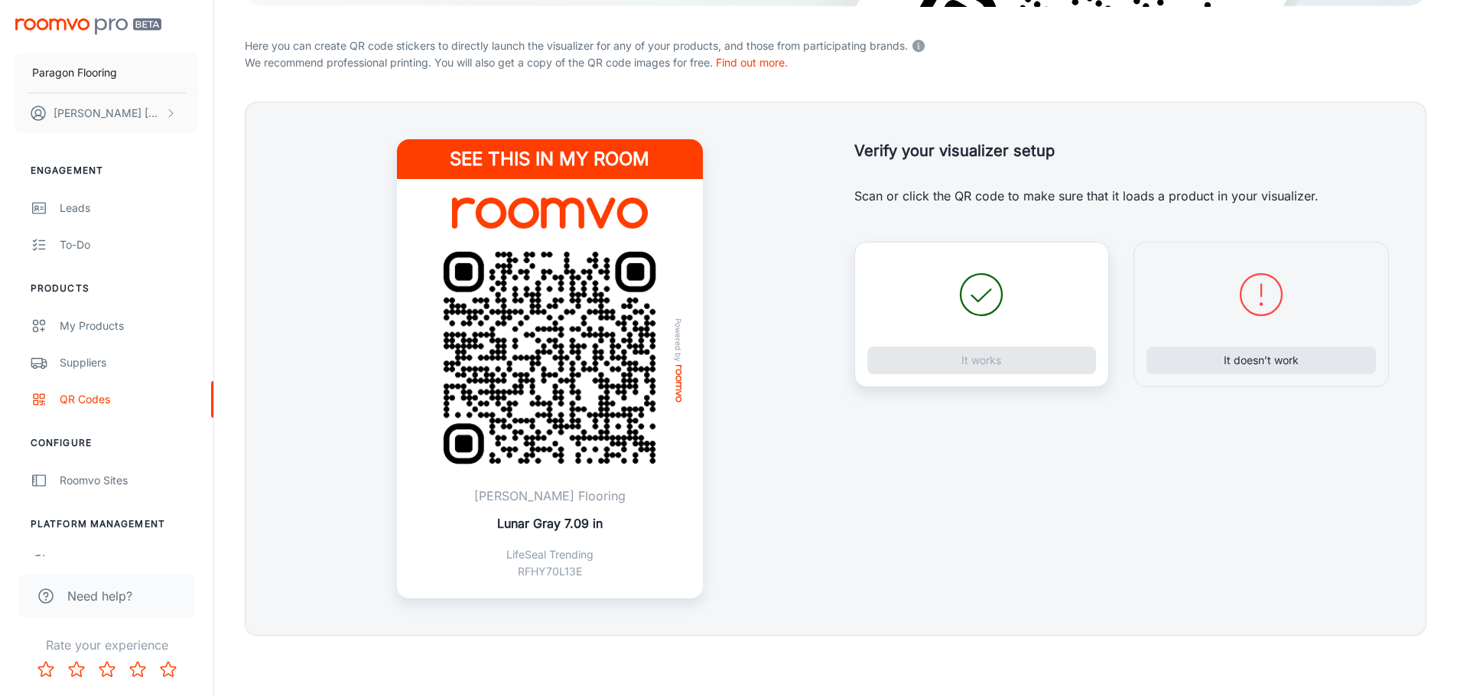
click at [995, 364] on div "It works" at bounding box center [983, 314] width 256 height 145
click at [977, 286] on icon at bounding box center [981, 294] width 55 height 55
click at [988, 355] on button "It works" at bounding box center [983, 361] width 230 height 28
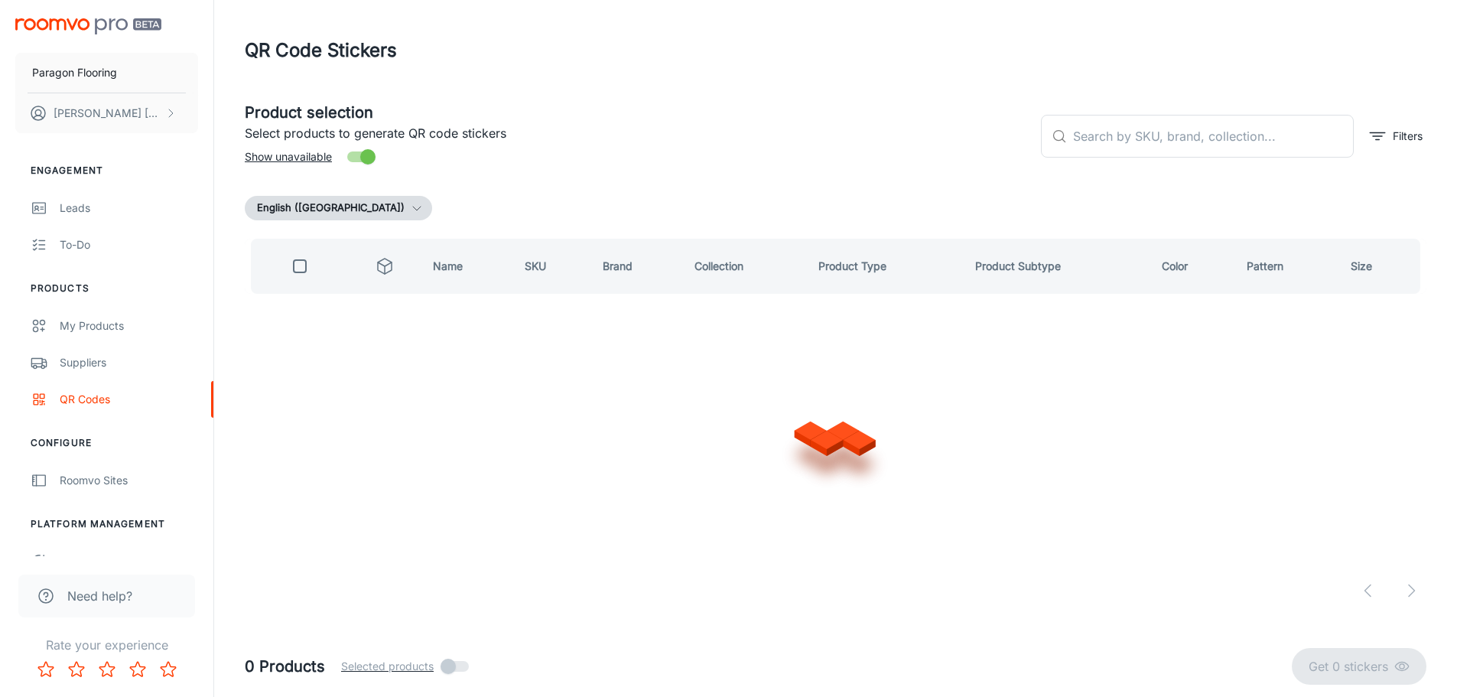
scroll to position [0, 0]
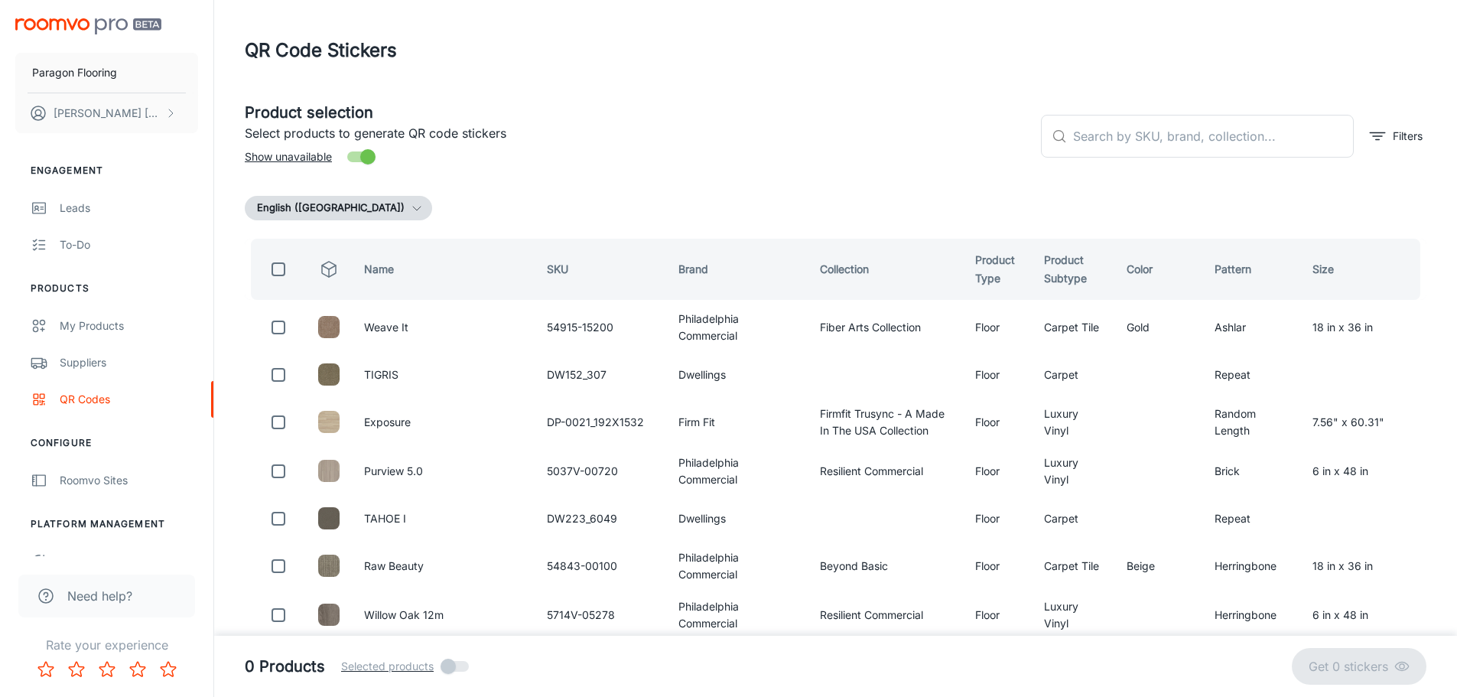
click at [356, 158] on input "Show unavailable" at bounding box center [367, 156] width 87 height 29
checkbox input "false"
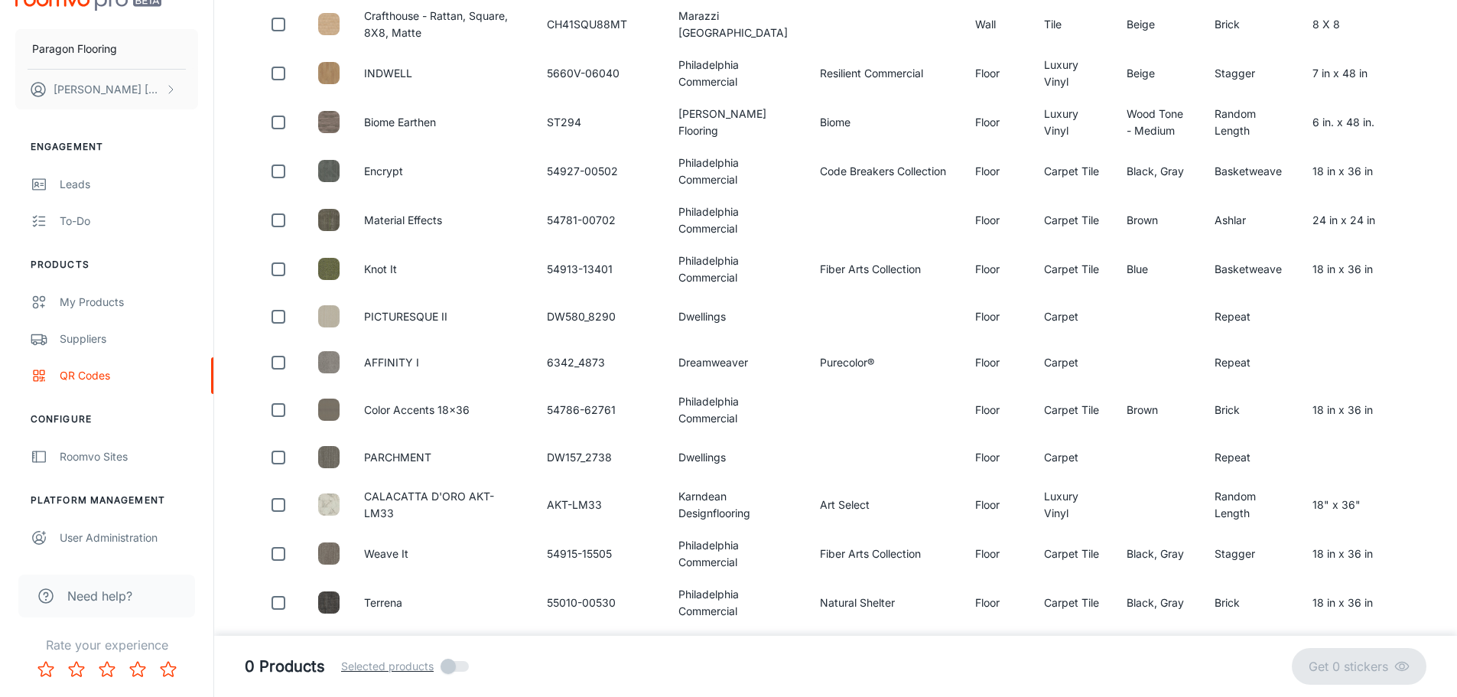
scroll to position [1947, 0]
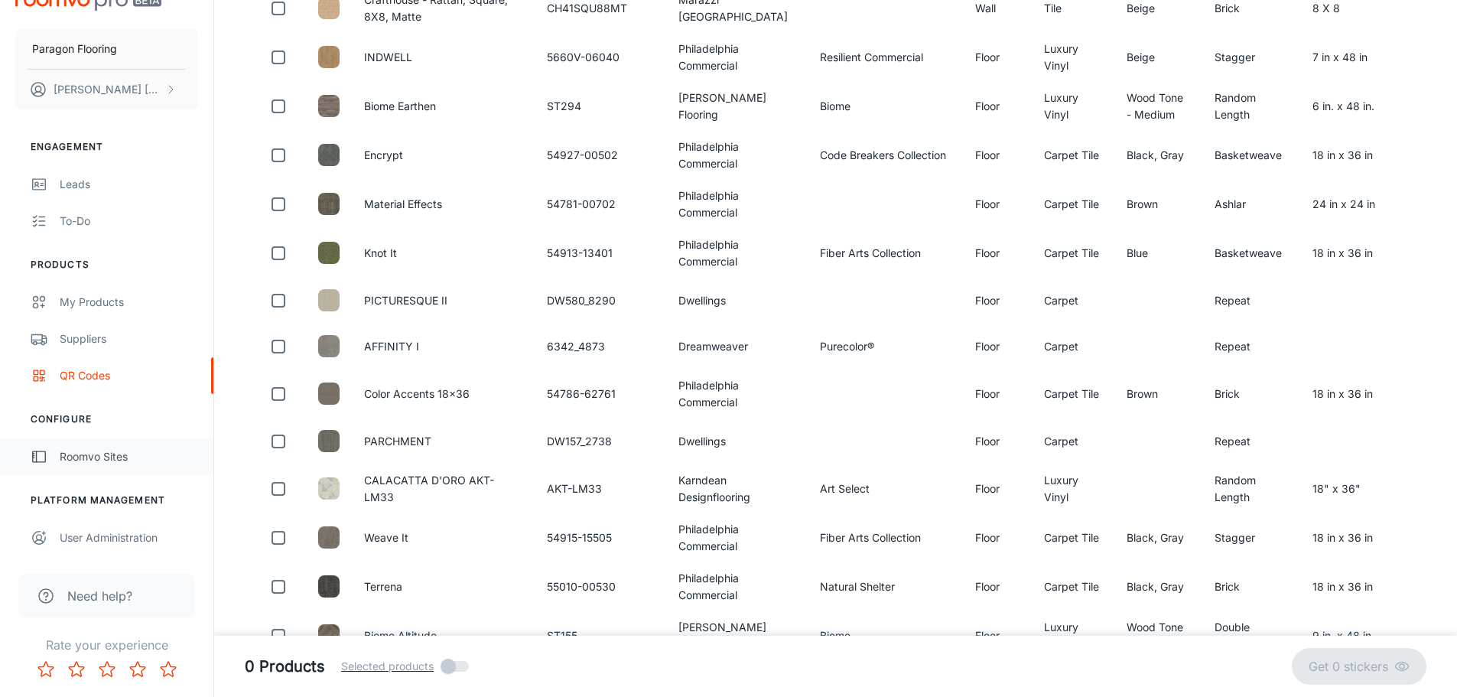
click at [93, 458] on div "Roomvo Sites" at bounding box center [129, 456] width 138 height 17
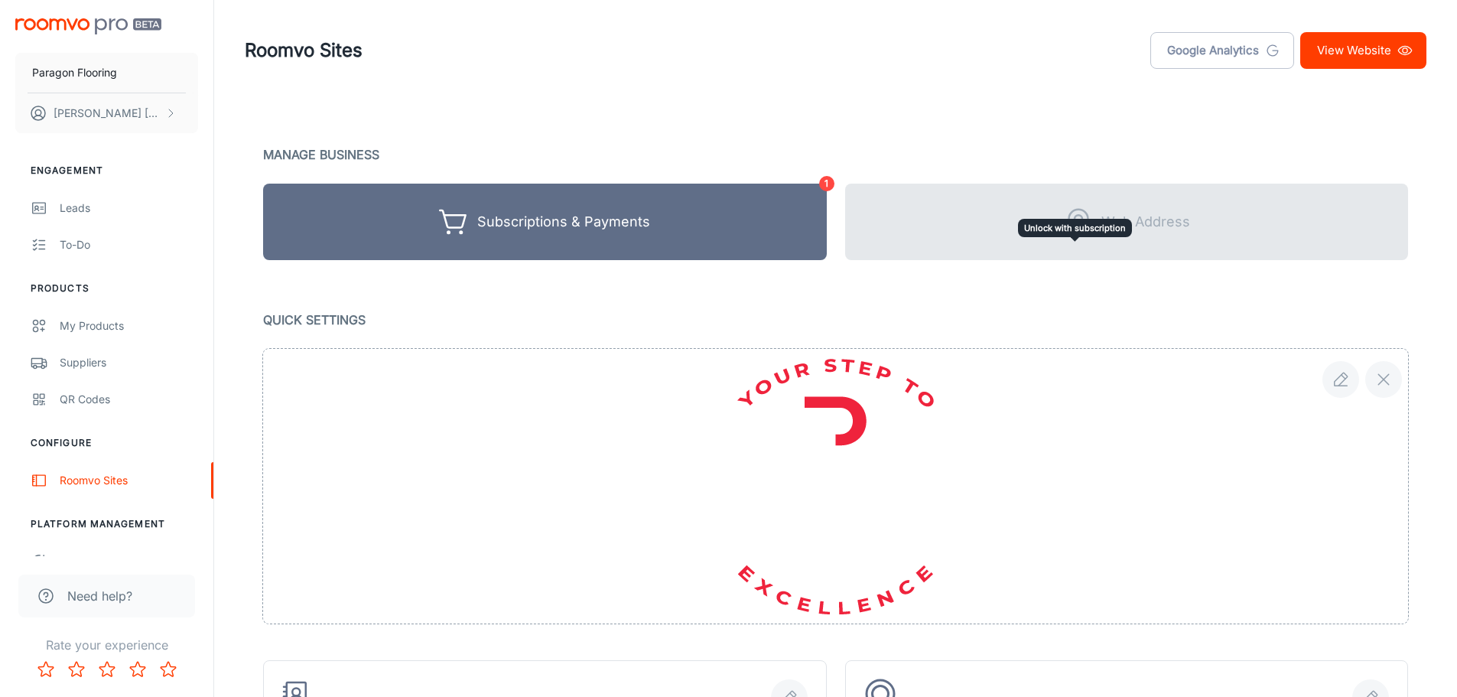
click at [1077, 246] on div "Web Address" at bounding box center [1127, 222] width 564 height 77
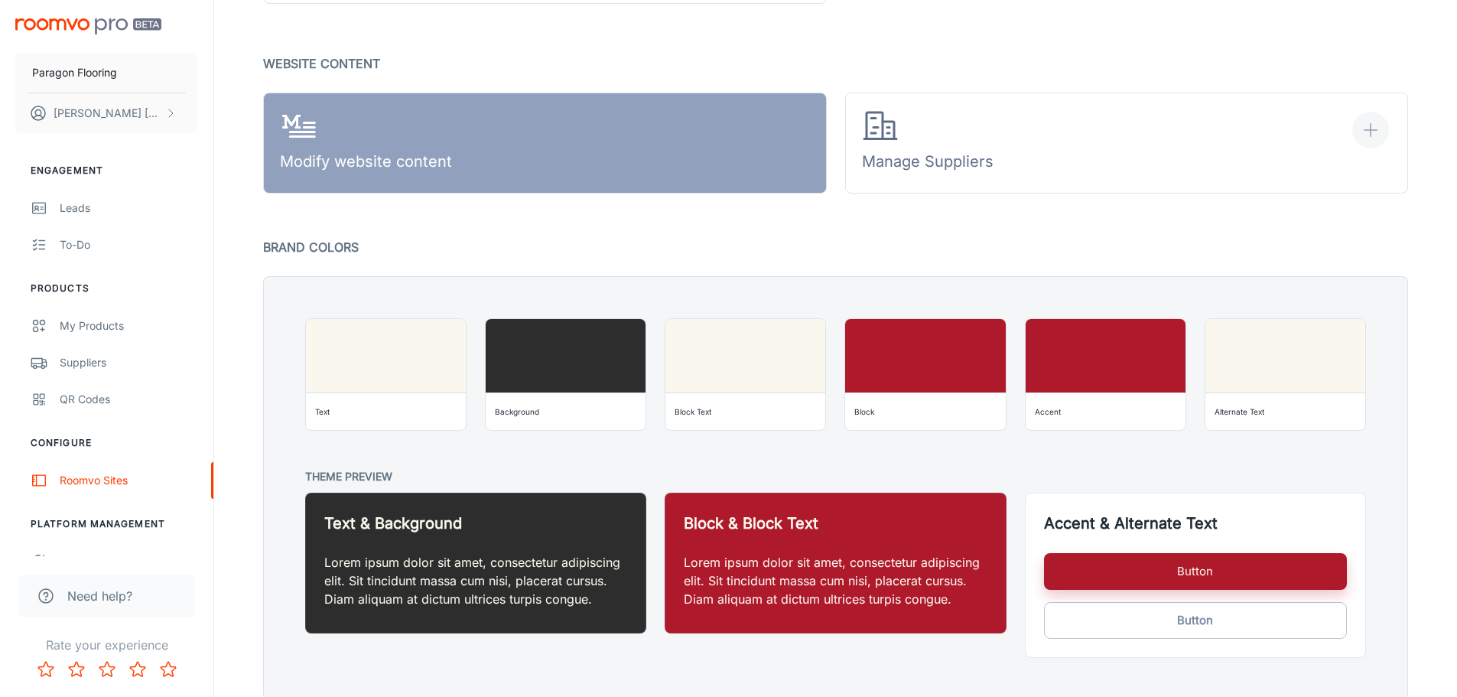
scroll to position [944, 0]
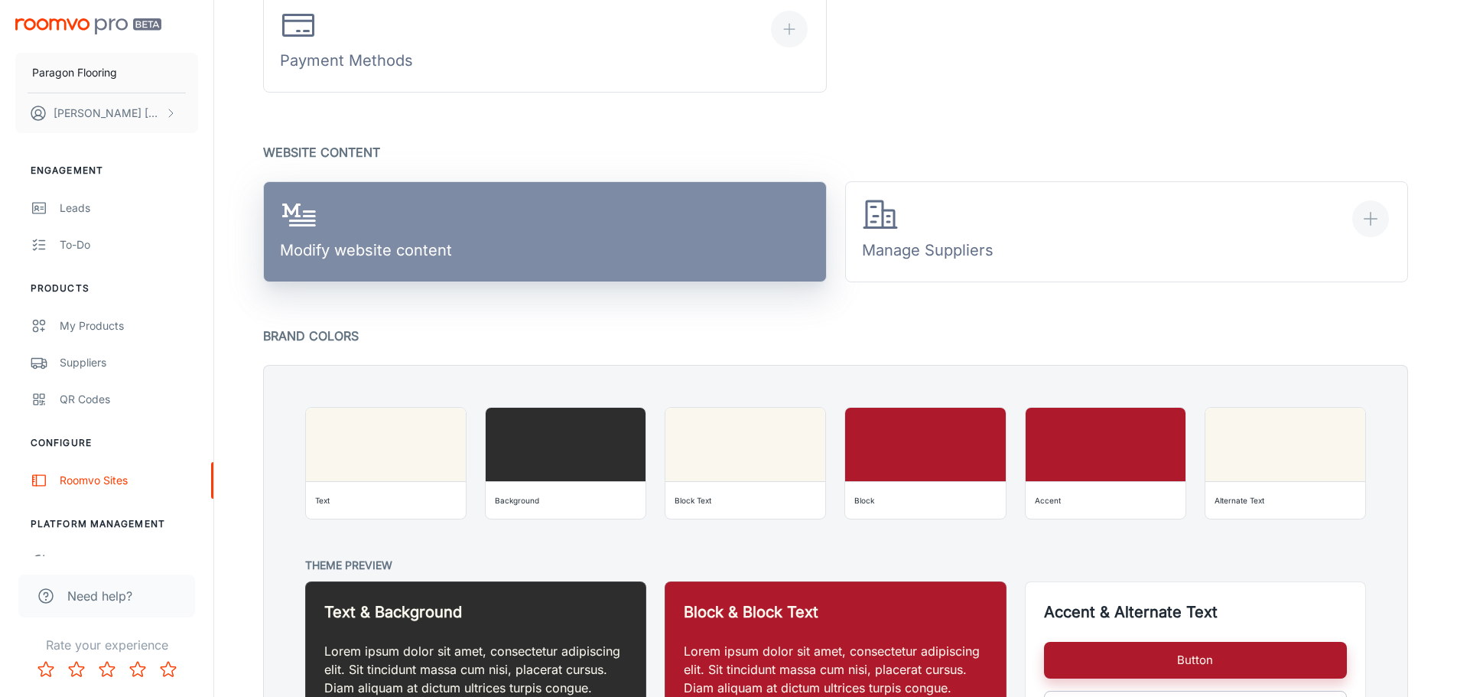
click at [494, 237] on link "Modify website content" at bounding box center [545, 231] width 564 height 101
